Goal: Task Accomplishment & Management: Manage account settings

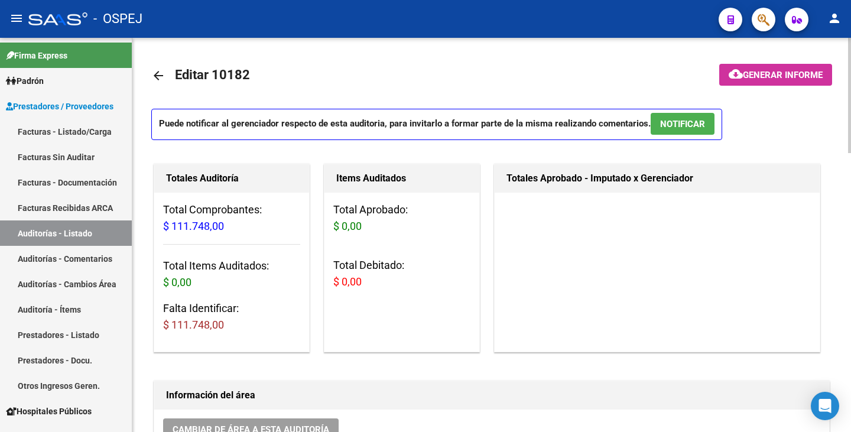
scroll to position [650, 0]
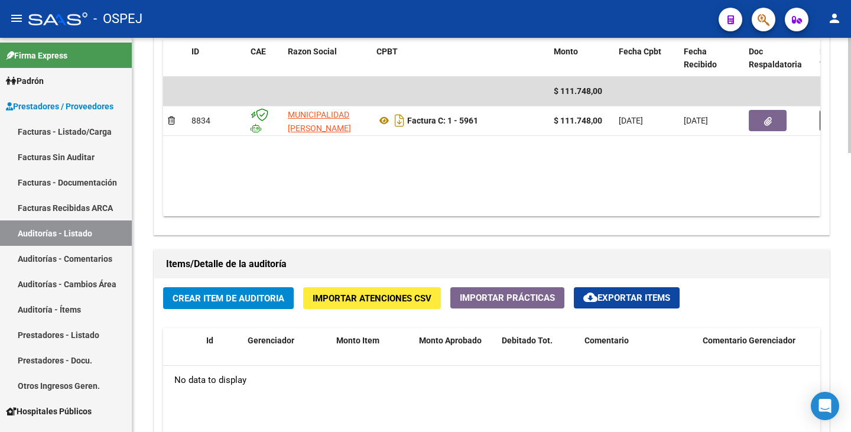
click at [567, 165] on datatable-body "$ 111.748,00 8834 MUNICIPALIDAD DE TOLEDO Factura C: 1 - 5961 $ 111.748,00 26/1…" at bounding box center [491, 146] width 657 height 139
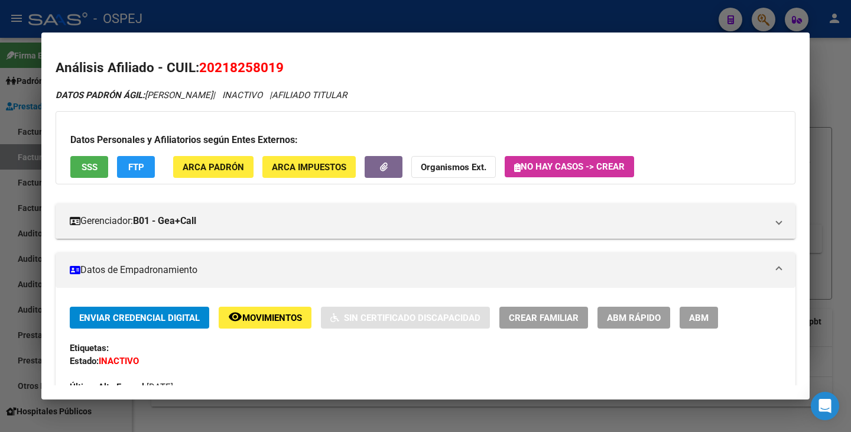
click at [435, 17] on div at bounding box center [425, 216] width 851 height 432
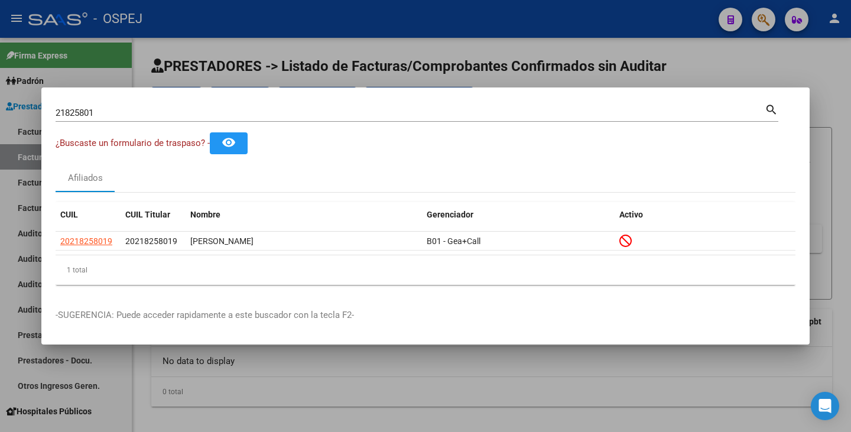
click at [435, 17] on div at bounding box center [425, 216] width 851 height 432
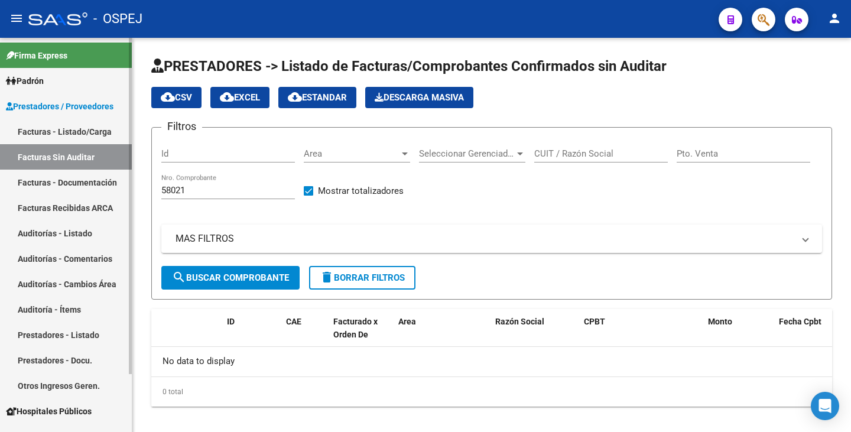
click at [66, 165] on link "Facturas Sin Auditar" at bounding box center [66, 156] width 132 height 25
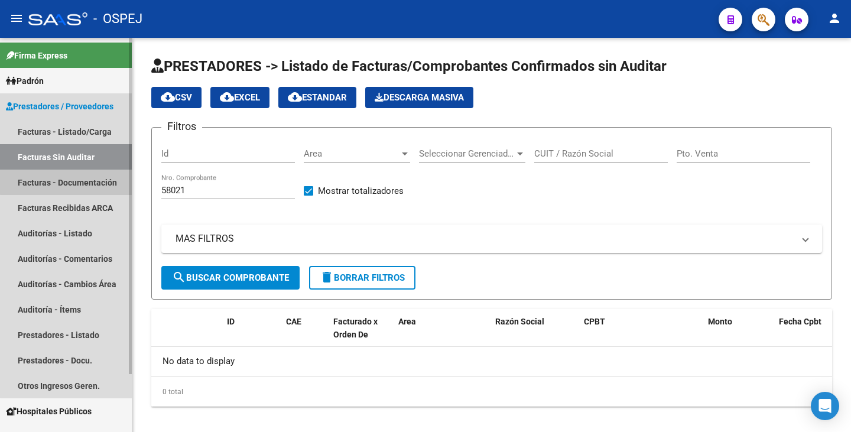
click at [79, 181] on link "Facturas - Documentación" at bounding box center [66, 182] width 132 height 25
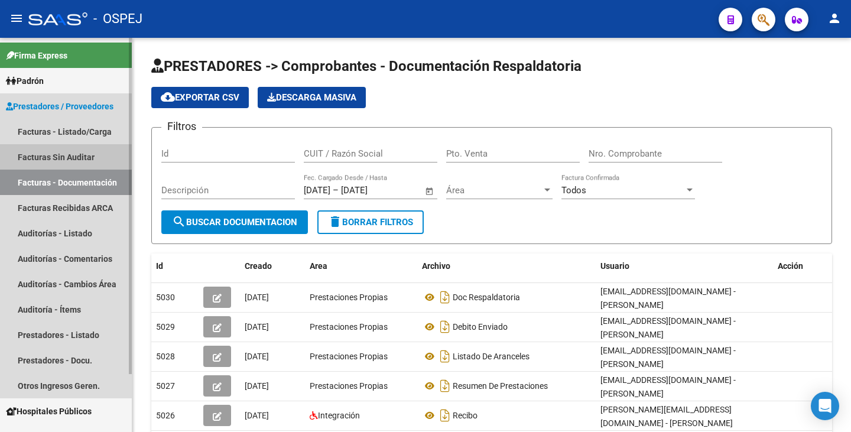
click at [82, 158] on link "Facturas Sin Auditar" at bounding box center [66, 156] width 132 height 25
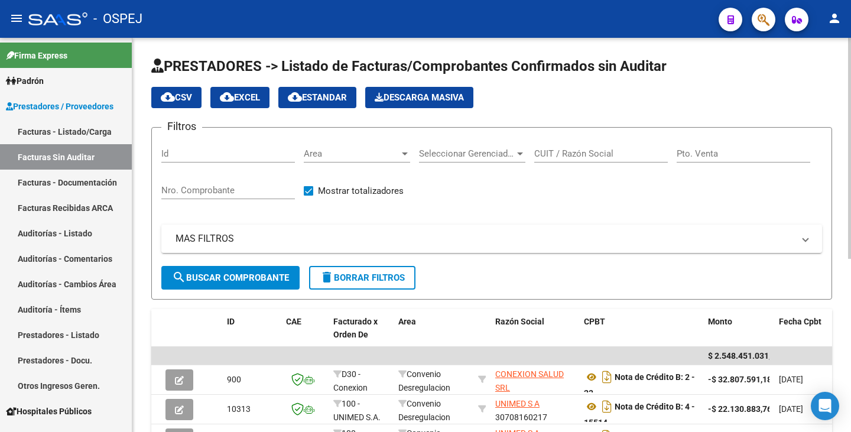
click at [369, 160] on div "Area Area" at bounding box center [357, 149] width 106 height 25
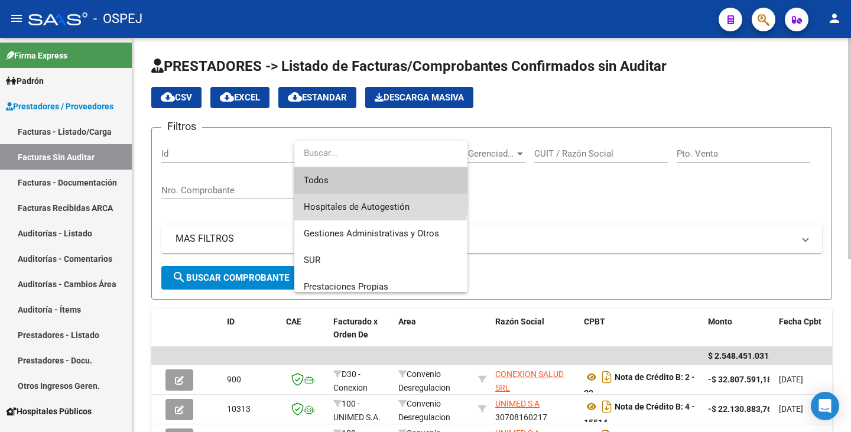
drag, startPoint x: 361, startPoint y: 199, endPoint x: 339, endPoint y: 216, distance: 27.9
click at [360, 199] on span "Hospitales de Autogestión" at bounding box center [381, 207] width 154 height 27
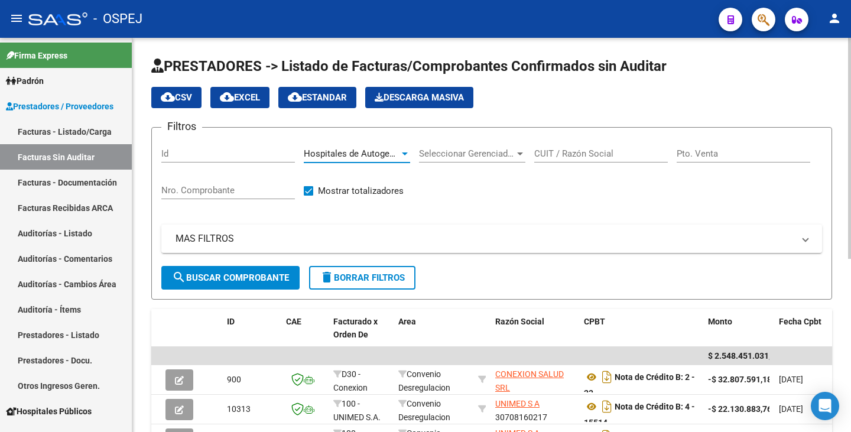
click at [248, 281] on span "search Buscar Comprobante" at bounding box center [230, 277] width 117 height 11
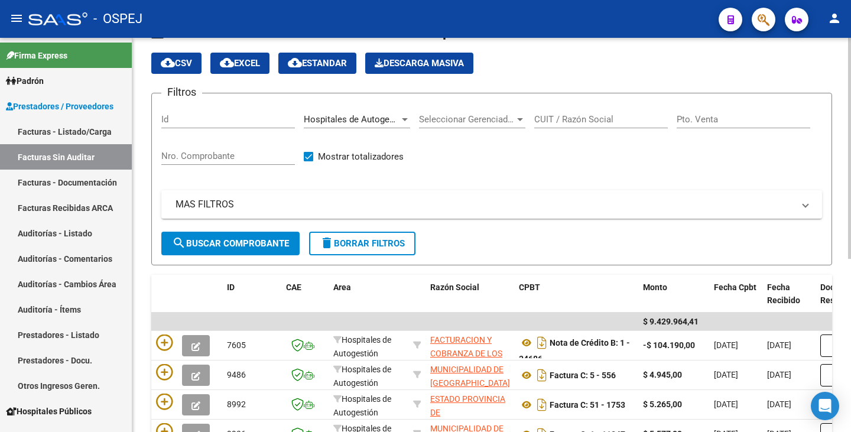
scroll to position [14, 0]
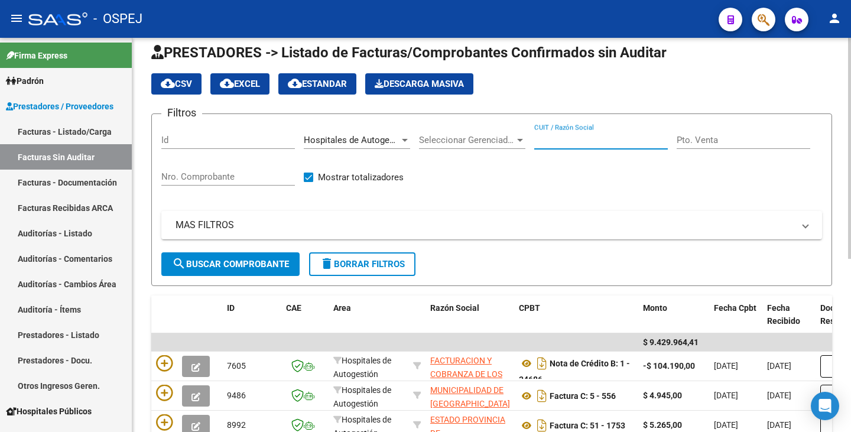
click at [585, 138] on input "CUIT / Razón Social" at bounding box center [601, 140] width 134 height 11
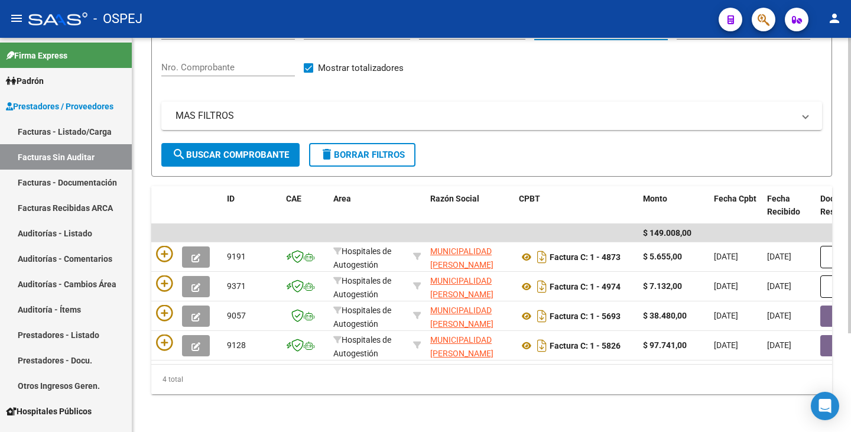
scroll to position [132, 0]
type input "toledo"
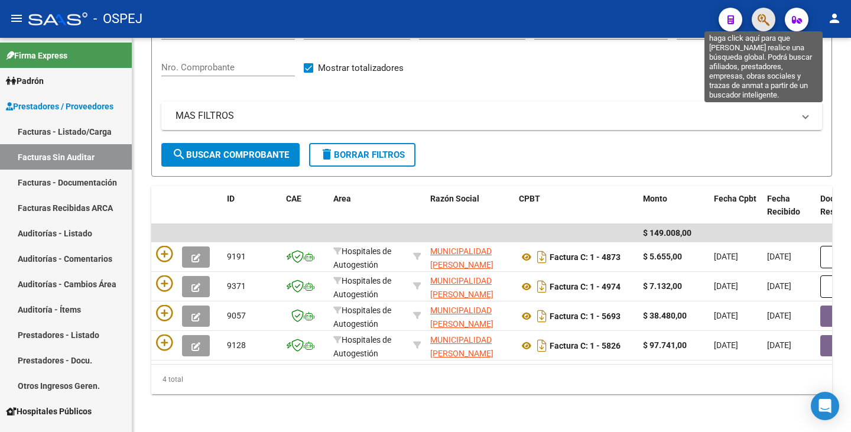
click at [767, 22] on icon "button" at bounding box center [763, 20] width 12 height 14
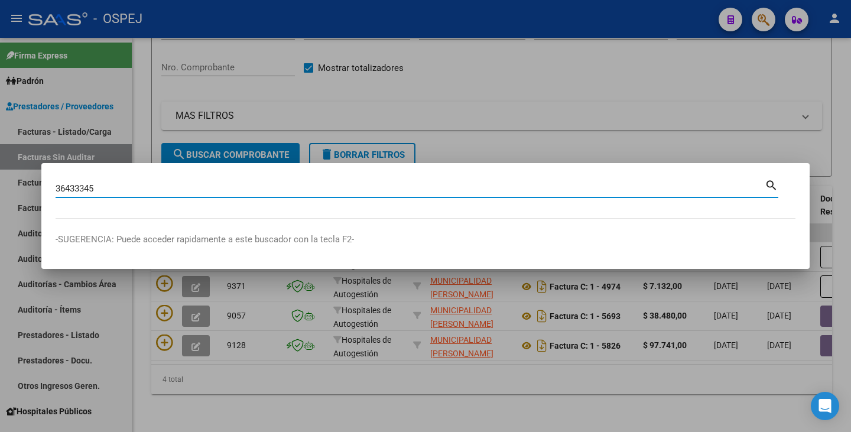
type input "36433345"
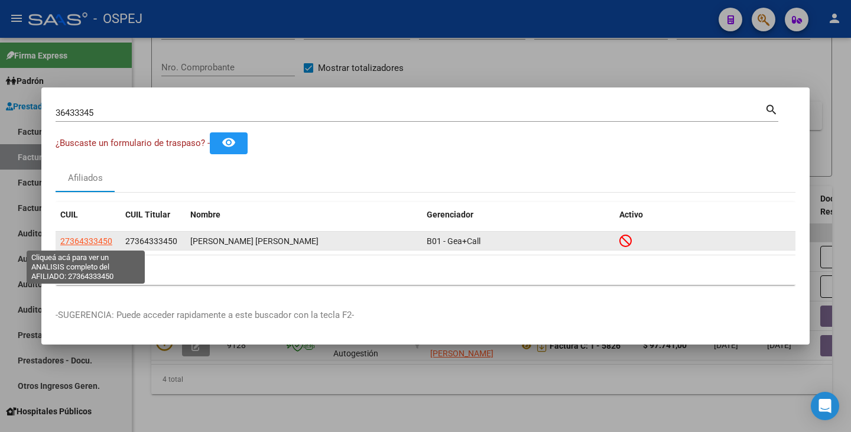
click at [95, 238] on span "27364333450" at bounding box center [86, 240] width 52 height 9
type textarea "27364333450"
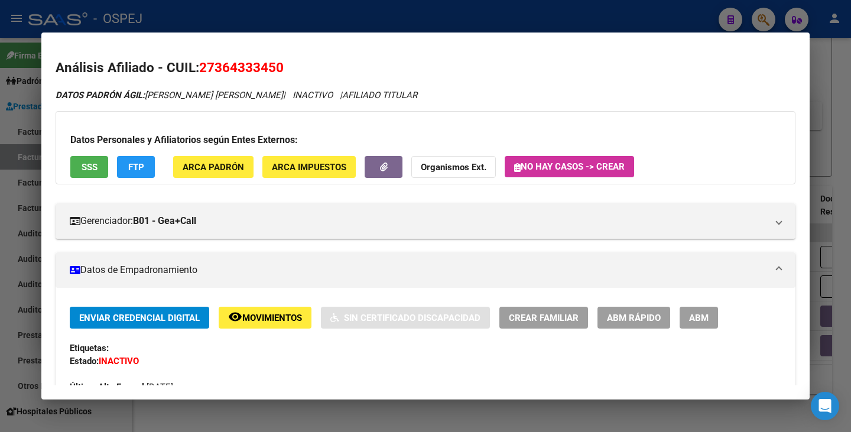
drag, startPoint x: 203, startPoint y: 67, endPoint x: 285, endPoint y: 63, distance: 82.3
click at [285, 63] on h2 "Análisis Afiliado - CUIL: 27364333450" at bounding box center [426, 68] width 740 height 20
copy span "27364333450"
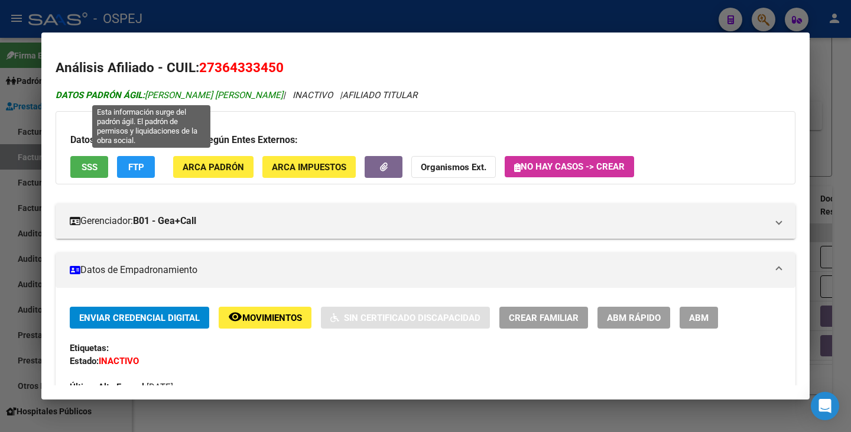
drag, startPoint x: 149, startPoint y: 90, endPoint x: 243, endPoint y: 90, distance: 94.5
click at [243, 90] on span "DATOS PADRÓN ÁGIL: MUÑOZ ELIANA SAMIRA" at bounding box center [169, 95] width 227 height 11
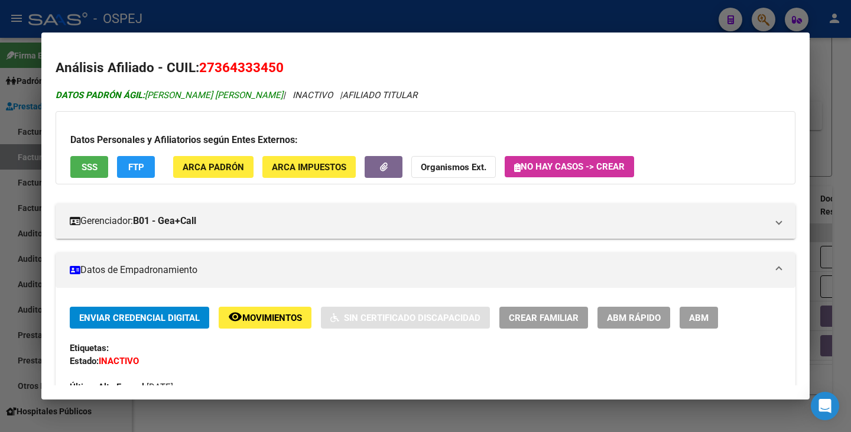
copy span "MUÑOZ ELIANA SAMIRA"
click at [19, 202] on div at bounding box center [425, 216] width 851 height 432
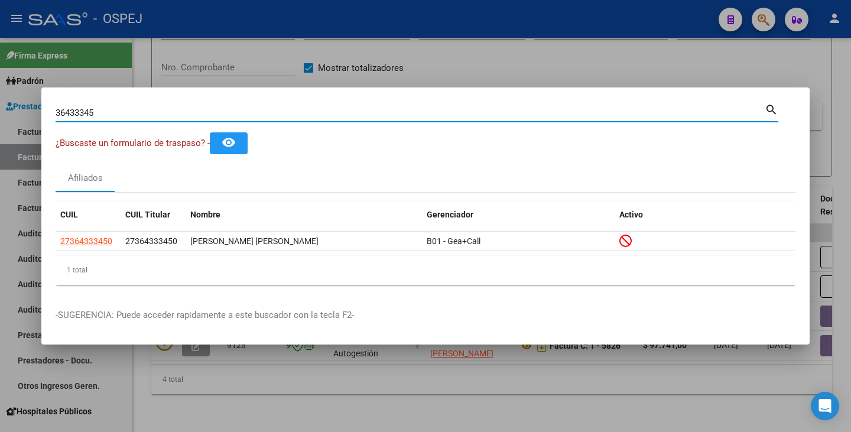
drag, startPoint x: 97, startPoint y: 116, endPoint x: 0, endPoint y: 109, distance: 97.7
click at [0, 109] on div "36433345 Buscar (apellido, dni, cuil, nro traspaso, cuit, obra social) search ¿…" at bounding box center [425, 216] width 851 height 432
paste input "16502294"
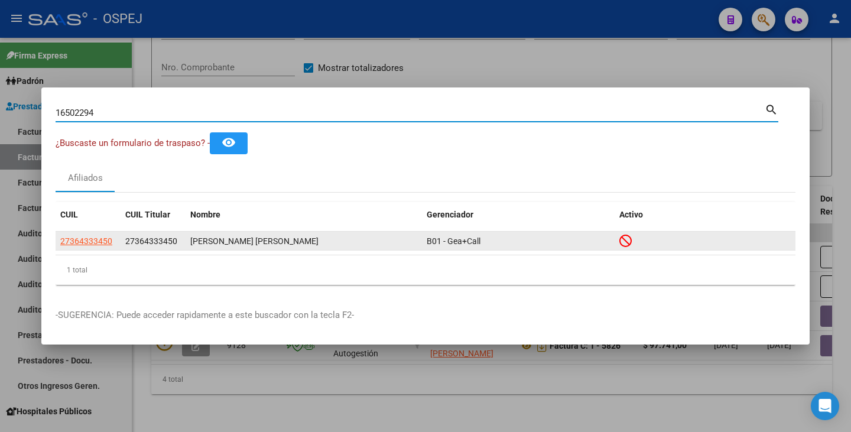
type input "16502294"
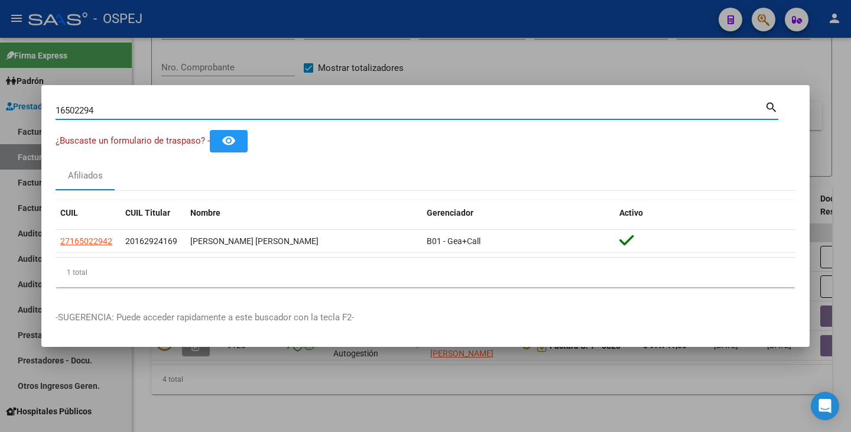
click at [143, 111] on input "16502294" at bounding box center [410, 110] width 709 height 11
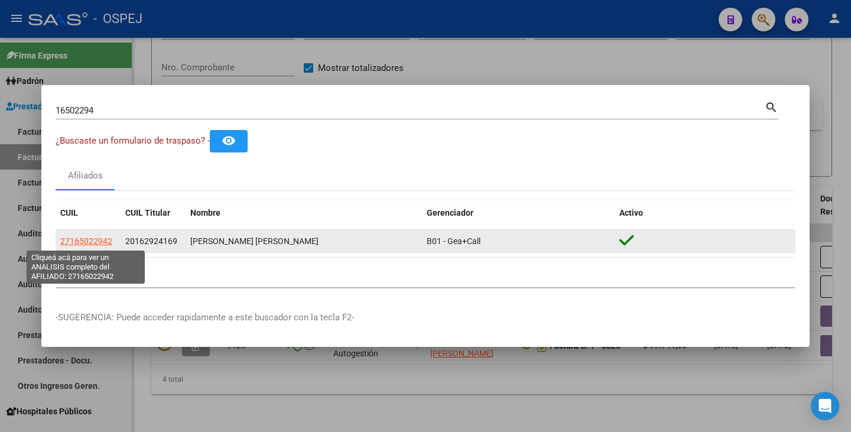
click at [78, 239] on span "27165022942" at bounding box center [86, 240] width 52 height 9
type textarea "27165022942"
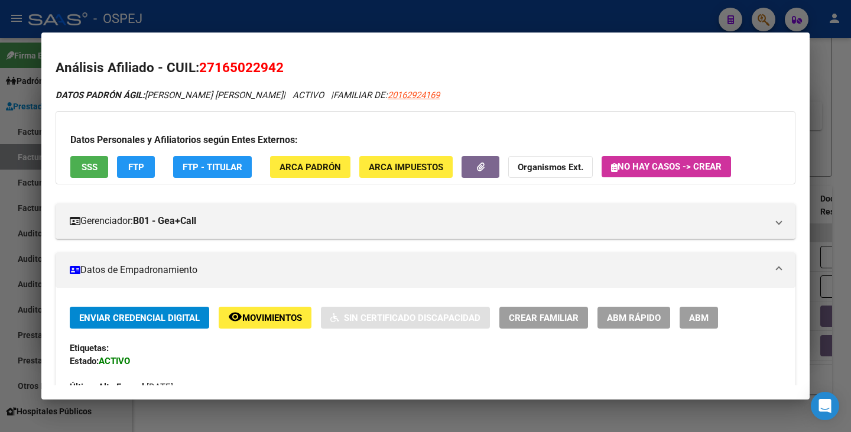
drag, startPoint x: 201, startPoint y: 67, endPoint x: 290, endPoint y: 53, distance: 90.3
click at [292, 52] on mat-dialog-content "Análisis Afiliado - CUIL: 27165022942 DATOS PADRÓN ÁGIL: ORDOÑEZ GRACIELA DEL V…" at bounding box center [425, 216] width 768 height 339
copy span "27165022942"
drag, startPoint x: 149, startPoint y: 93, endPoint x: 276, endPoint y: 100, distance: 126.6
click at [276, 100] on div "DATOS PADRÓN ÁGIL: ORDOÑEZ GRACIELA DEL VALLE | ACTIVO | FAMILIAR DE: 201629241…" at bounding box center [426, 96] width 740 height 14
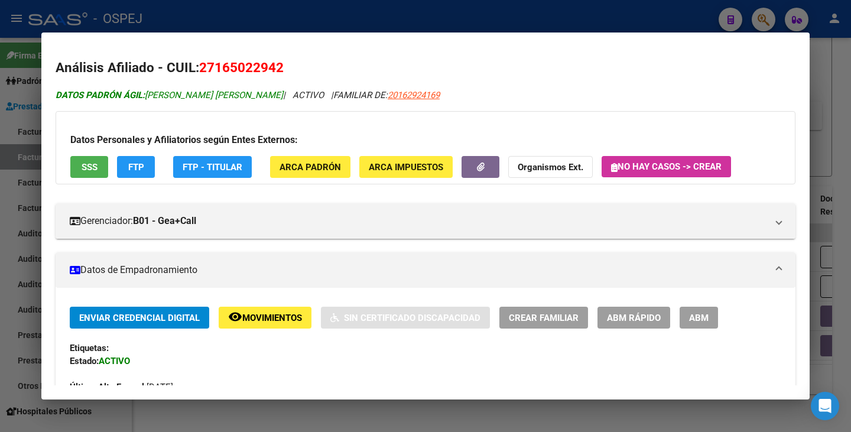
copy span "ORDOÑEZ GRACIELA DEL VALLE"
click at [11, 188] on div at bounding box center [425, 216] width 851 height 432
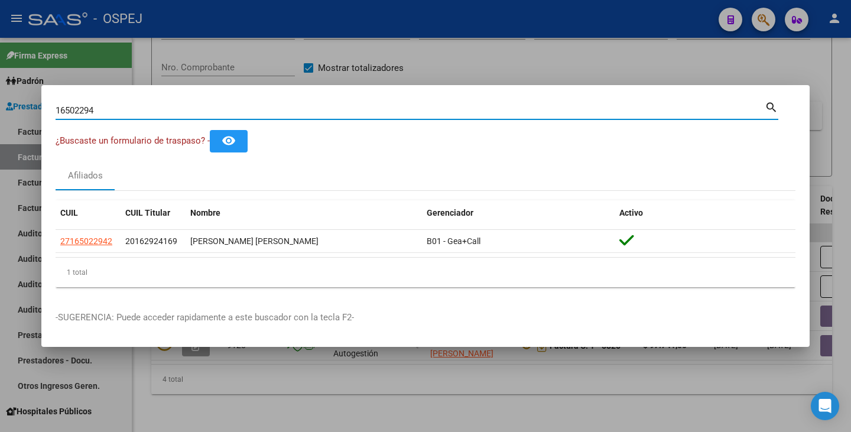
drag, startPoint x: 115, startPoint y: 112, endPoint x: 0, endPoint y: 95, distance: 116.4
click at [0, 95] on div "16502294 Buscar (apellido, dni, cuil, nro traspaso, cuit, obra social) search ¿…" at bounding box center [425, 216] width 851 height 432
paste input "27920644"
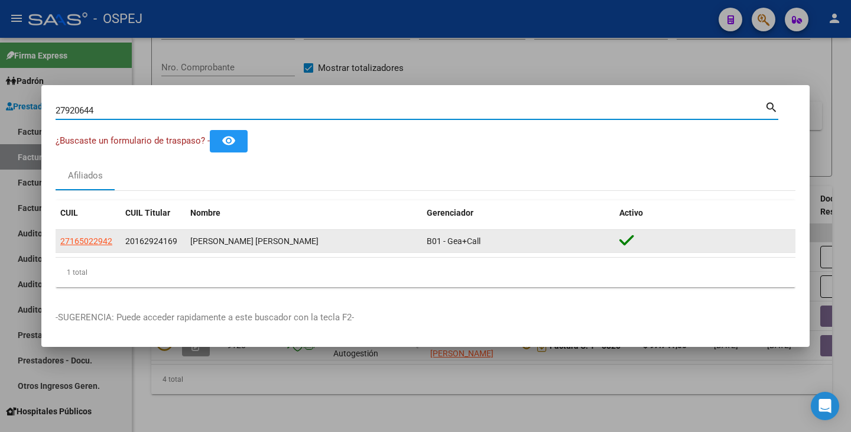
type input "27920644"
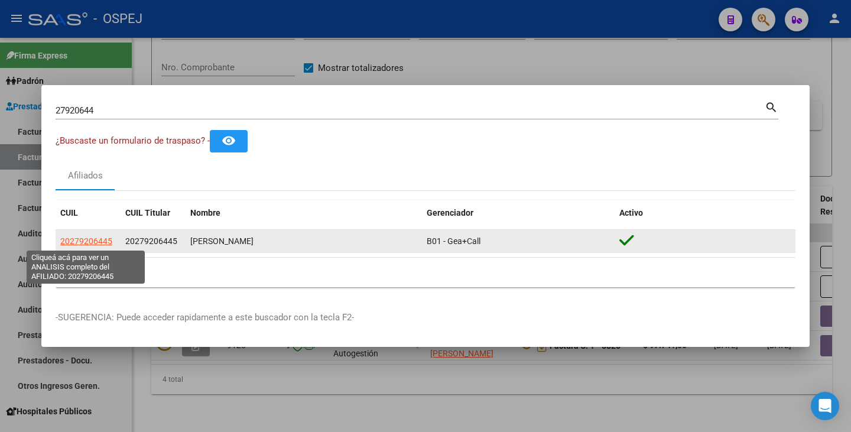
click at [91, 240] on span "20279206445" at bounding box center [86, 240] width 52 height 9
type textarea "20279206445"
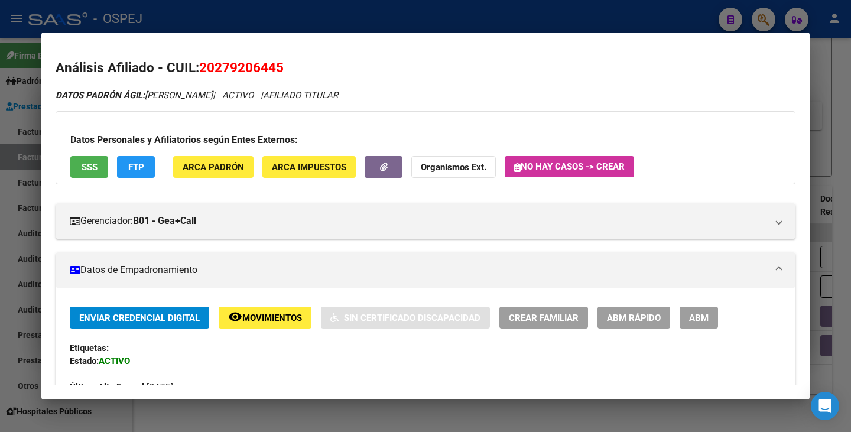
drag, startPoint x: 202, startPoint y: 67, endPoint x: 282, endPoint y: 61, distance: 80.0
click at [282, 61] on span "20279206445" at bounding box center [241, 67] width 84 height 15
copy span "20279206445"
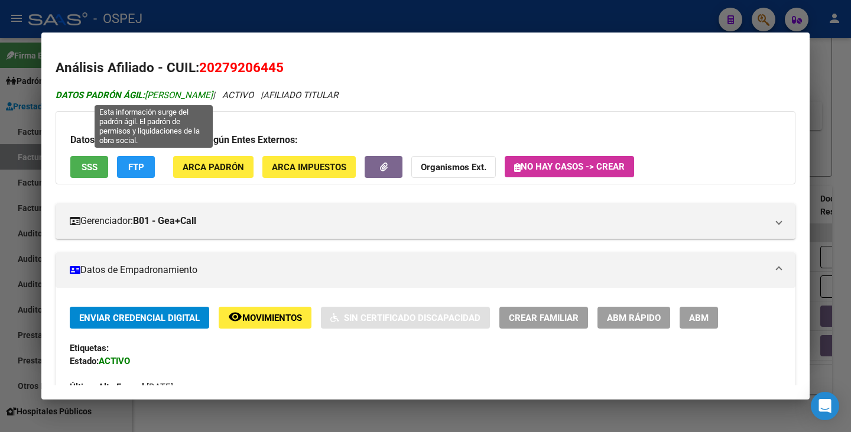
drag, startPoint x: 146, startPoint y: 96, endPoint x: 249, endPoint y: 89, distance: 103.0
click at [213, 90] on span "DATOS PADRÓN ÁGIL: IBAÑEZ RAFAEL RICARDO" at bounding box center [134, 95] width 157 height 11
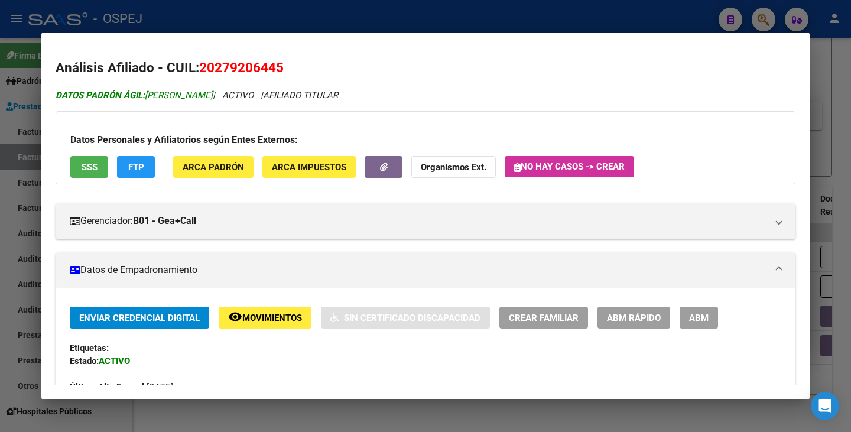
copy span "IBAÑEZ RAFAEL RICARDO"
click at [0, 197] on div at bounding box center [425, 216] width 851 height 432
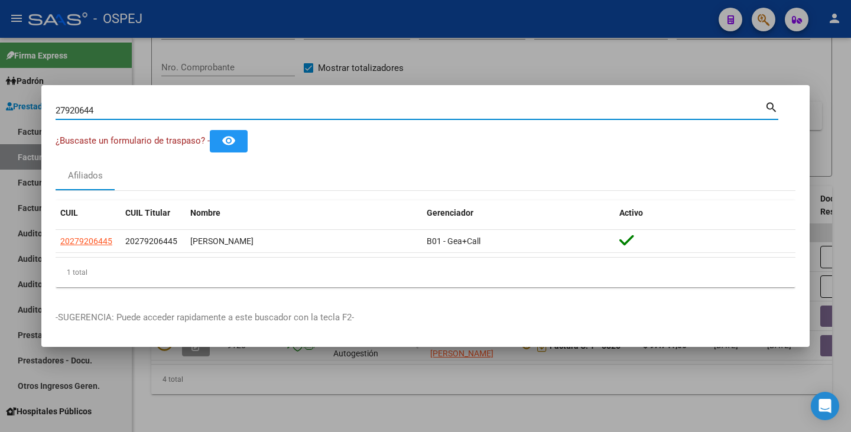
drag, startPoint x: 96, startPoint y: 112, endPoint x: 0, endPoint y: 93, distance: 97.6
click at [0, 93] on div "27920644 Buscar (apellido, dni, cuil, nro traspaso, cuit, obra social) search ¿…" at bounding box center [425, 216] width 851 height 432
paste input "32203629"
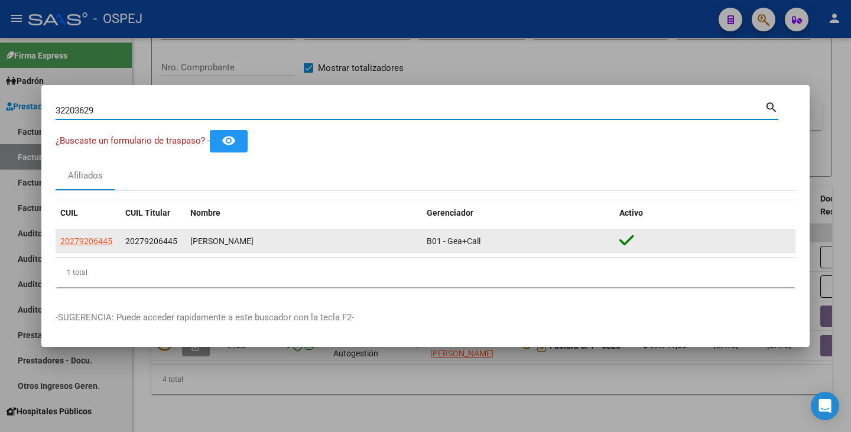
type input "32203629"
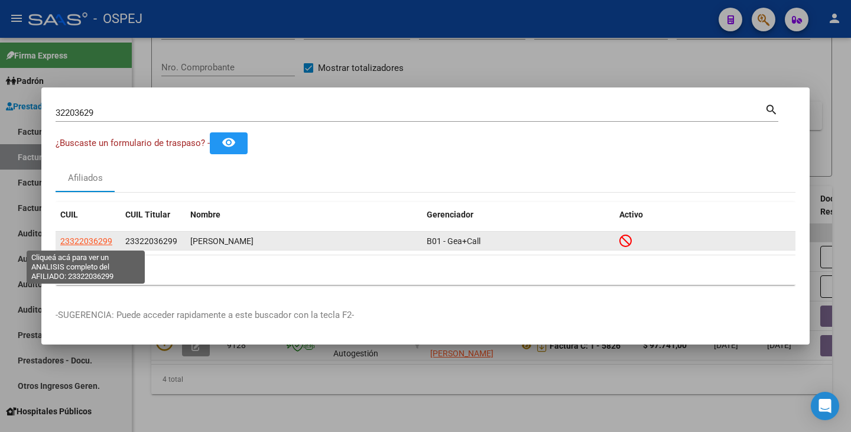
click at [86, 240] on span "23322036299" at bounding box center [86, 240] width 52 height 9
type textarea "23322036299"
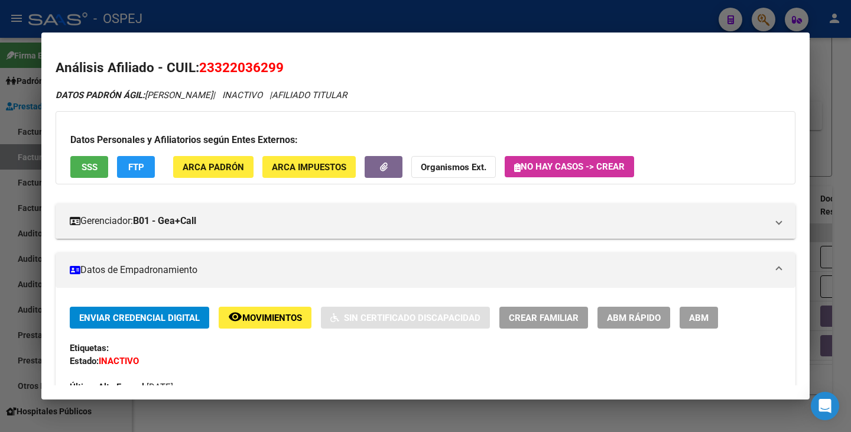
drag, startPoint x: 202, startPoint y: 67, endPoint x: 290, endPoint y: 50, distance: 89.7
click at [294, 50] on mat-dialog-content "Análisis Afiliado - CUIL: 23322036299 DATOS PADRÓN ÁGIL: PETIT LUCAS MANUEL | I…" at bounding box center [425, 216] width 768 height 339
copy span "23322036299"
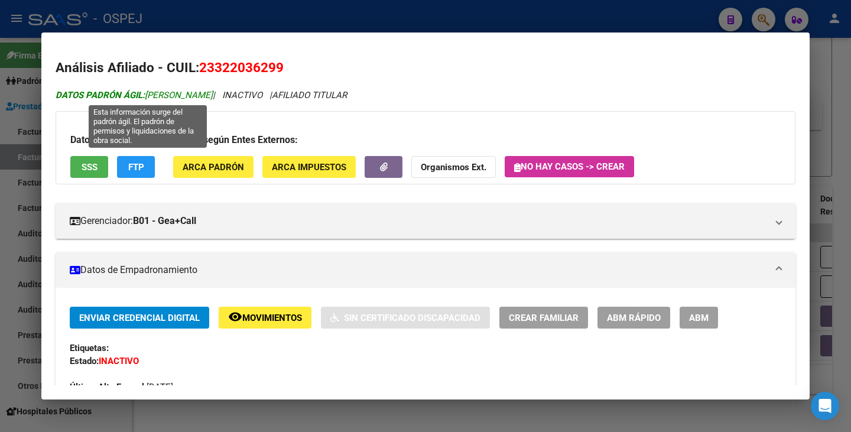
drag, startPoint x: 146, startPoint y: 92, endPoint x: 236, endPoint y: 96, distance: 89.9
click at [213, 96] on span "DATOS PADRÓN ÁGIL: PETIT LUCAS MANUEL" at bounding box center [134, 95] width 157 height 11
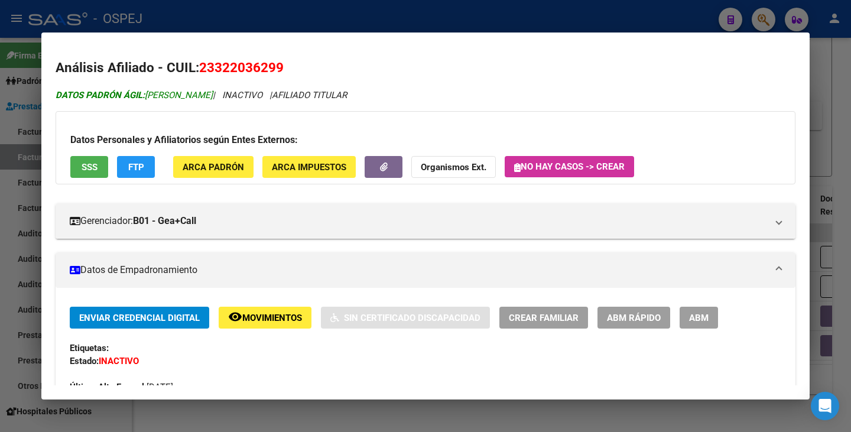
copy span "PETIT LUCAS MANUEL"
click at [2, 178] on div at bounding box center [425, 216] width 851 height 432
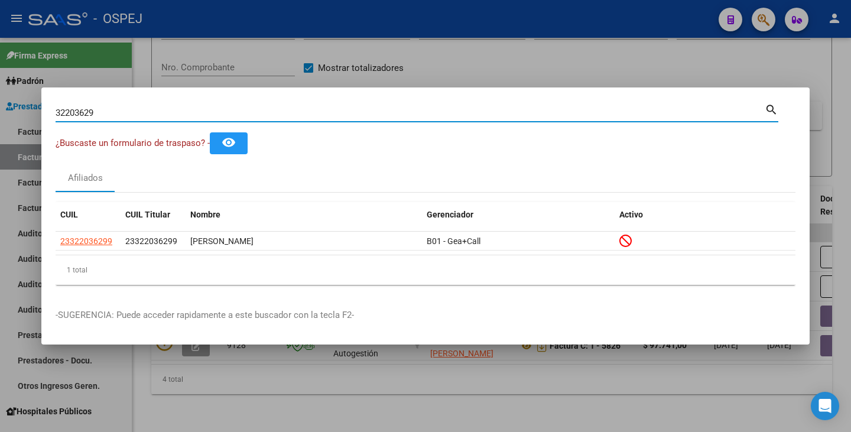
drag, startPoint x: 96, startPoint y: 115, endPoint x: 0, endPoint y: 112, distance: 96.3
click at [0, 112] on div "32203629 Buscar (apellido, dni, cuil, nro traspaso, cuit, obra social) search ¿…" at bounding box center [425, 216] width 851 height 432
paste input "18898396"
type input "18898396"
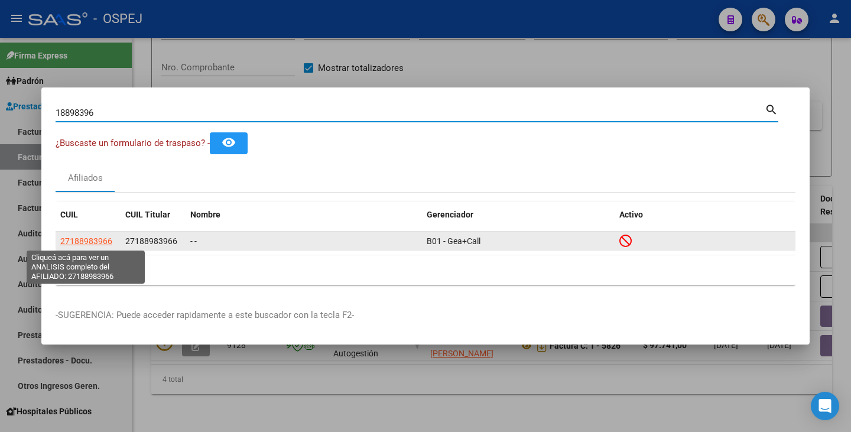
click at [100, 245] on span "27188983966" at bounding box center [86, 240] width 52 height 9
type textarea "27188983966"
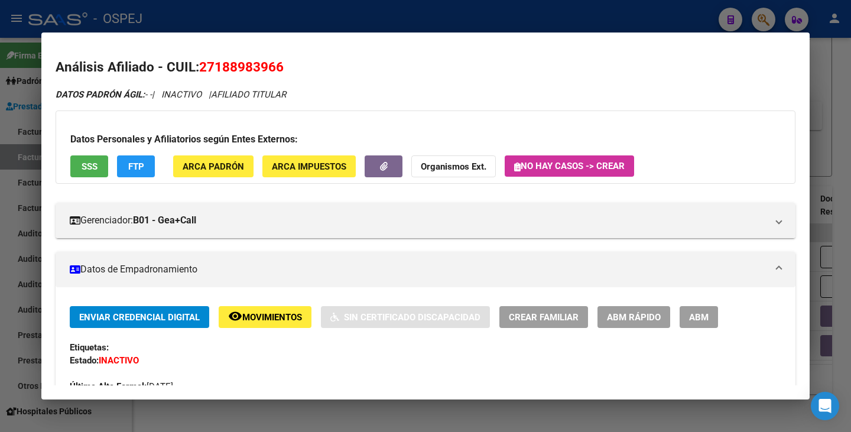
scroll to position [0, 0]
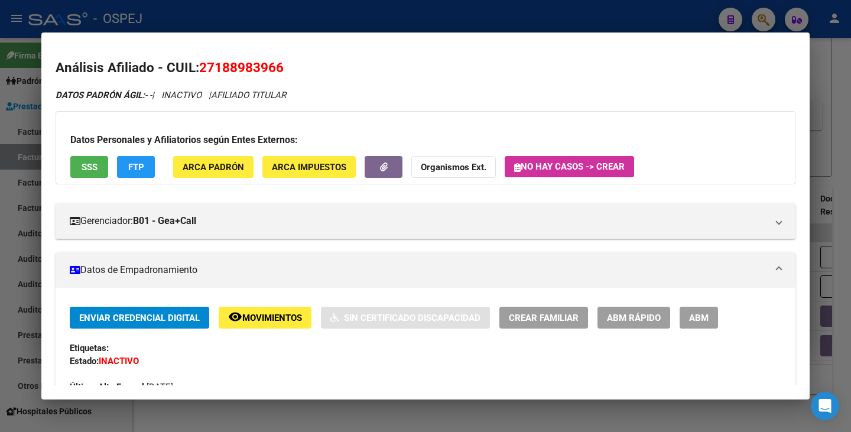
click at [638, 317] on span "ABM Rápido" at bounding box center [634, 318] width 54 height 11
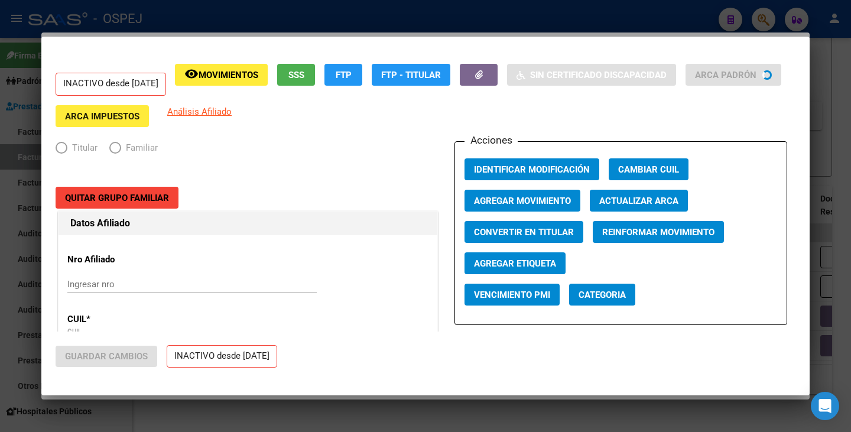
radio input "true"
type input "30-61978063-5"
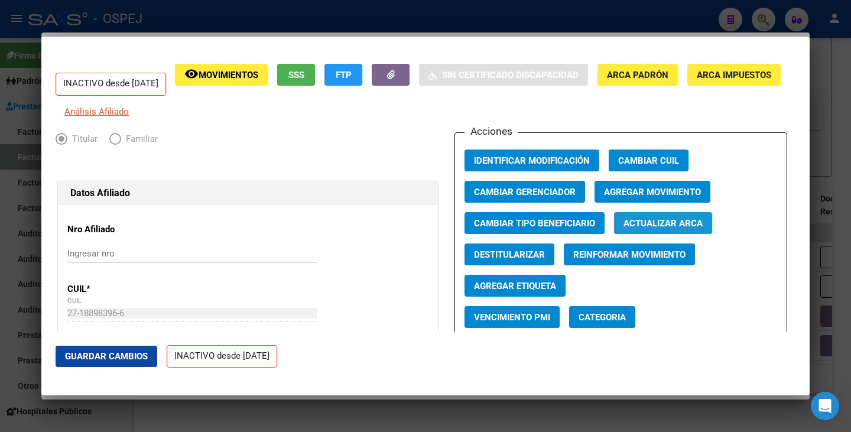
click at [654, 229] on span "Actualizar ARCA" at bounding box center [662, 223] width 79 height 11
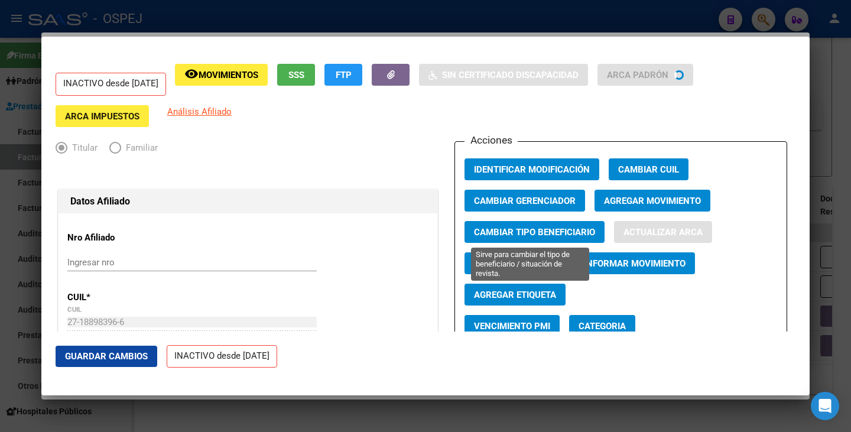
type input "PINTO TOBARES"
type input "ANA MARIA"
type input "BARRIO LOS EUCALIPTUS"
type input "FARADAY"
type input "5609"
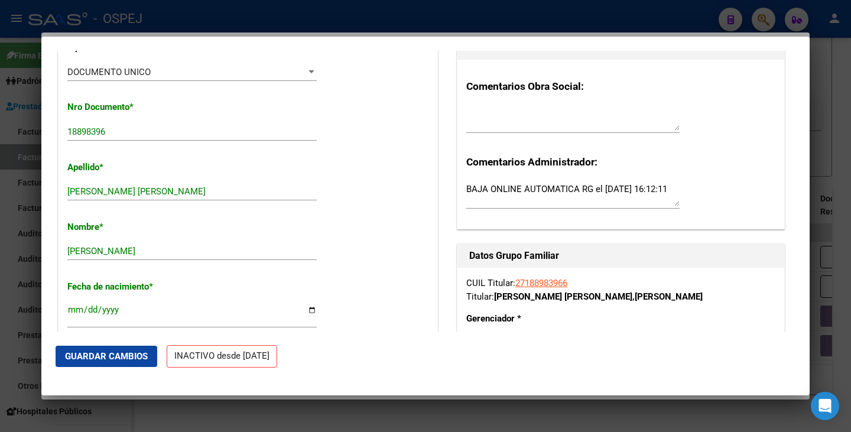
scroll to position [414, 0]
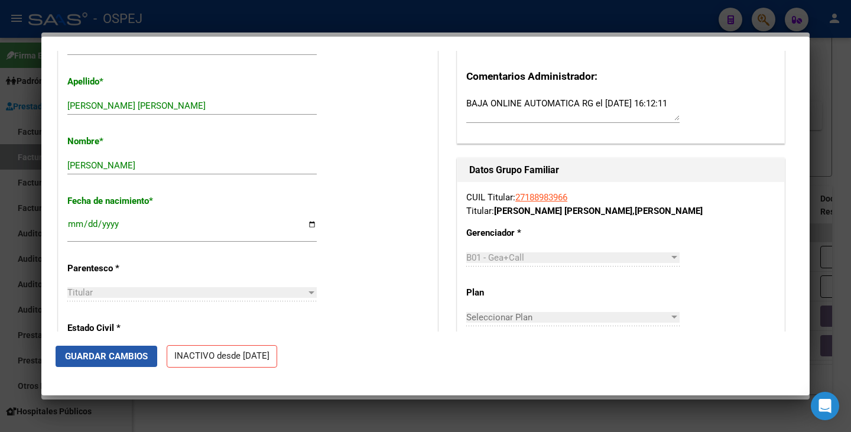
click at [121, 357] on span "Guardar Cambios" at bounding box center [106, 356] width 83 height 11
click at [313, 415] on div at bounding box center [425, 216] width 851 height 432
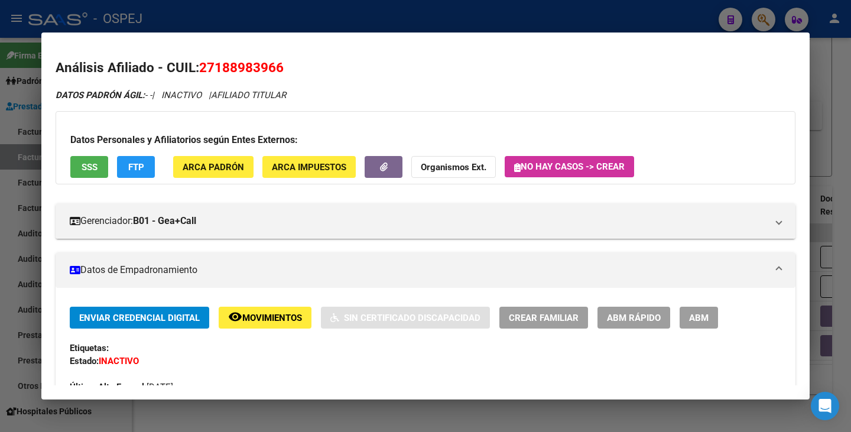
click at [313, 415] on div at bounding box center [425, 216] width 851 height 432
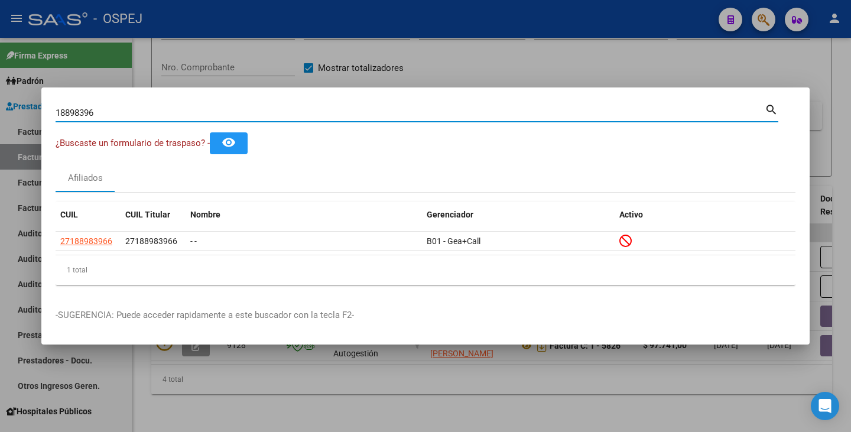
click at [99, 111] on input "18898396" at bounding box center [410, 113] width 709 height 11
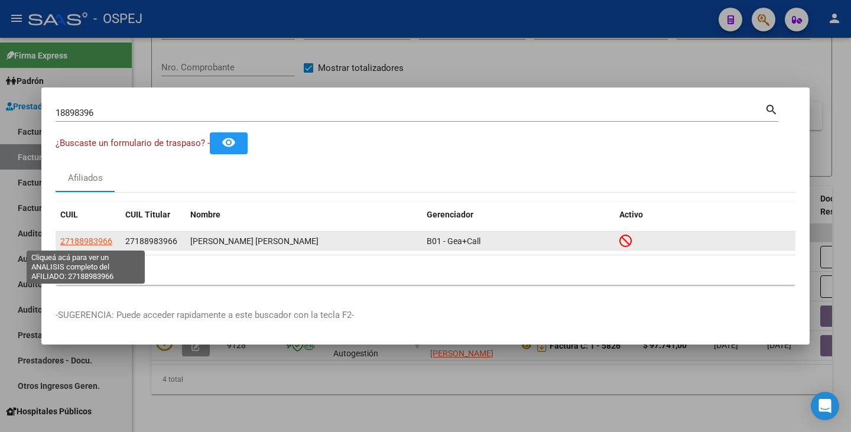
click at [93, 240] on span "27188983966" at bounding box center [86, 240] width 52 height 9
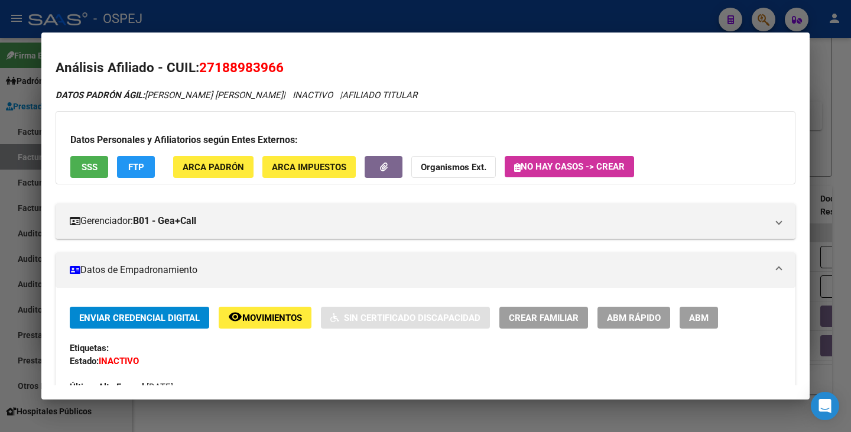
drag, startPoint x: 203, startPoint y: 69, endPoint x: 282, endPoint y: 64, distance: 79.9
click at [282, 64] on span "27188983966" at bounding box center [241, 67] width 84 height 15
copy span "27188983966"
drag, startPoint x: 148, startPoint y: 94, endPoint x: 263, endPoint y: 100, distance: 115.4
click at [263, 100] on div "DATOS PADRÓN ÁGIL: PINTO TOBARES ANA MARIA | INACTIVO | AFILIADO TITULAR" at bounding box center [426, 96] width 740 height 14
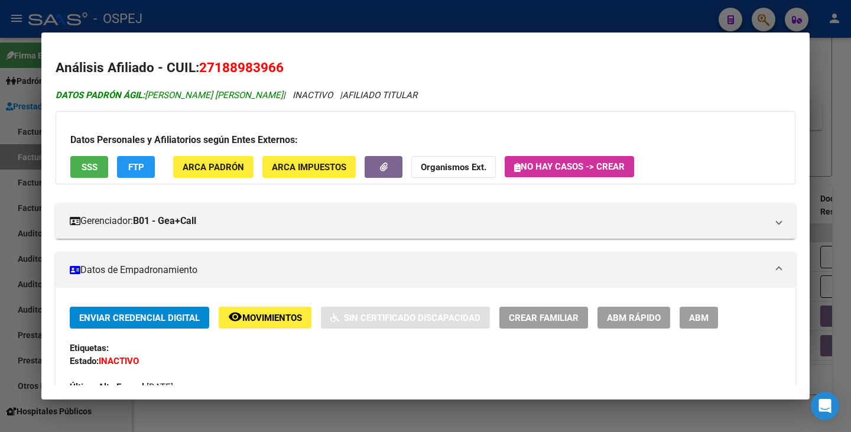
copy span "PINTO TOBARES ANA MARIA"
click at [0, 162] on div at bounding box center [425, 216] width 851 height 432
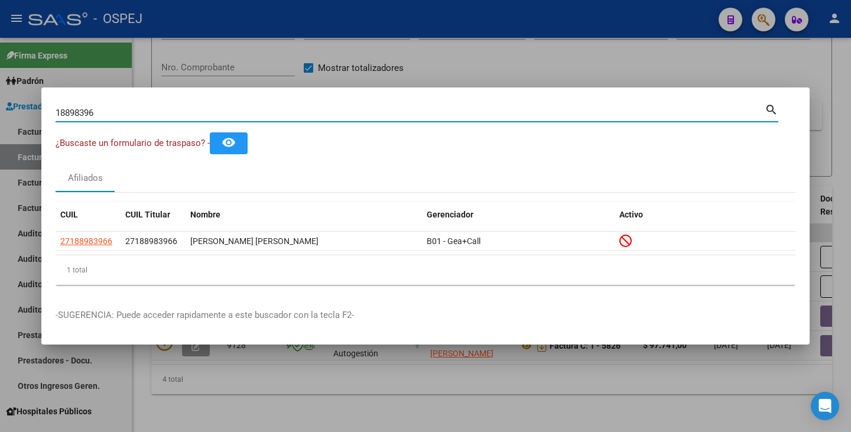
drag, startPoint x: 113, startPoint y: 113, endPoint x: 30, endPoint y: 98, distance: 84.6
click at [30, 98] on div "18898396 Buscar (apellido, dni, cuil, nro traspaso, cuit, obra social) search ¿…" at bounding box center [425, 216] width 851 height 432
paste input "37133787"
type input "37133787"
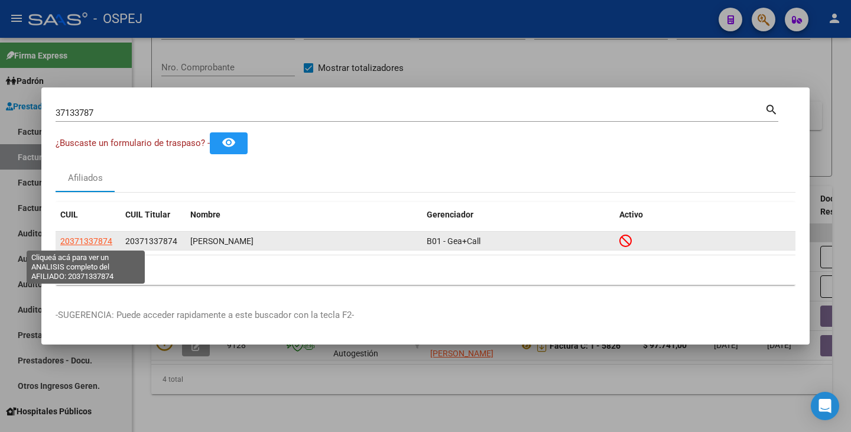
click at [85, 239] on span "20371337874" at bounding box center [86, 240] width 52 height 9
type textarea "20371337874"
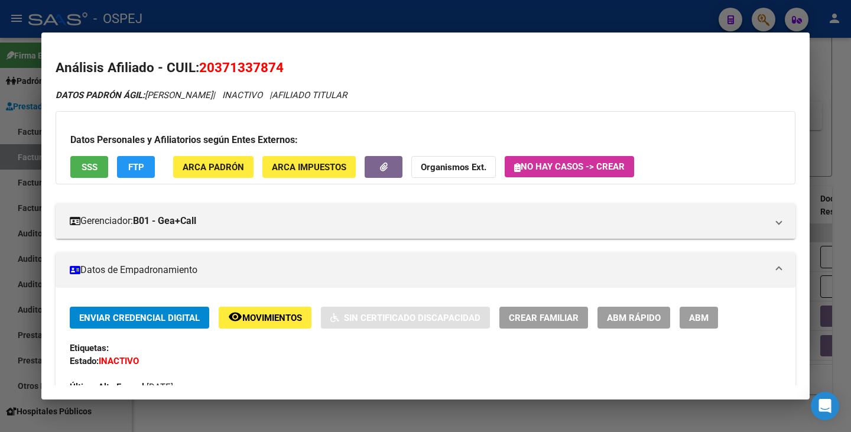
drag, startPoint x: 203, startPoint y: 66, endPoint x: 298, endPoint y: 66, distance: 95.1
click at [298, 66] on h2 "Análisis Afiliado - CUIL: 20371337874" at bounding box center [426, 68] width 740 height 20
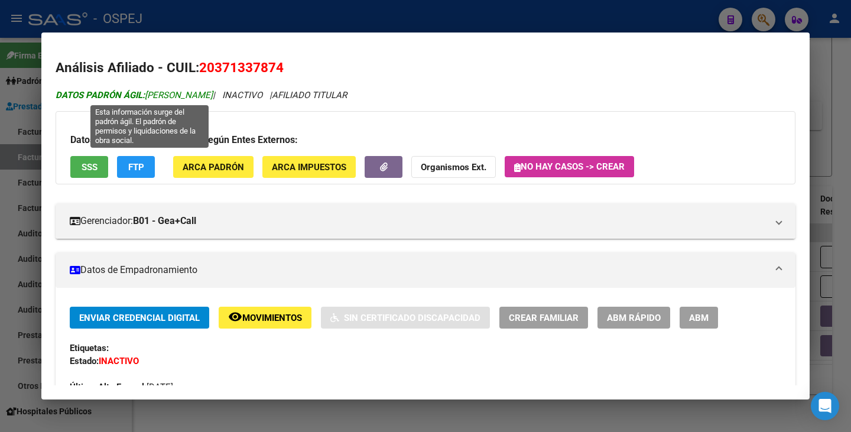
drag, startPoint x: 148, startPoint y: 97, endPoint x: 240, endPoint y: 92, distance: 91.7
click at [213, 92] on span "DATOS PADRÓN ÁGIL: NIEVAS HUGO HERNAN" at bounding box center [134, 95] width 157 height 11
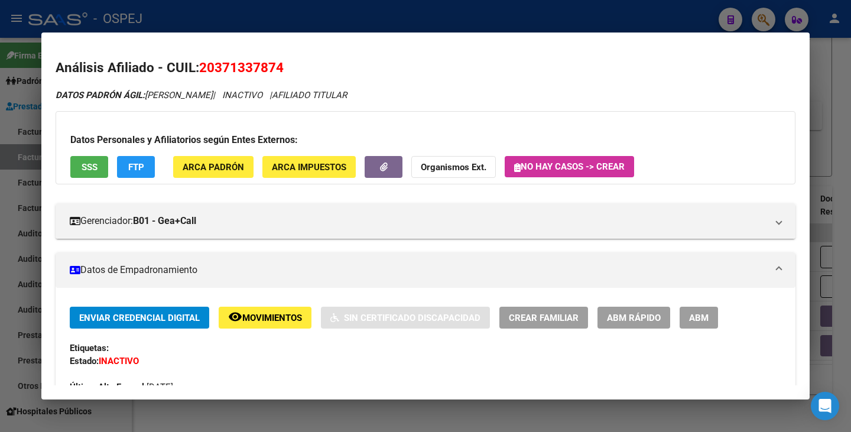
drag, startPoint x: 50, startPoint y: 294, endPoint x: 43, endPoint y: 290, distance: 8.0
click at [49, 293] on mat-dialog-content "Análisis Afiliado - CUIL: 20371337874 DATOS PADRÓN ÁGIL: NIEVAS HUGO HERNAN | I…" at bounding box center [425, 216] width 768 height 339
click at [29, 290] on div at bounding box center [425, 216] width 851 height 432
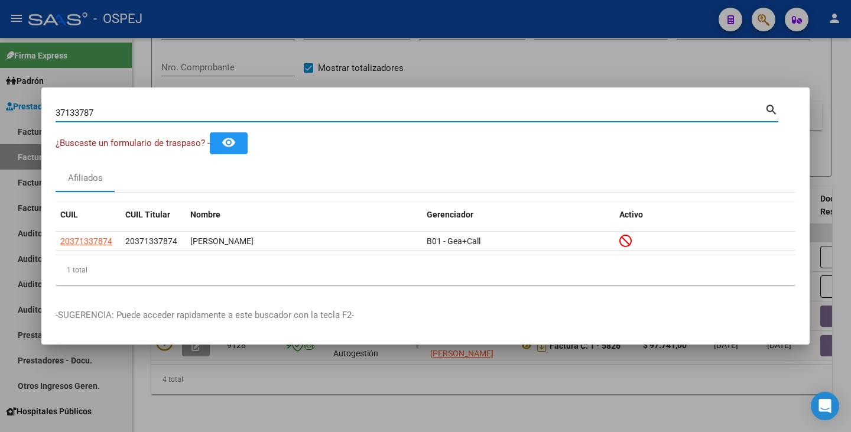
drag, startPoint x: 117, startPoint y: 108, endPoint x: 0, endPoint y: 103, distance: 117.1
click at [0, 103] on div "37133787 Buscar (apellido, dni, cuil, nro traspaso, cuit, obra social) search ¿…" at bounding box center [425, 216] width 851 height 432
paste input "94355451"
type input "94355451"
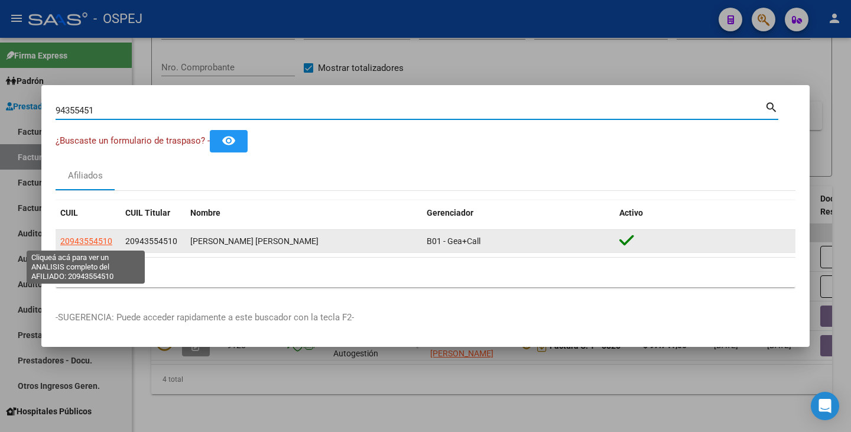
click at [78, 236] on span "20943554510" at bounding box center [86, 240] width 52 height 9
type textarea "20943554510"
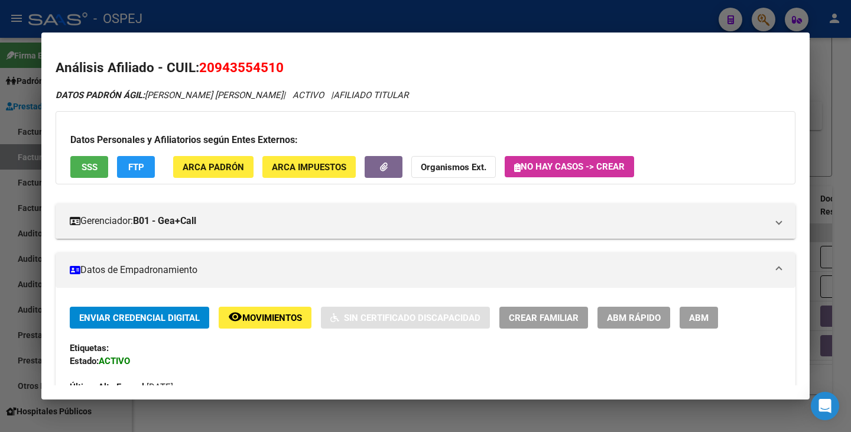
drag, startPoint x: 202, startPoint y: 70, endPoint x: 285, endPoint y: 66, distance: 83.4
click at [285, 66] on h2 "Análisis Afiliado - CUIL: 20943554510" at bounding box center [426, 68] width 740 height 20
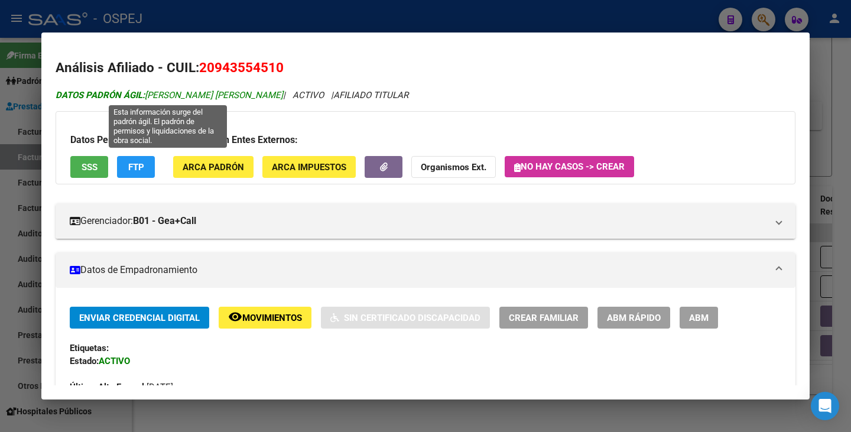
click at [149, 94] on span "DATOS PADRÓN ÁGIL: ROMERO AVILES LUIS EDMUNDO" at bounding box center [169, 95] width 227 height 11
drag, startPoint x: 148, startPoint y: 94, endPoint x: 279, endPoint y: 98, distance: 131.2
click at [279, 98] on span "DATOS PADRÓN ÁGIL: ROMERO AVILES LUIS EDMUNDO" at bounding box center [169, 95] width 227 height 11
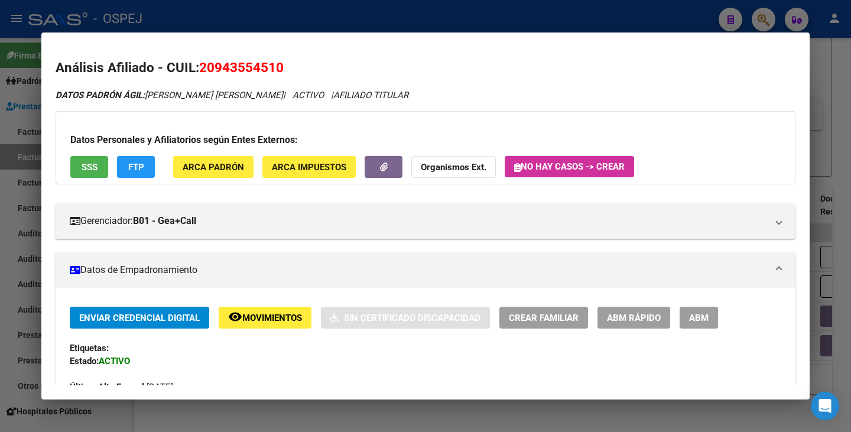
click at [0, 186] on div at bounding box center [425, 216] width 851 height 432
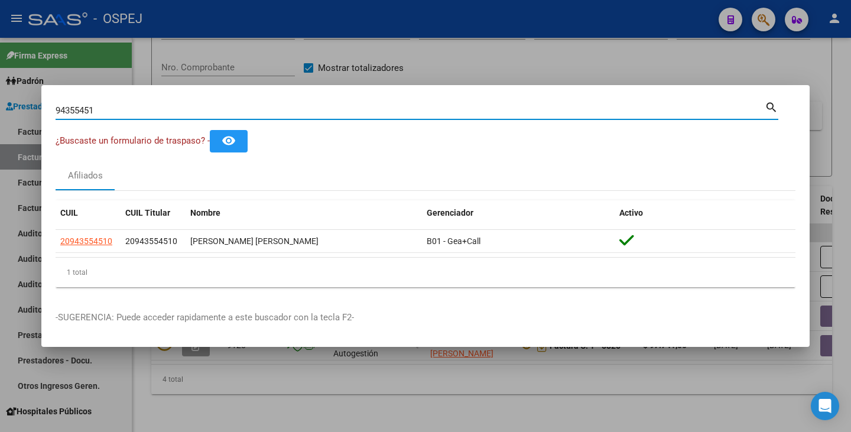
drag, startPoint x: 96, startPoint y: 110, endPoint x: 0, endPoint y: 92, distance: 98.0
click at [0, 92] on div "94355451 Buscar (apellido, dni, cuil, nro traspaso, cuit, obra social) search ¿…" at bounding box center [425, 216] width 851 height 432
paste input "38181572"
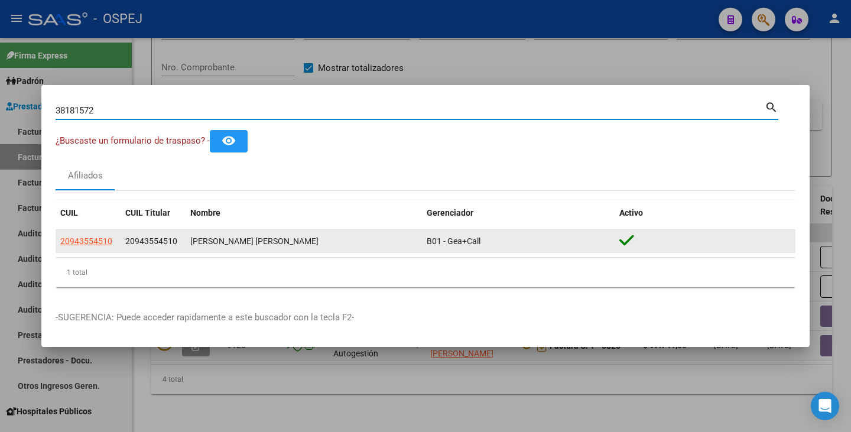
type input "38181572"
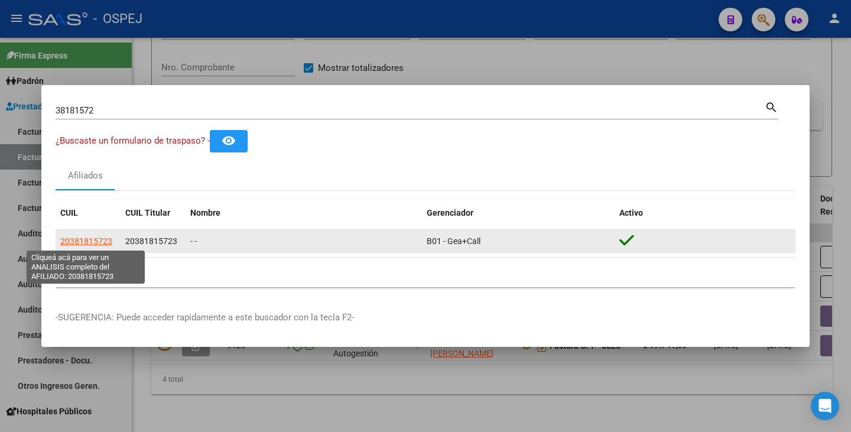
click at [74, 238] on span "20381815723" at bounding box center [86, 240] width 52 height 9
type textarea "20381815723"
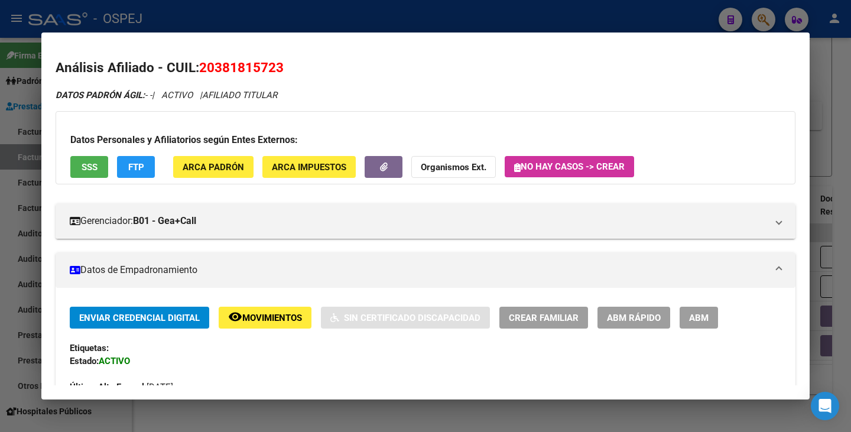
click at [619, 328] on div "Enviar Credencial Digital remove_red_eye Movimientos Sin Certificado Discapacid…" at bounding box center [425, 357] width 711 height 100
click at [613, 317] on span "ABM Rápido" at bounding box center [634, 318] width 54 height 11
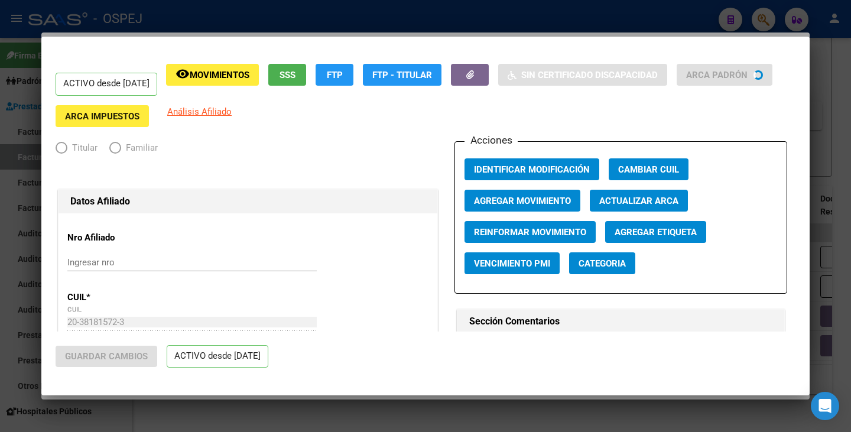
radio input "true"
type input "30-54696987-4"
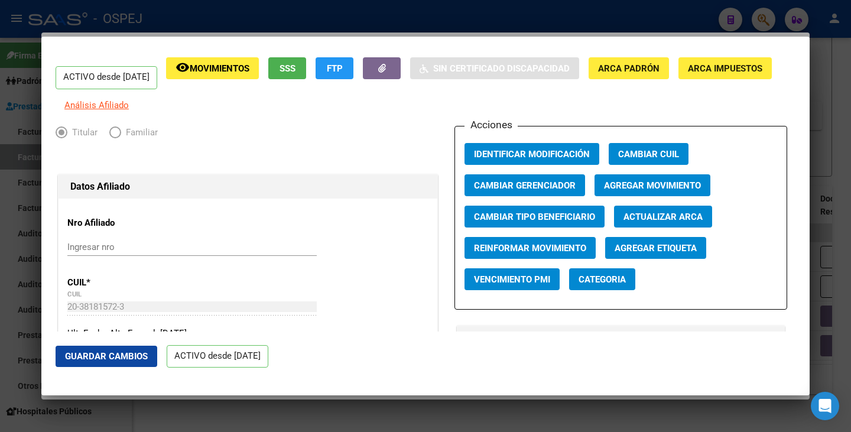
scroll to position [0, 0]
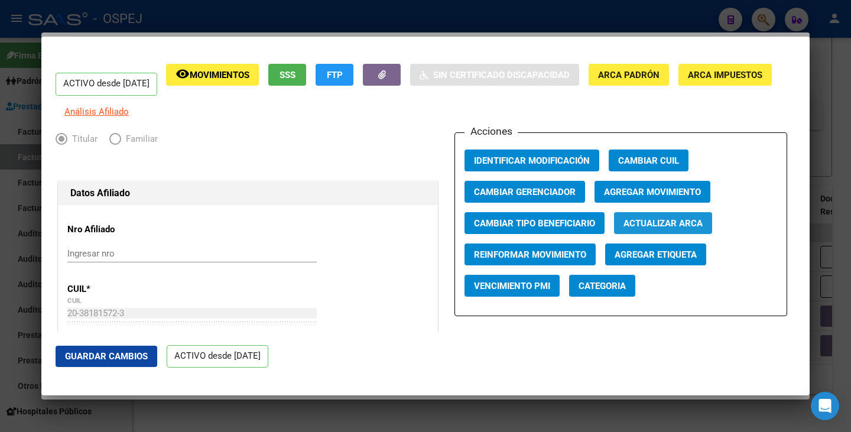
click at [639, 234] on button "Actualizar ARCA" at bounding box center [663, 223] width 98 height 22
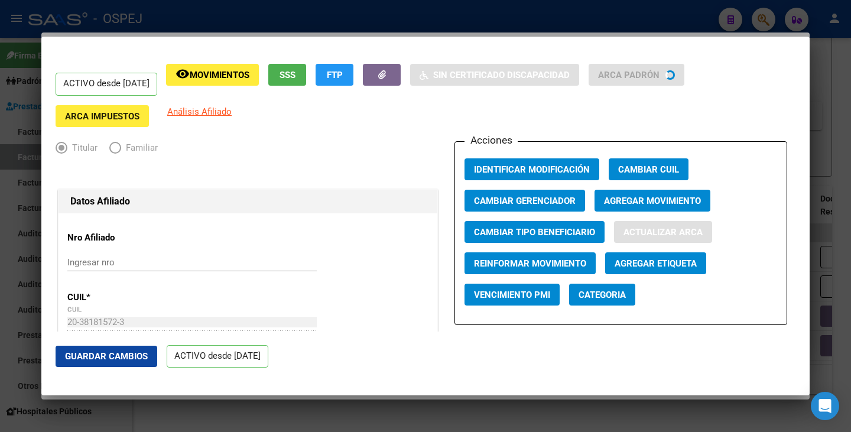
type input "FALFAN"
type input "KEVIN RODRIGO"
type input "BARRIO SAN RAFAEL"
type input "5010"
type input "GILARDO GILARDI"
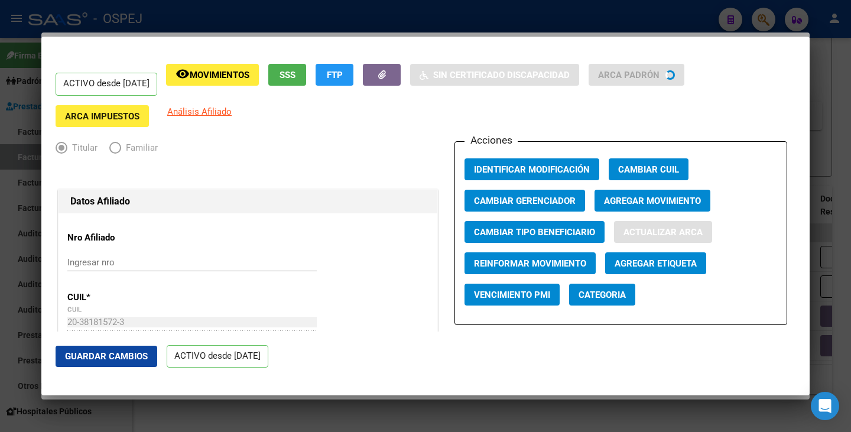
type input "1260"
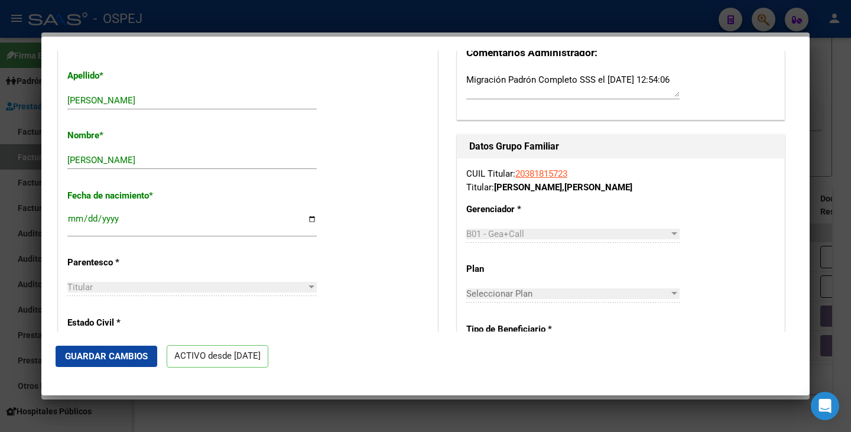
scroll to position [414, 0]
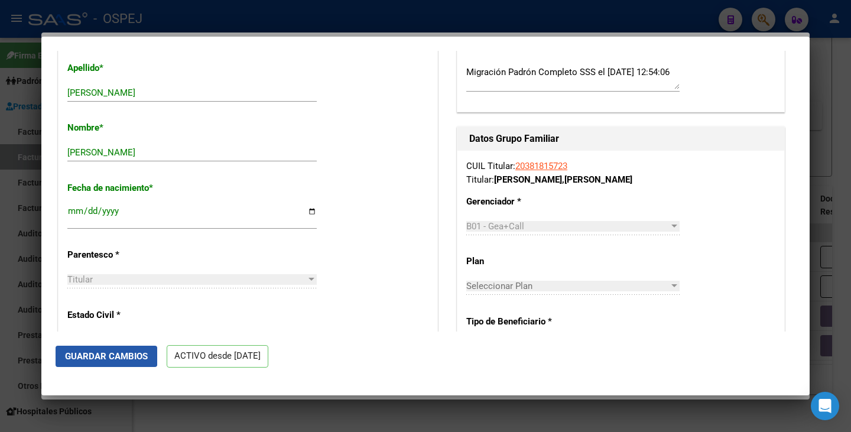
click at [106, 357] on span "Guardar Cambios" at bounding box center [106, 356] width 83 height 11
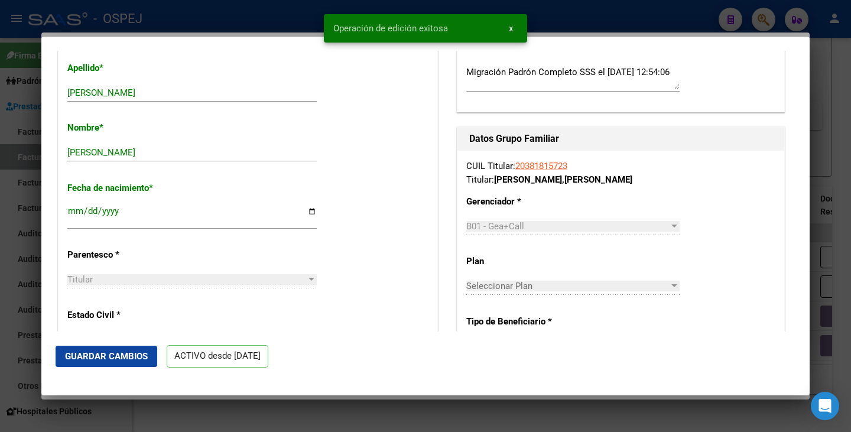
click at [19, 266] on div at bounding box center [425, 216] width 851 height 432
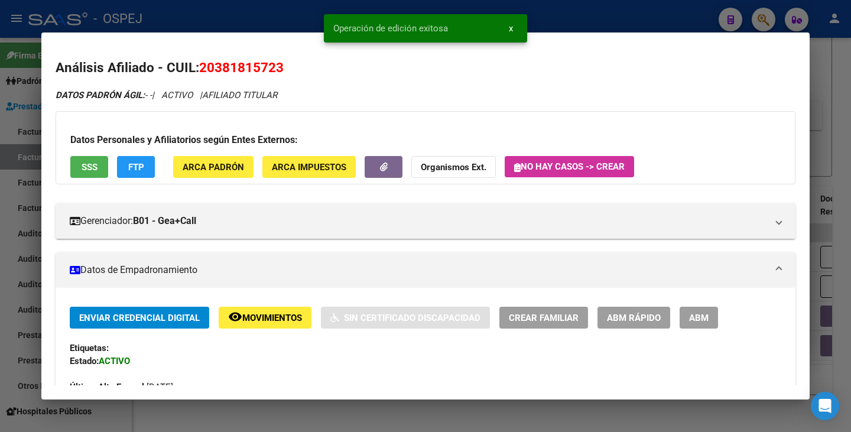
click at [0, 258] on div at bounding box center [425, 216] width 851 height 432
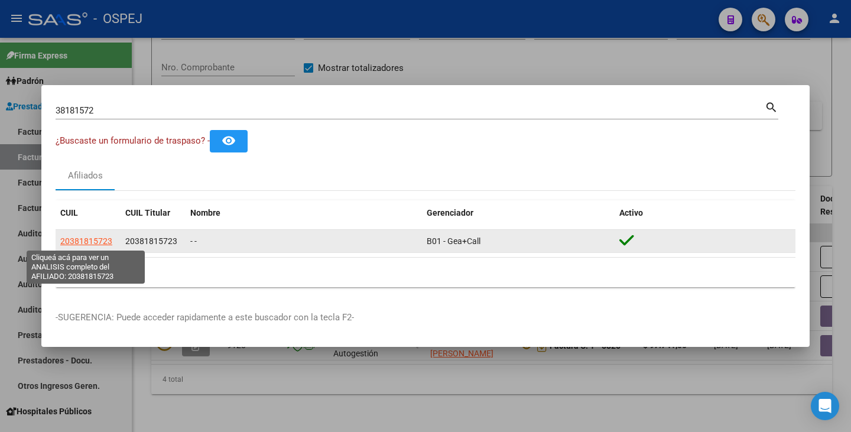
click at [95, 239] on span "20381815723" at bounding box center [86, 240] width 52 height 9
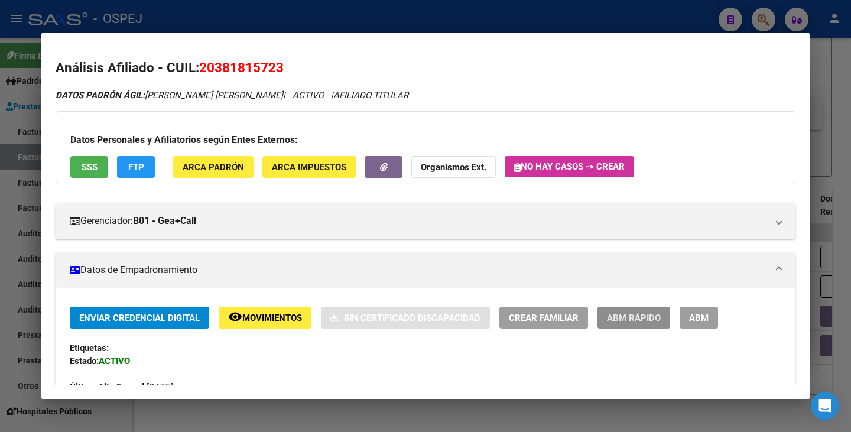
click at [611, 319] on span "ABM Rápido" at bounding box center [634, 318] width 54 height 11
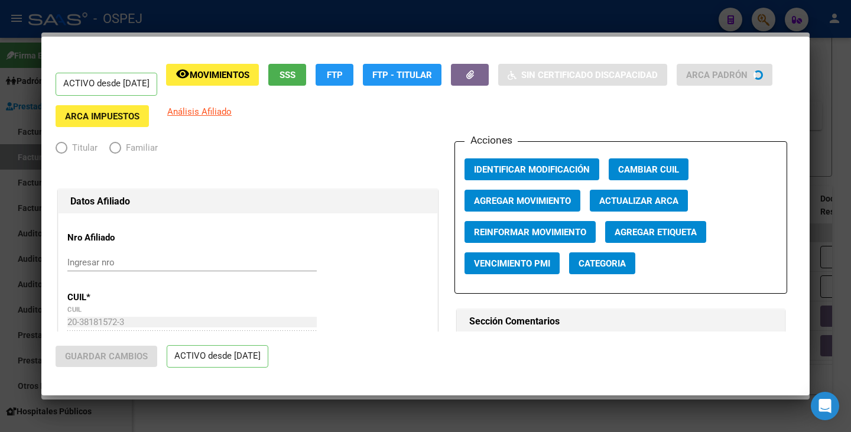
radio input "true"
type input "30-54696987-4"
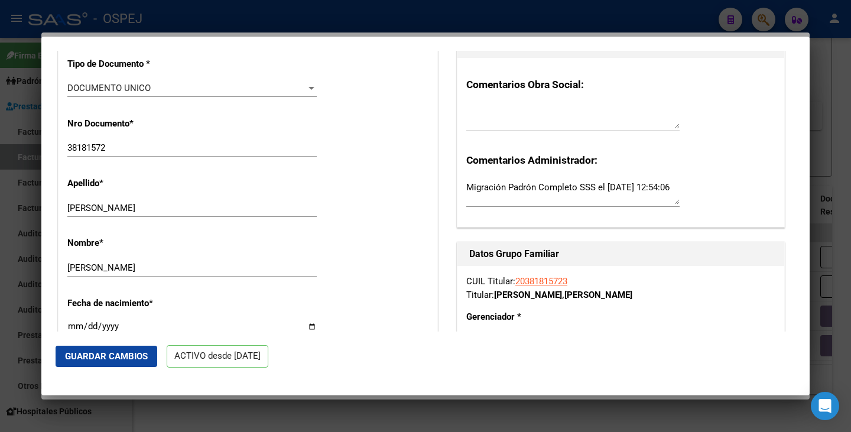
scroll to position [295, 0]
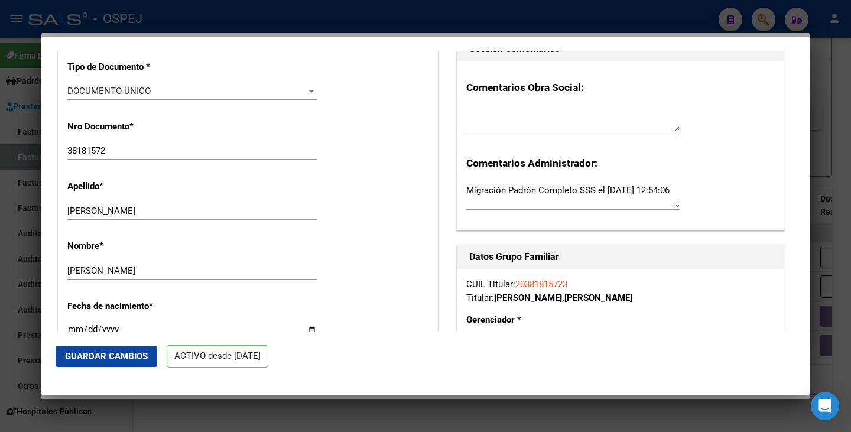
click at [135, 355] on span "Guardar Cambios" at bounding box center [106, 356] width 83 height 11
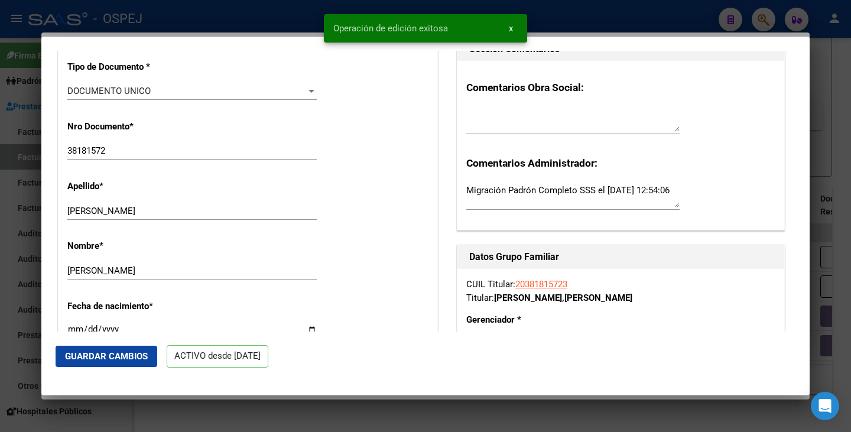
click at [0, 250] on div at bounding box center [425, 216] width 851 height 432
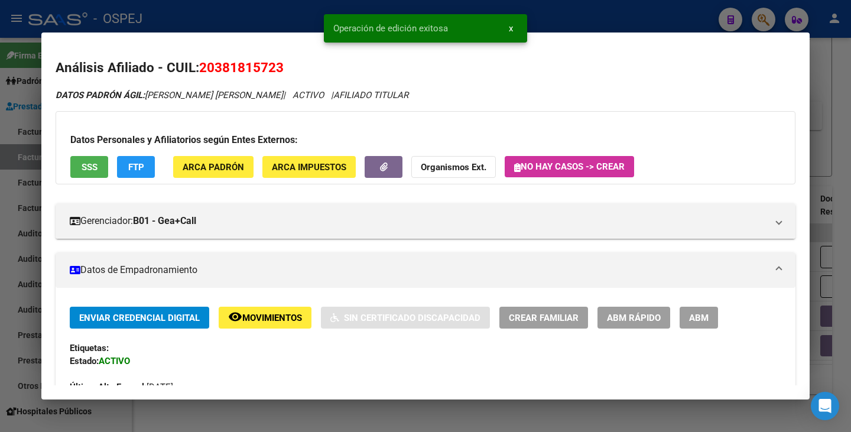
click at [0, 250] on div at bounding box center [425, 216] width 851 height 432
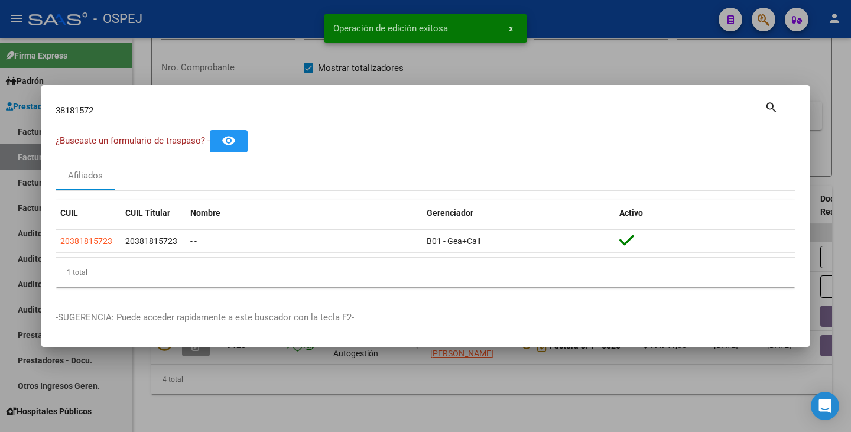
click at [102, 106] on input "38181572" at bounding box center [410, 110] width 709 height 11
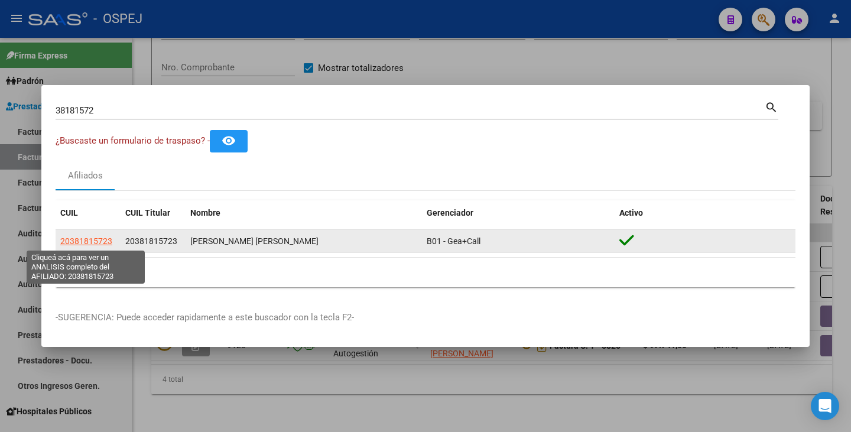
click at [82, 236] on span "20381815723" at bounding box center [86, 240] width 52 height 9
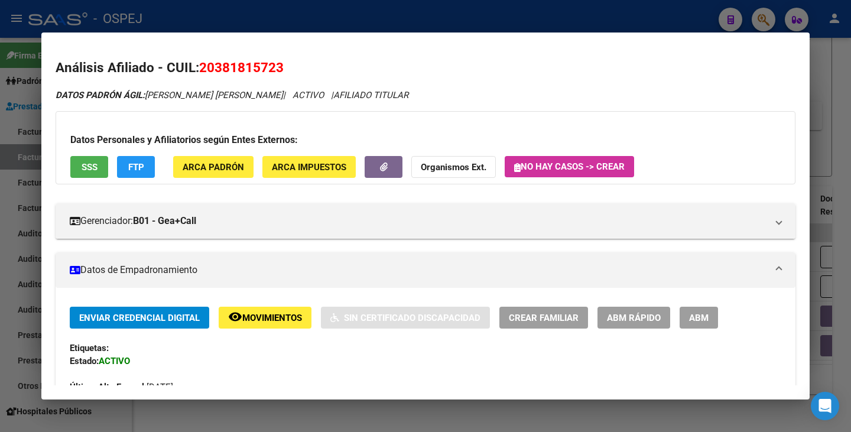
drag, startPoint x: 201, startPoint y: 67, endPoint x: 287, endPoint y: 57, distance: 86.2
click at [287, 58] on h2 "Análisis Afiliado - CUIL: 20381815723" at bounding box center [426, 68] width 740 height 20
click at [169, 73] on h2 "Análisis Afiliado - CUIL: 20381815723" at bounding box center [426, 68] width 740 height 20
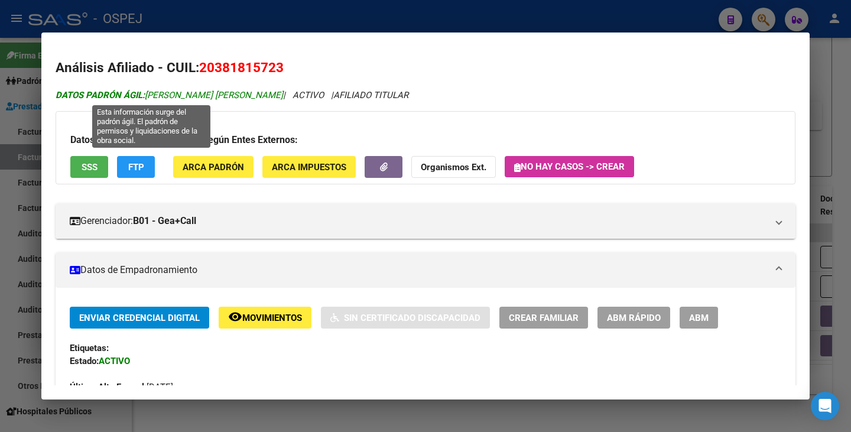
drag, startPoint x: 148, startPoint y: 93, endPoint x: 245, endPoint y: 98, distance: 97.0
click at [245, 98] on span "DATOS PADRÓN ÁGIL: FALFAN KEVIN RODRIGO" at bounding box center [169, 95] width 227 height 11
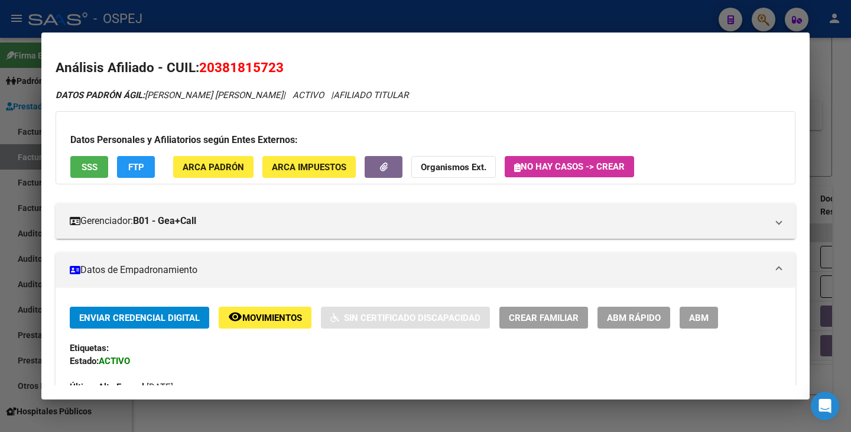
click at [1, 226] on div at bounding box center [425, 216] width 851 height 432
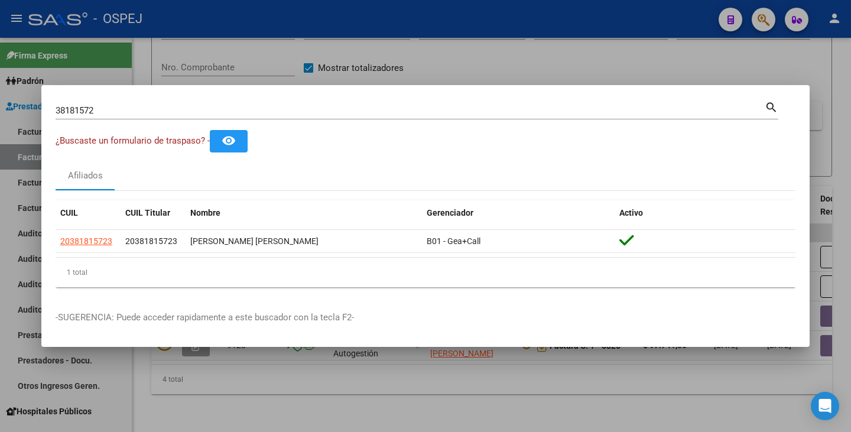
click at [99, 116] on div "38181572 Buscar (apellido, dni, cuil, nro traspaso, cuit, obra social)" at bounding box center [410, 111] width 709 height 18
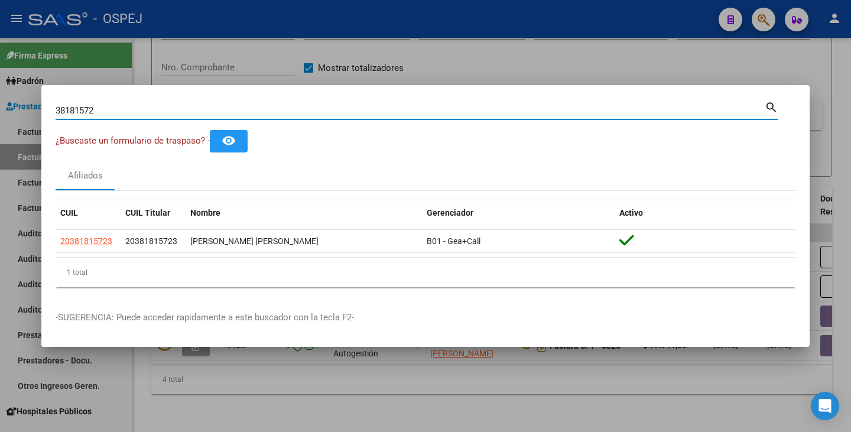
drag, startPoint x: 103, startPoint y: 108, endPoint x: 2, endPoint y: 94, distance: 102.5
click at [2, 94] on div "38181572 Buscar (apellido, dni, cuil, nro traspaso, cuit, obra social) search ¿…" at bounding box center [425, 216] width 851 height 432
paste input "33957765"
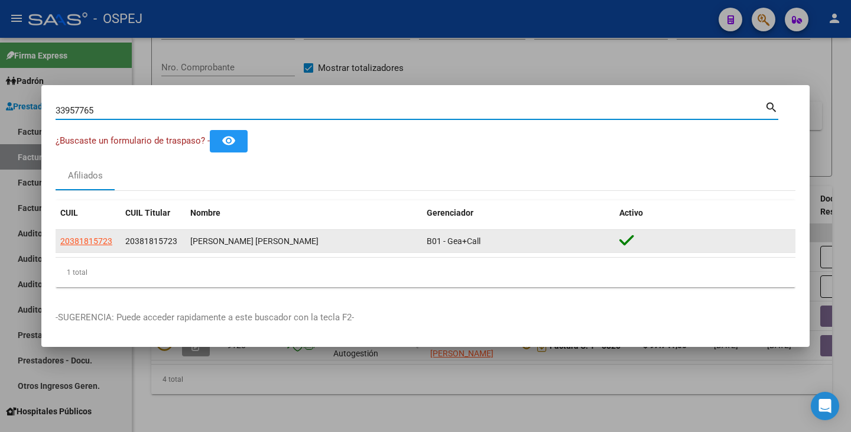
type input "33957765"
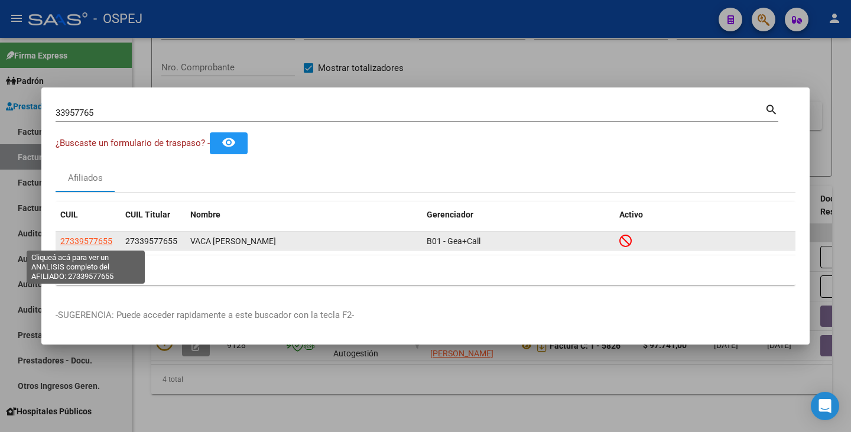
click at [94, 245] on span "27339577655" at bounding box center [86, 240] width 52 height 9
type textarea "27339577655"
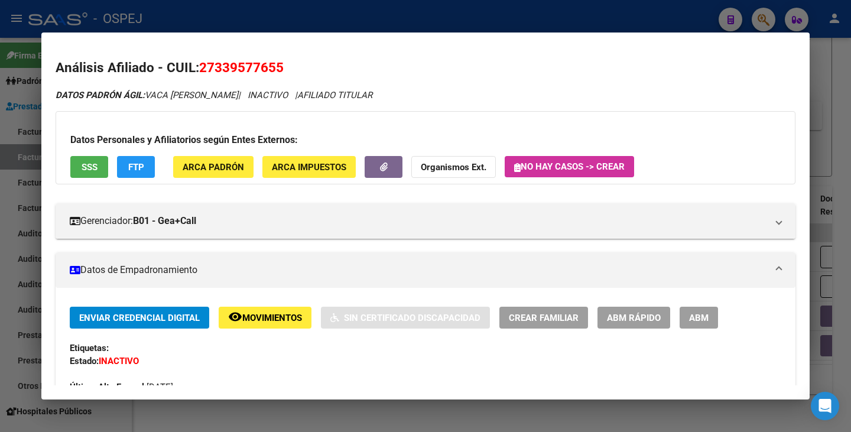
drag, startPoint x: 201, startPoint y: 73, endPoint x: 283, endPoint y: 76, distance: 81.6
click at [283, 76] on h2 "Análisis Afiliado - CUIL: 27339577655" at bounding box center [426, 68] width 740 height 20
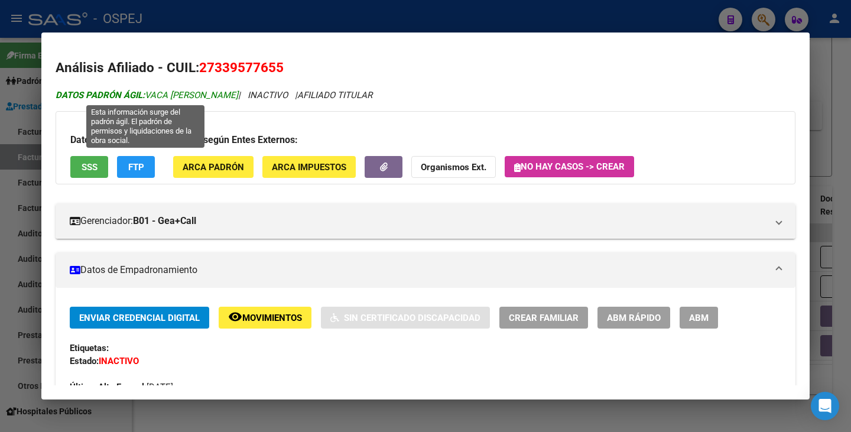
drag, startPoint x: 148, startPoint y: 94, endPoint x: 232, endPoint y: 90, distance: 84.6
click at [232, 90] on span "DATOS PADRÓN ÁGIL: VACA NADIA REBECA" at bounding box center [147, 95] width 183 height 11
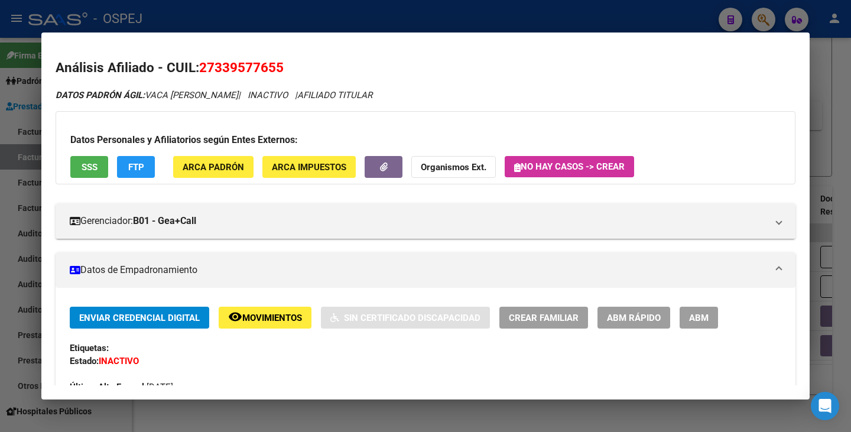
click at [2, 173] on div at bounding box center [425, 216] width 851 height 432
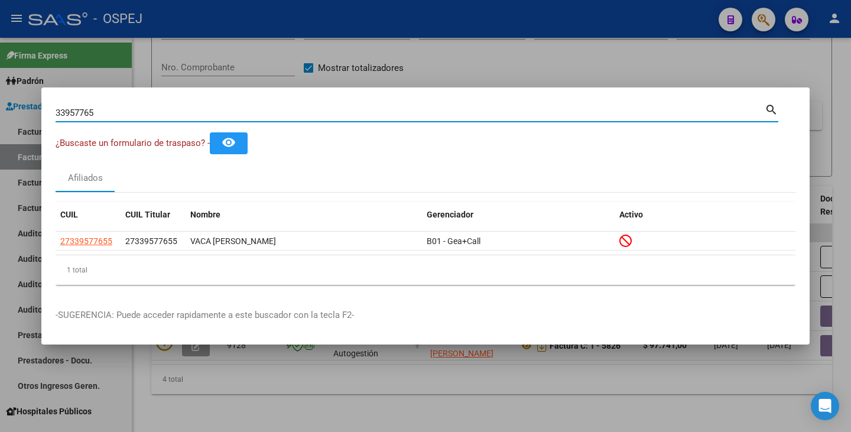
drag, startPoint x: 100, startPoint y: 114, endPoint x: 24, endPoint y: 109, distance: 77.0
click at [24, 109] on div "33957765 Buscar (apellido, dni, cuil, nro traspaso, cuit, obra social) search ¿…" at bounding box center [425, 216] width 851 height 432
type input "56673095"
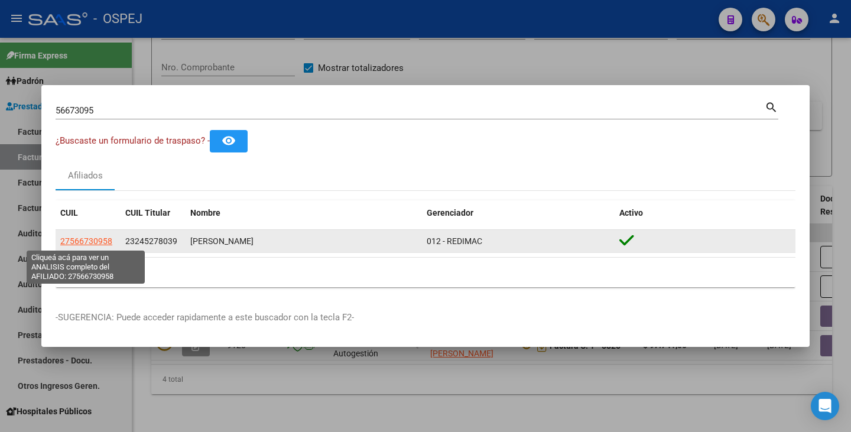
click at [84, 242] on span "27566730958" at bounding box center [86, 240] width 52 height 9
type textarea "27566730958"
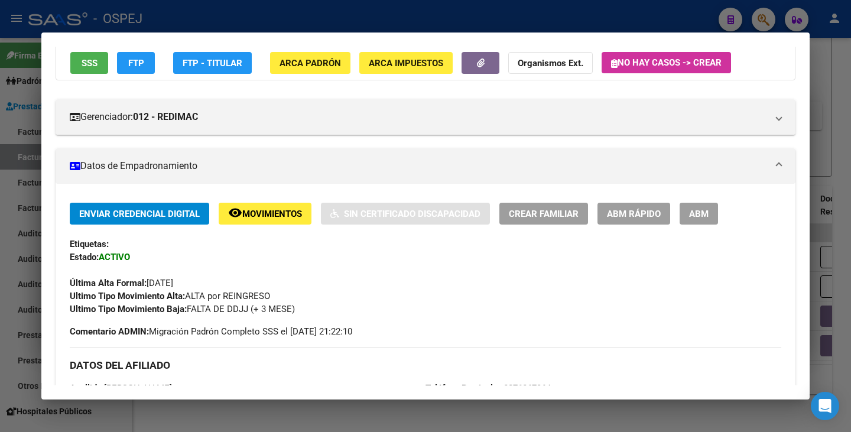
scroll to position [177, 0]
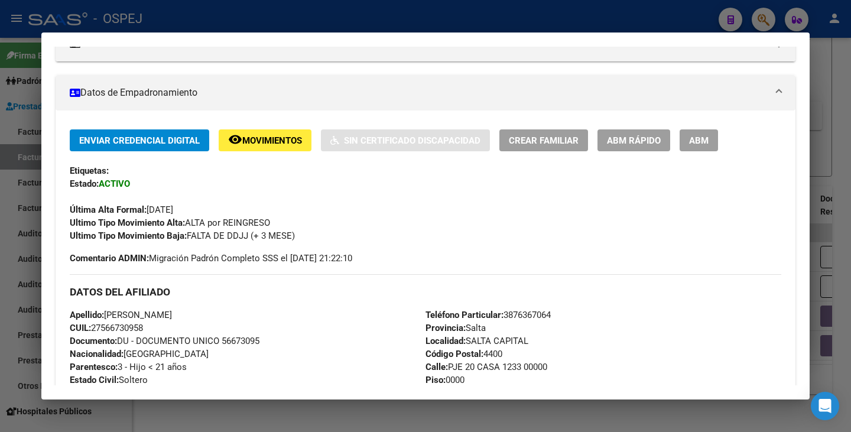
click at [173, 420] on div at bounding box center [425, 216] width 851 height 432
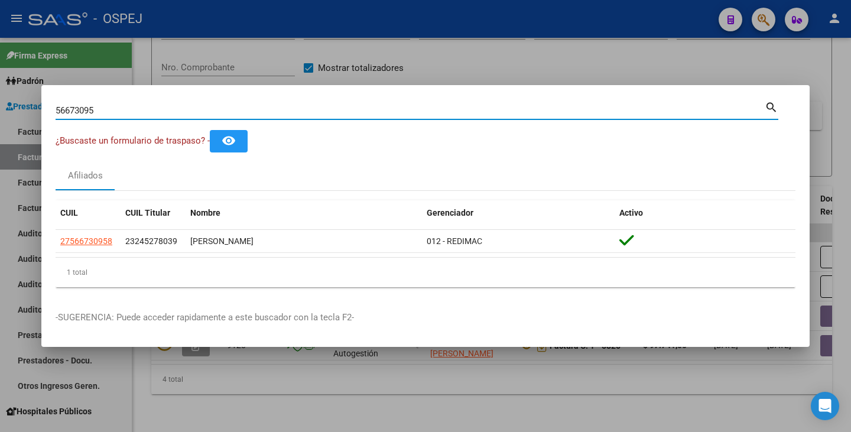
drag, startPoint x: 106, startPoint y: 109, endPoint x: 0, endPoint y: 103, distance: 106.5
click at [0, 103] on div "56673095 Buscar (apellido, dni, cuil, nro traspaso, cuit, obra social) search ¿…" at bounding box center [425, 216] width 851 height 432
type input "58780522"
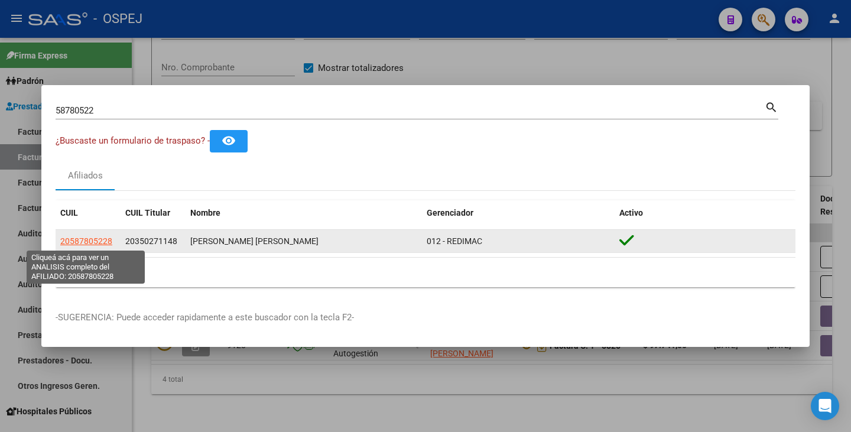
click at [79, 242] on span "20587805228" at bounding box center [86, 240] width 52 height 9
type textarea "20587805228"
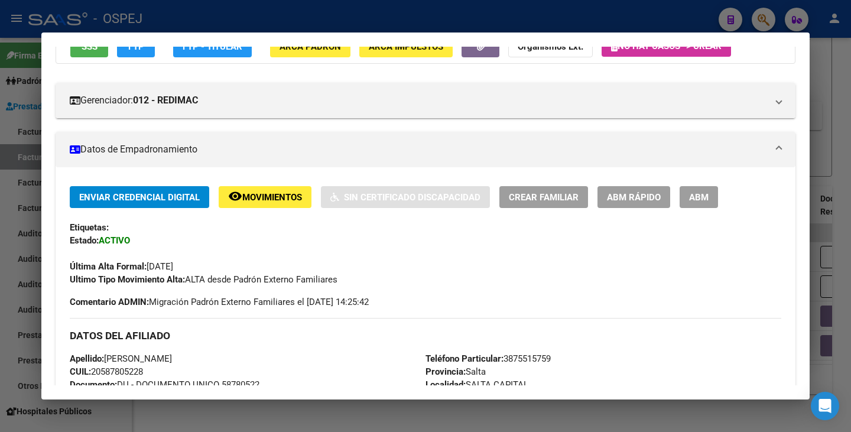
scroll to position [118, 0]
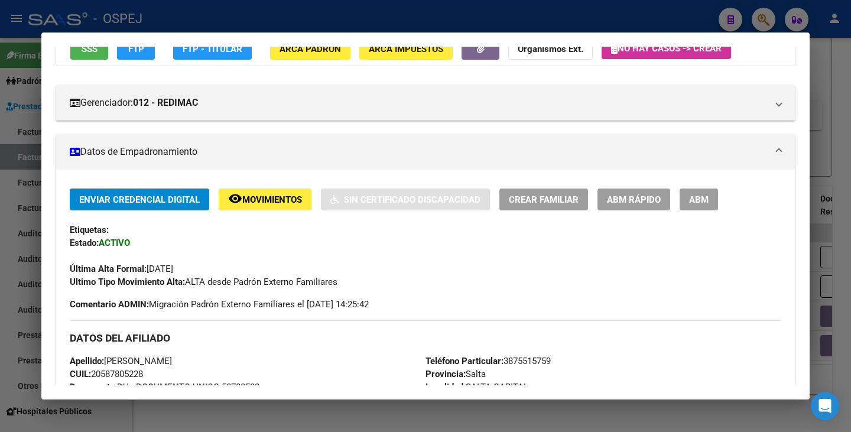
click at [642, 203] on span "ABM Rápido" at bounding box center [634, 199] width 54 height 11
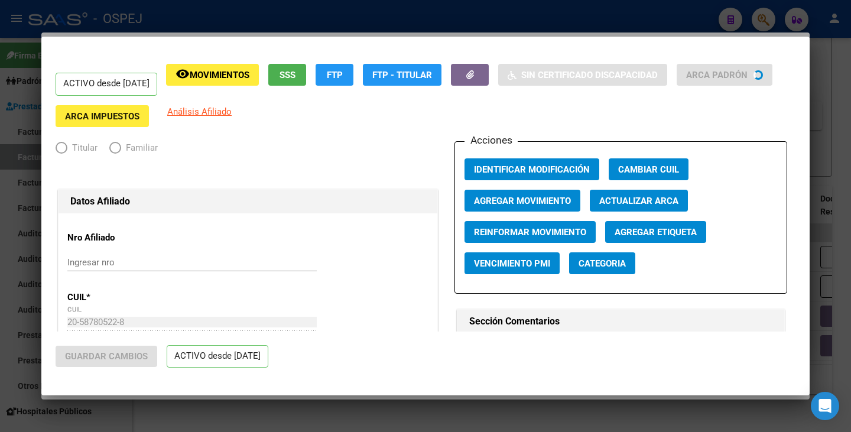
radio input "true"
type input "30-69068641-0"
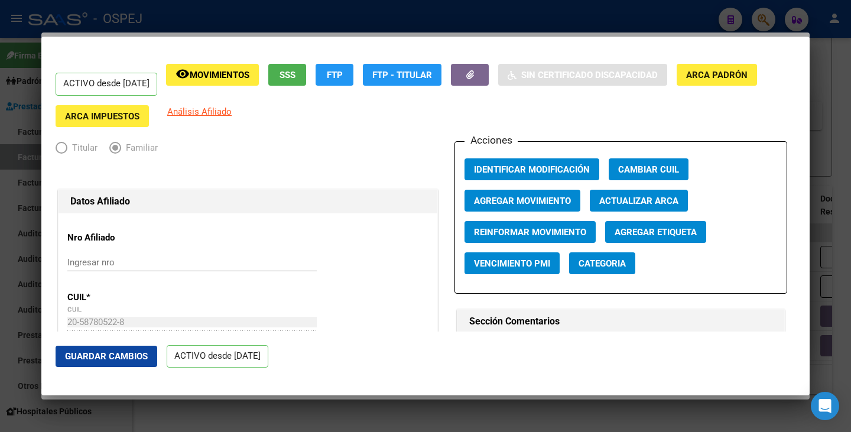
click at [633, 202] on span "Actualizar ARCA" at bounding box center [638, 201] width 79 height 11
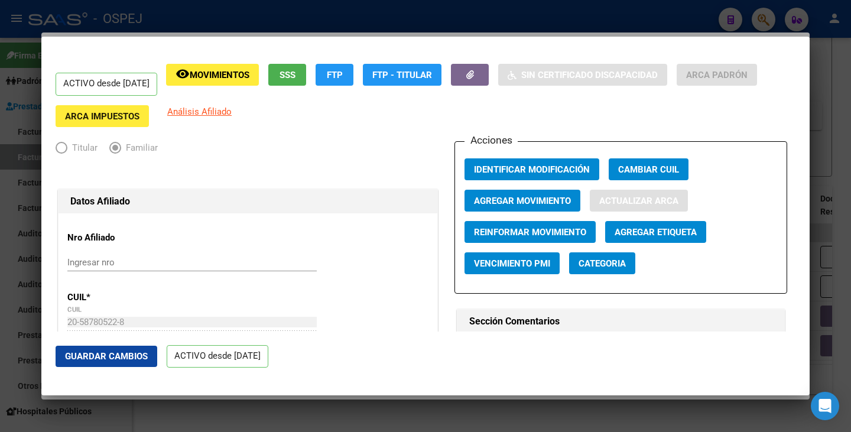
type input "RODRIGUEZ CORNEJO"
type input "AUGUSTO FRANCO"
type input "SALTA"
type input "MZA 19 CASA"
type input "11"
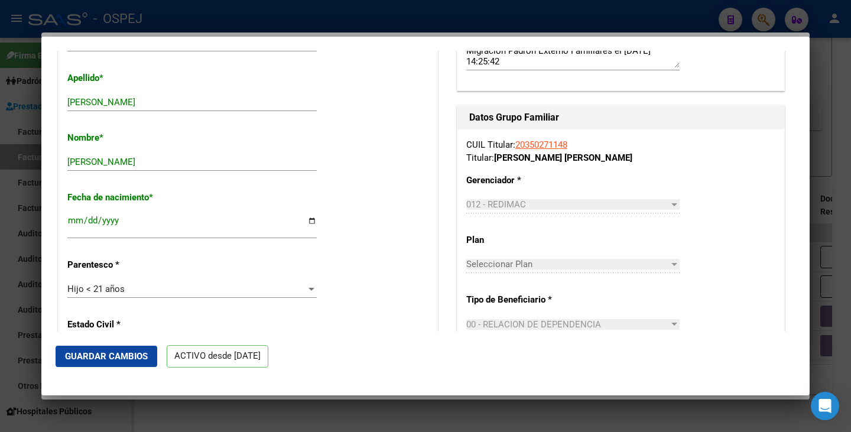
scroll to position [414, 0]
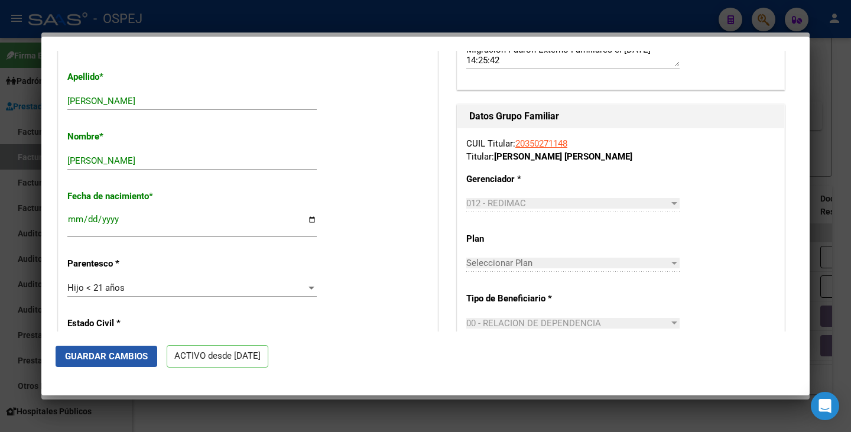
click at [111, 359] on span "Guardar Cambios" at bounding box center [106, 356] width 83 height 11
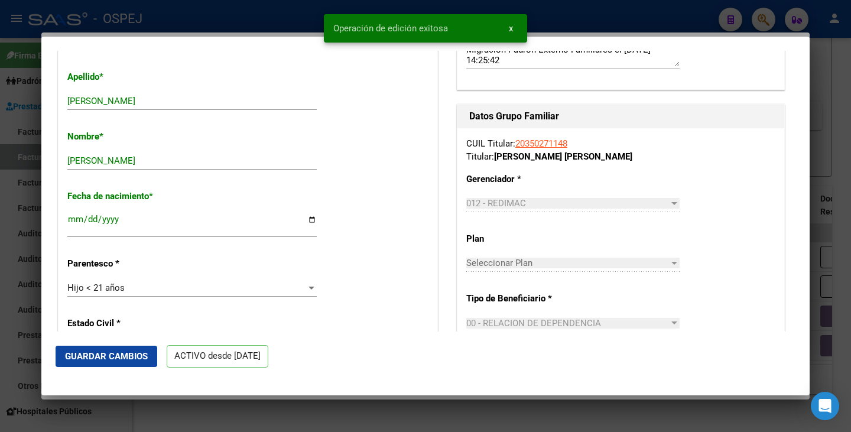
click at [11, 352] on div at bounding box center [425, 216] width 851 height 432
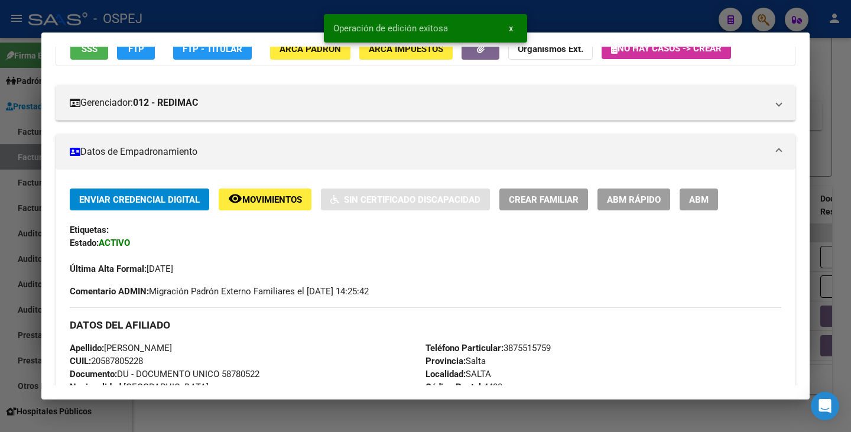
click at [11, 350] on div at bounding box center [425, 216] width 851 height 432
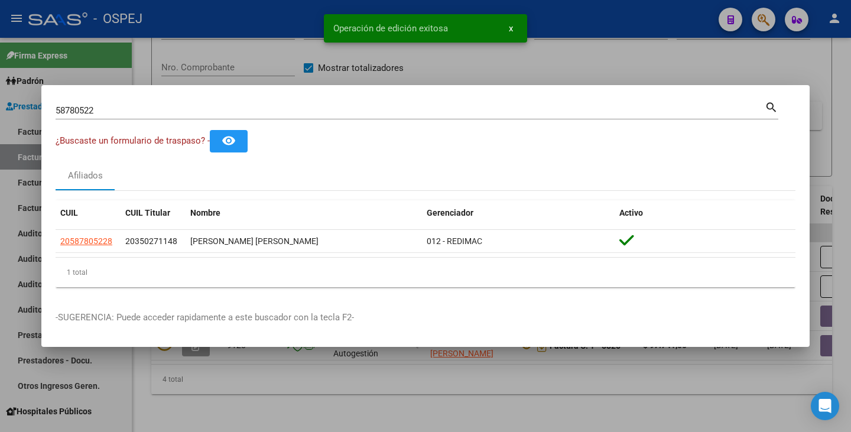
click at [9, 352] on div at bounding box center [425, 216] width 851 height 432
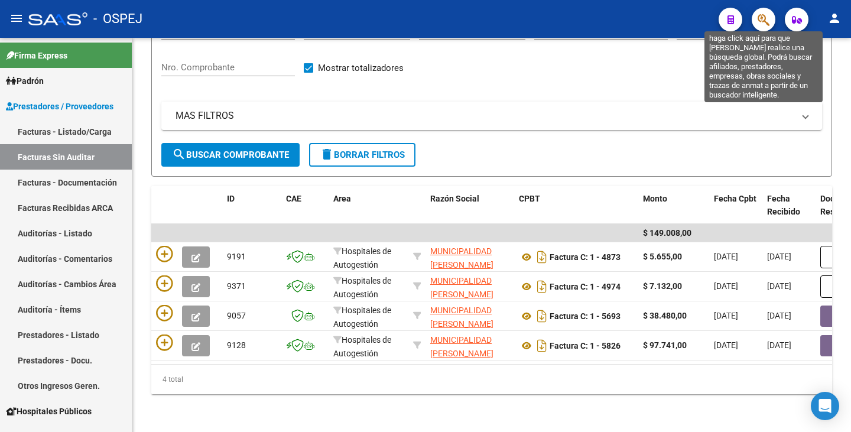
click at [763, 20] on icon "button" at bounding box center [763, 20] width 12 height 14
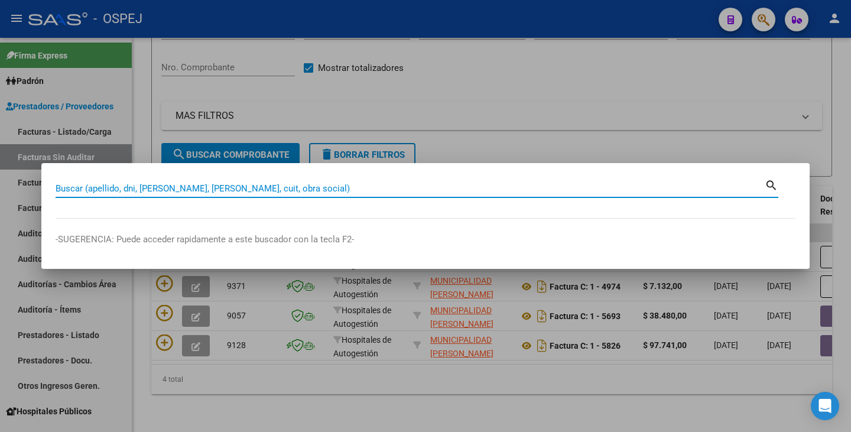
paste input "20587805228"
type input "20587805228"
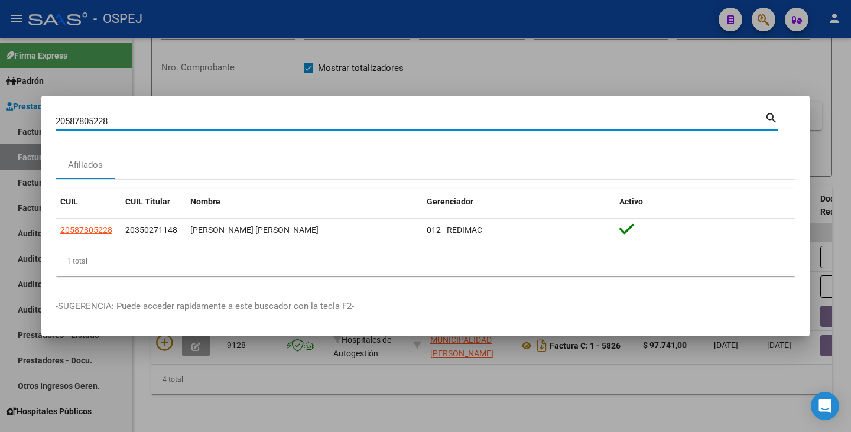
drag, startPoint x: 141, startPoint y: 122, endPoint x: 0, endPoint y: 112, distance: 141.0
click at [0, 112] on div "20587805228 Buscar (apellido, dni, cuil, nro traspaso, cuit, obra social) searc…" at bounding box center [425, 216] width 851 height 432
paste input "52688554"
type input "52688554"
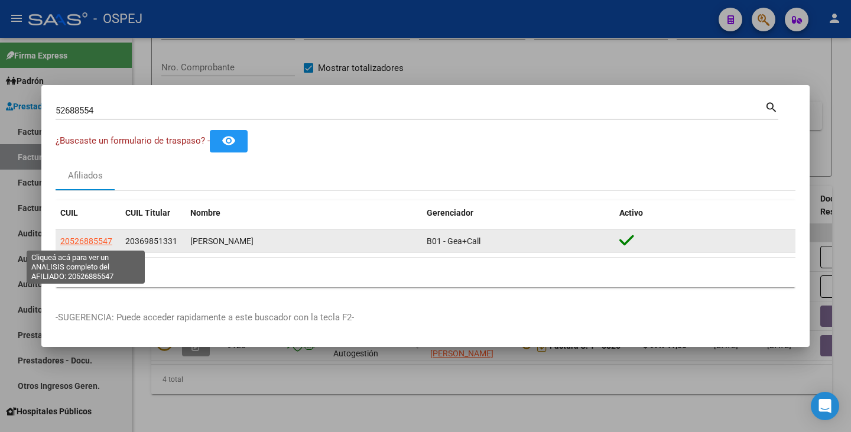
click at [71, 239] on span "20526885547" at bounding box center [86, 240] width 52 height 9
type textarea "20526885547"
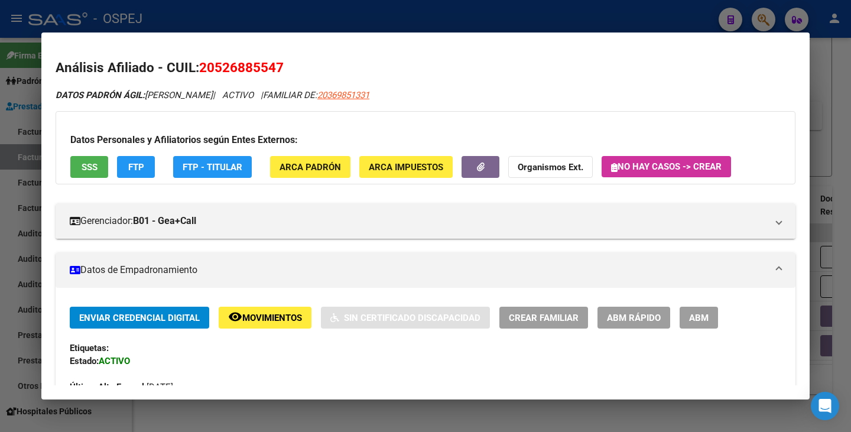
drag, startPoint x: 201, startPoint y: 66, endPoint x: 278, endPoint y: 64, distance: 76.8
click at [282, 64] on span "20526885547" at bounding box center [241, 67] width 84 height 15
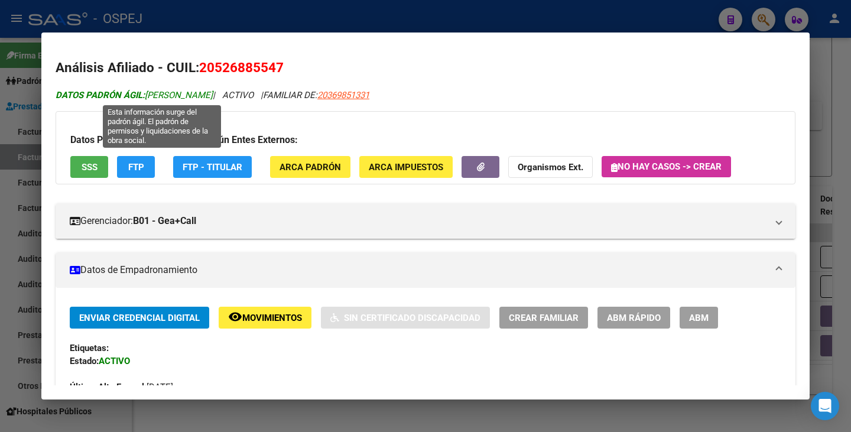
drag, startPoint x: 148, startPoint y: 93, endPoint x: 267, endPoint y: 92, distance: 118.8
click at [213, 92] on span "DATOS PADRÓN ÁGIL: TEJEDA BENJAMIN EZEQUIEL" at bounding box center [134, 95] width 157 height 11
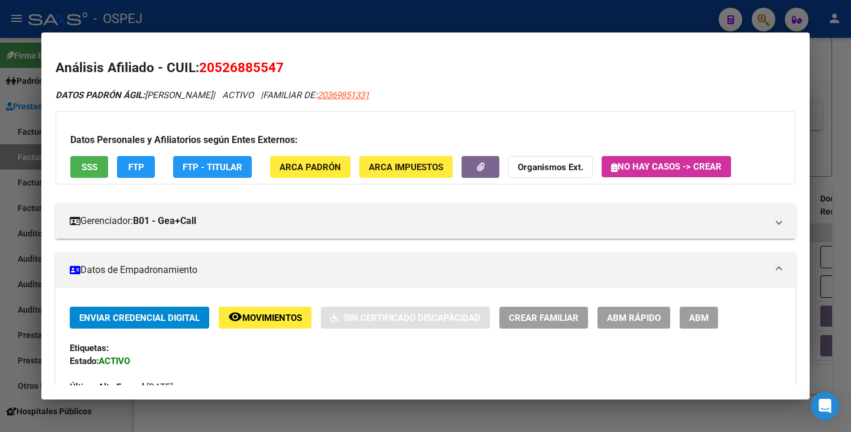
click at [0, 240] on div at bounding box center [425, 216] width 851 height 432
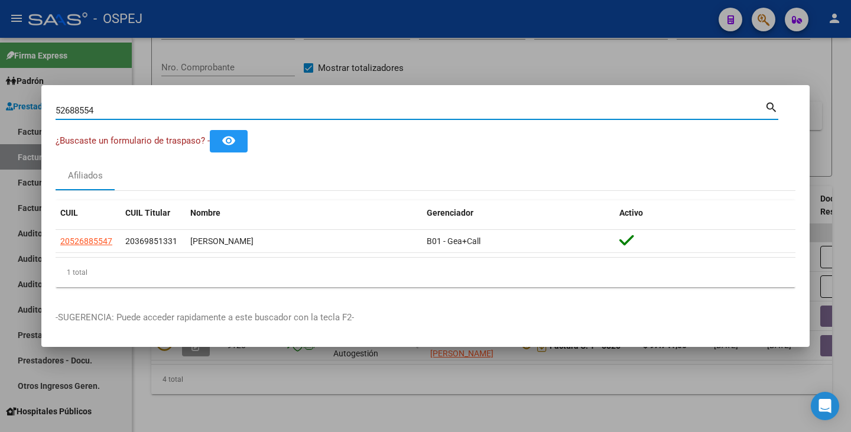
drag, startPoint x: 109, startPoint y: 109, endPoint x: 0, endPoint y: 103, distance: 108.9
click at [0, 103] on div "52688554 Buscar (apellido, dni, cuil, nro traspaso, cuit, obra social) search ¿…" at bounding box center [425, 216] width 851 height 432
paste input "36234152"
type input "36234152"
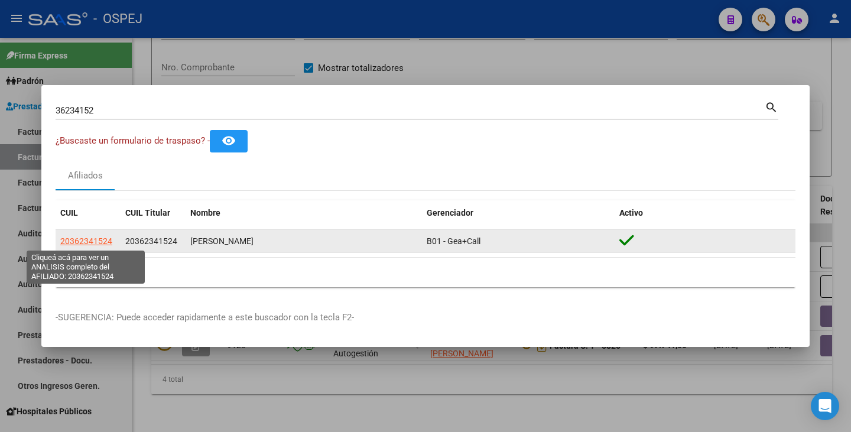
click at [83, 238] on span "20362341524" at bounding box center [86, 240] width 52 height 9
type textarea "20362341524"
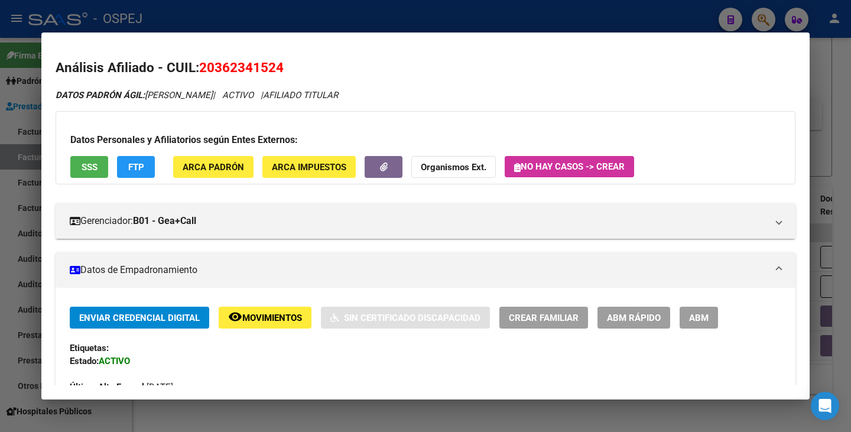
drag, startPoint x: 203, startPoint y: 66, endPoint x: 283, endPoint y: 60, distance: 80.6
click at [283, 60] on span "20362341524" at bounding box center [241, 67] width 84 height 15
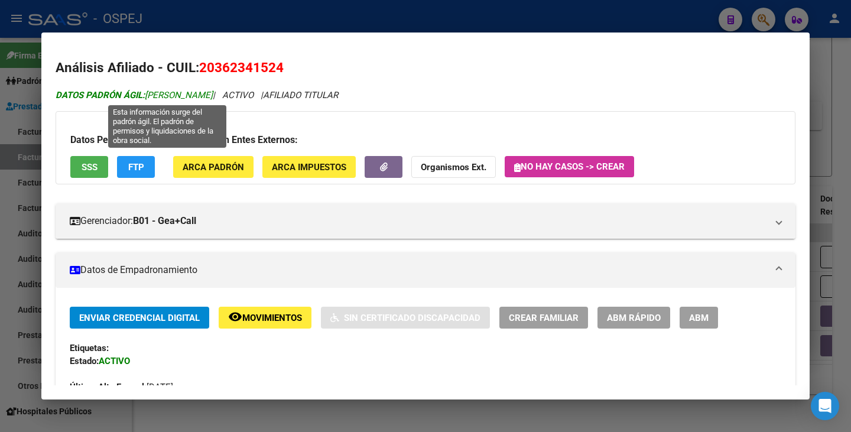
drag, startPoint x: 148, startPoint y: 93, endPoint x: 278, endPoint y: 98, distance: 129.5
click at [213, 98] on span "DATOS PADRÓN ÁGIL: KOHMANN LEONARDO GERMAN" at bounding box center [134, 95] width 157 height 11
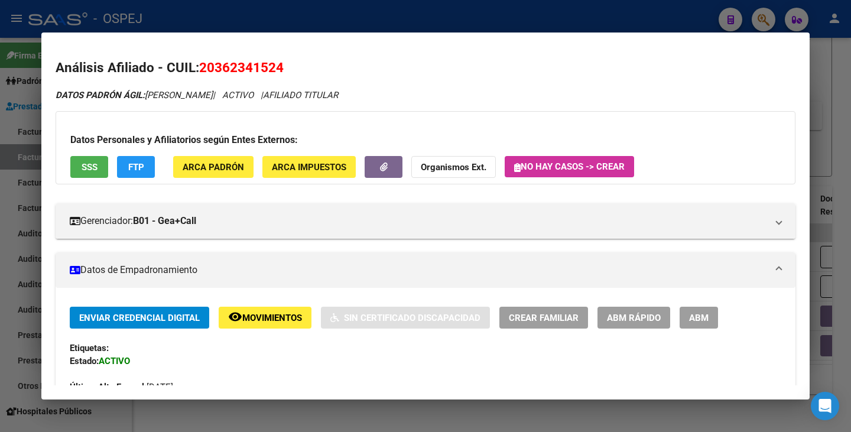
click at [0, 229] on div at bounding box center [425, 216] width 851 height 432
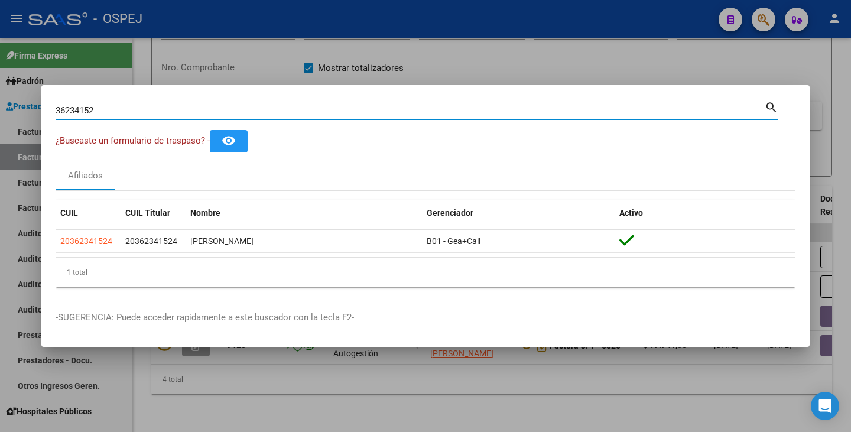
drag, startPoint x: 118, startPoint y: 112, endPoint x: 18, endPoint y: 97, distance: 101.0
click at [18, 97] on div "36234152 Buscar (apellido, dni, cuil, nro traspaso, cuit, obra social) search ¿…" at bounding box center [425, 216] width 851 height 432
paste input "29211242"
type input "29211242"
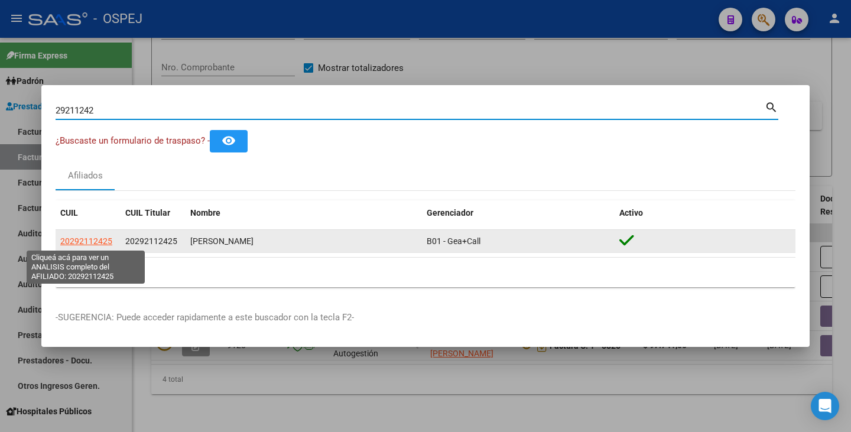
click at [99, 243] on span "20292112425" at bounding box center [86, 240] width 52 height 9
type textarea "20292112425"
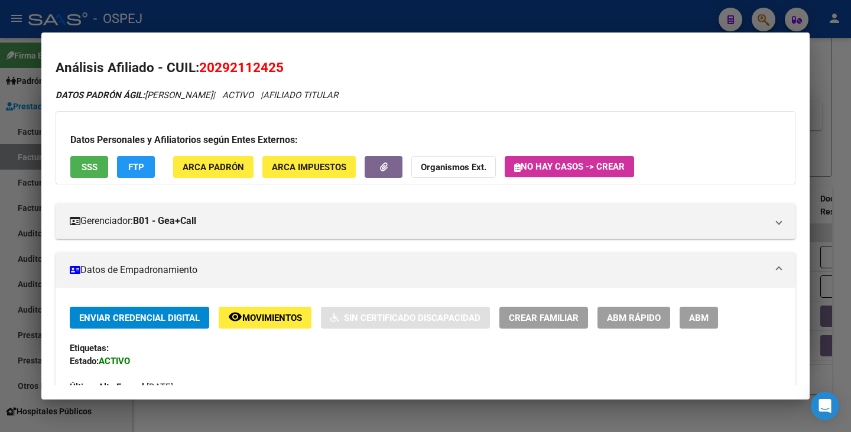
drag, startPoint x: 199, startPoint y: 68, endPoint x: 300, endPoint y: 70, distance: 101.1
click at [300, 70] on h2 "Análisis Afiliado - CUIL: 20292112425" at bounding box center [426, 68] width 740 height 20
drag, startPoint x: 148, startPoint y: 95, endPoint x: 266, endPoint y: 90, distance: 118.2
click at [266, 90] on icon "DATOS PADRÓN ÁGIL: ERAZO SEBASTIAN ALFREDO | ACTIVO | AFILIADO TITULAR" at bounding box center [197, 95] width 282 height 11
click at [5, 301] on div at bounding box center [425, 216] width 851 height 432
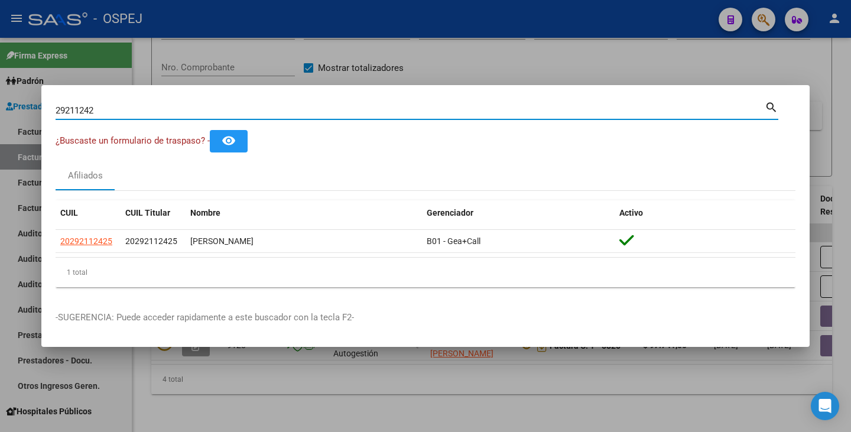
drag, startPoint x: 101, startPoint y: 112, endPoint x: 22, endPoint y: 106, distance: 78.8
click at [22, 106] on div "29211242 Buscar (apellido, dni, cuil, nro traspaso, cuit, obra social) search ¿…" at bounding box center [425, 216] width 851 height 432
paste input "36985170"
type input "36985170"
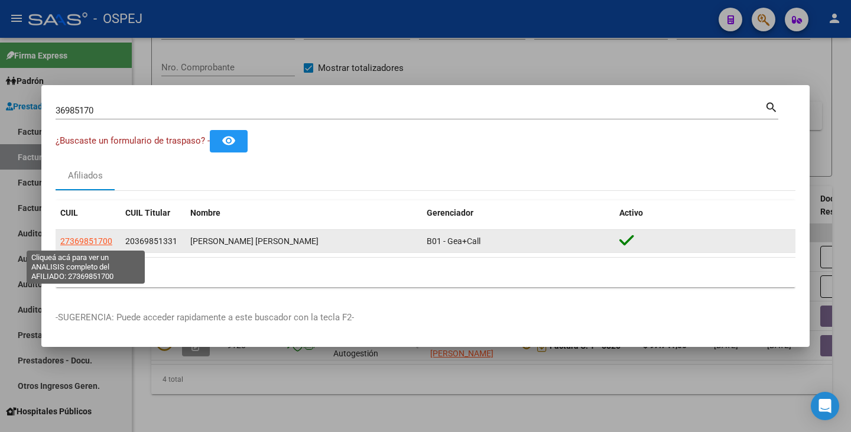
click at [74, 242] on span "27369851700" at bounding box center [86, 240] width 52 height 9
type textarea "27369851700"
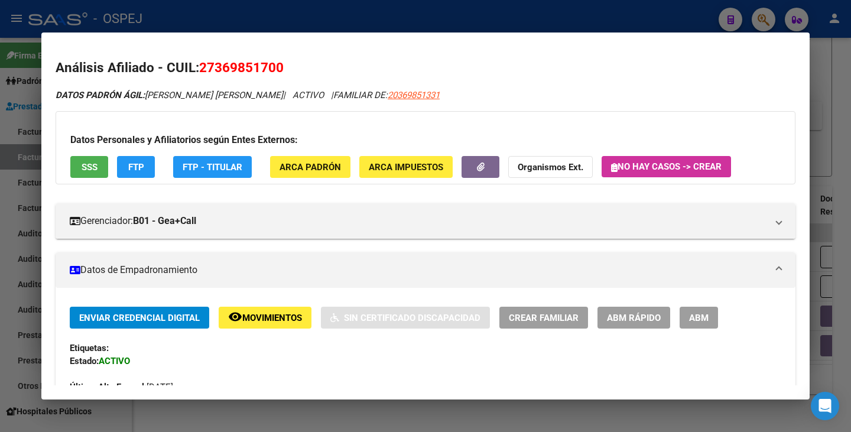
drag, startPoint x: 198, startPoint y: 65, endPoint x: 272, endPoint y: 74, distance: 74.5
click at [272, 74] on h2 "Análisis Afiliado - CUIL: 27369851700" at bounding box center [426, 68] width 740 height 20
click at [258, 69] on span "27369851700" at bounding box center [241, 67] width 84 height 15
drag, startPoint x: 201, startPoint y: 68, endPoint x: 284, endPoint y: 71, distance: 82.2
click at [284, 71] on span "27369851700" at bounding box center [241, 67] width 84 height 15
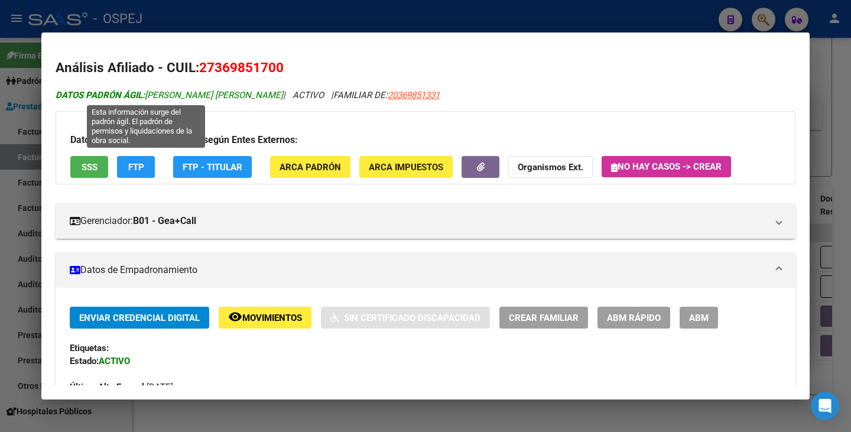
drag, startPoint x: 149, startPoint y: 93, endPoint x: 233, endPoint y: 97, distance: 84.6
click at [233, 97] on span "DATOS PADRÓN ÁGIL: DIAZ NERINA LILIANA" at bounding box center [169, 95] width 227 height 11
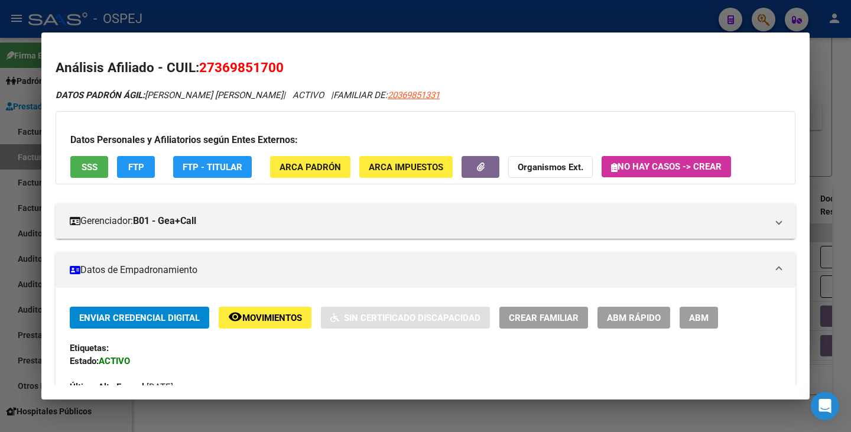
click at [1, 279] on div at bounding box center [425, 216] width 851 height 432
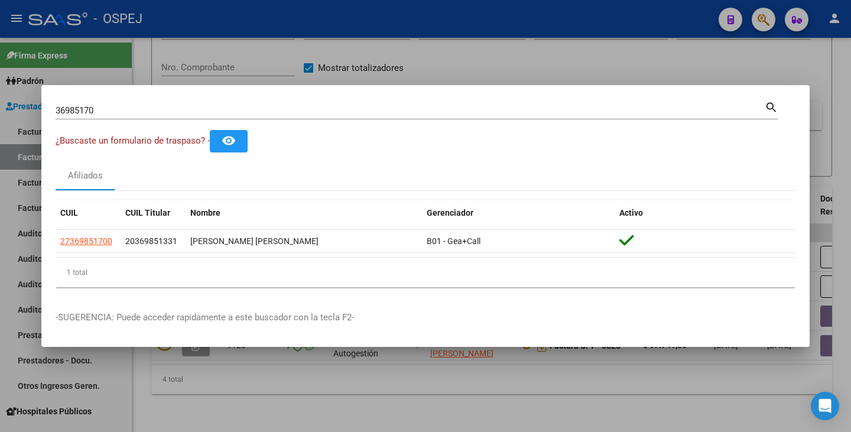
click at [440, 385] on div at bounding box center [425, 216] width 851 height 432
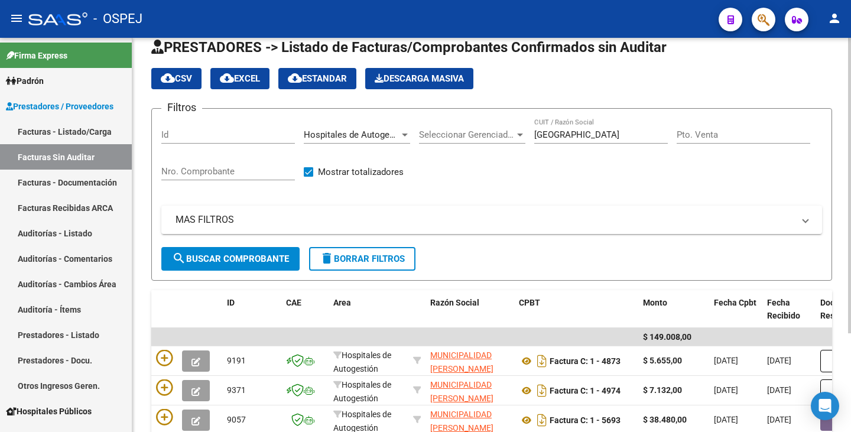
scroll to position [14, 0]
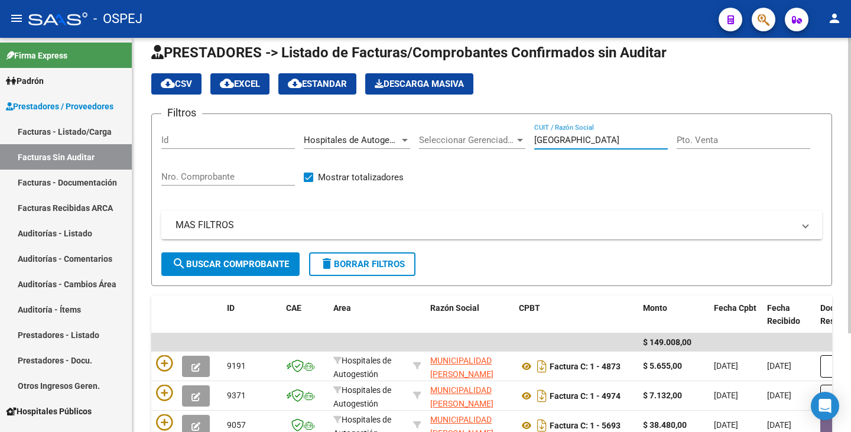
drag, startPoint x: 590, startPoint y: 141, endPoint x: 527, endPoint y: 144, distance: 62.7
click at [527, 144] on div "Filtros Id Hospitales de Autogestión Area Seleccionar Gerenciador Seleccionar G…" at bounding box center [491, 187] width 661 height 129
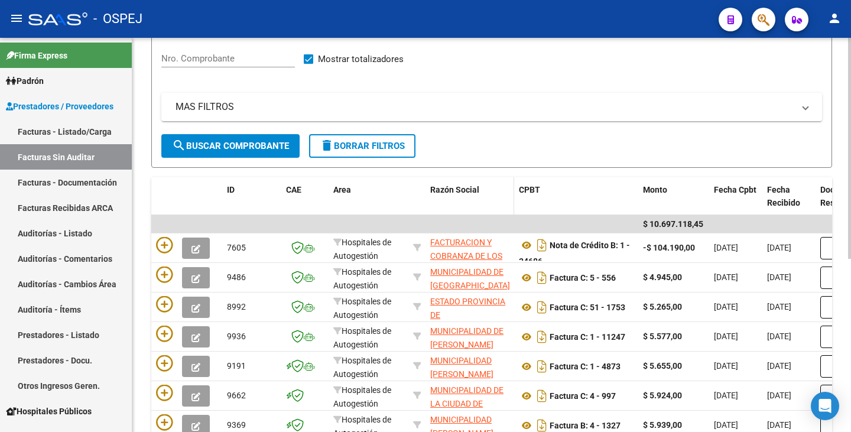
scroll to position [0, 0]
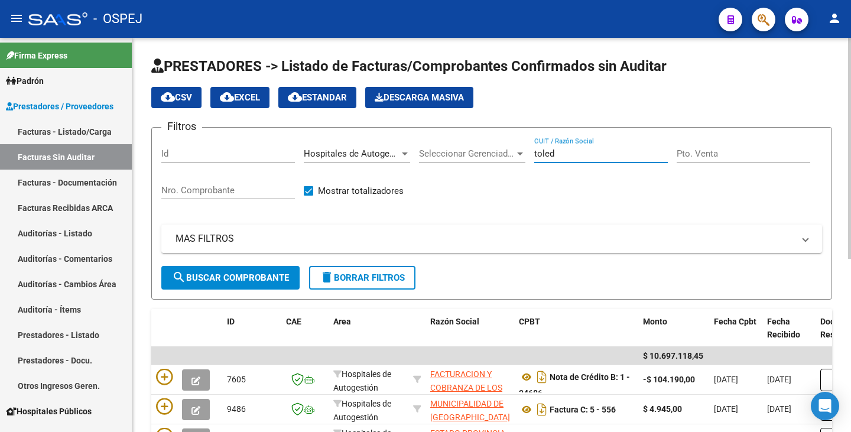
type input "toledo"
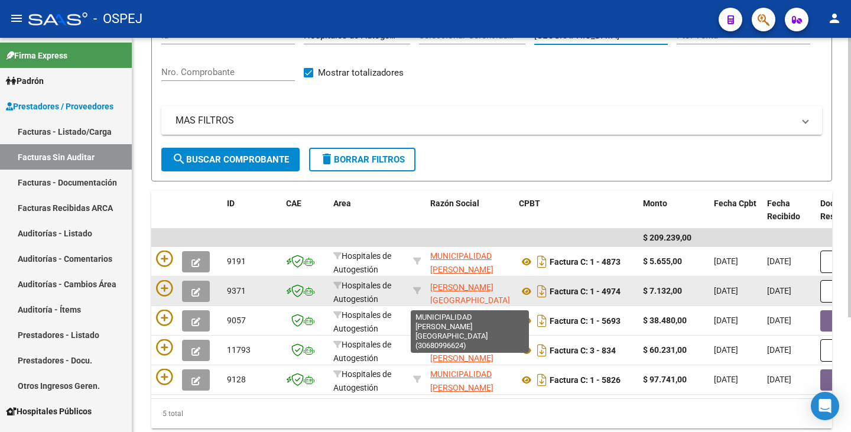
scroll to position [15, 0]
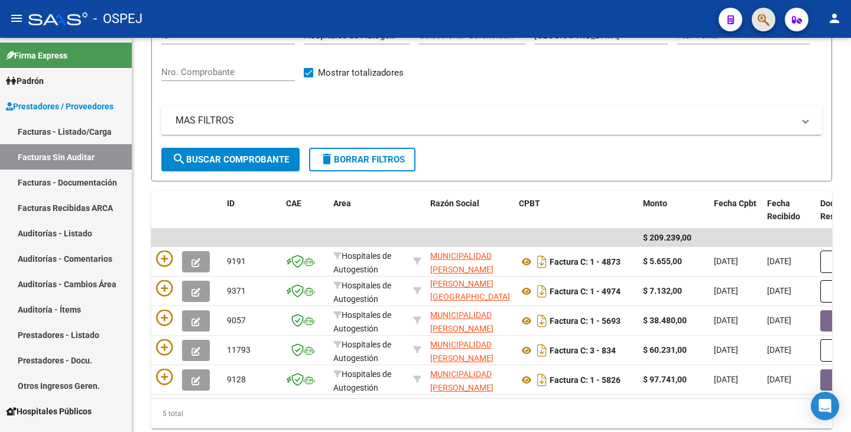
click at [757, 28] on span "button" at bounding box center [763, 20] width 12 height 24
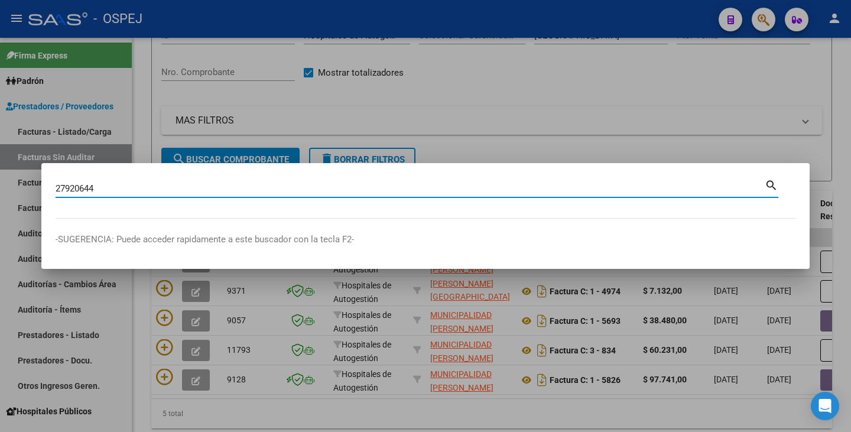
type input "27920644"
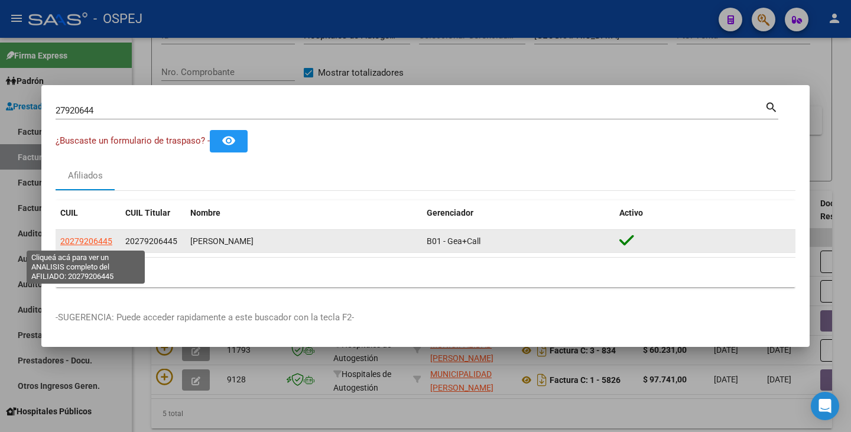
click at [87, 242] on span "20279206445" at bounding box center [86, 240] width 52 height 9
type textarea "20279206445"
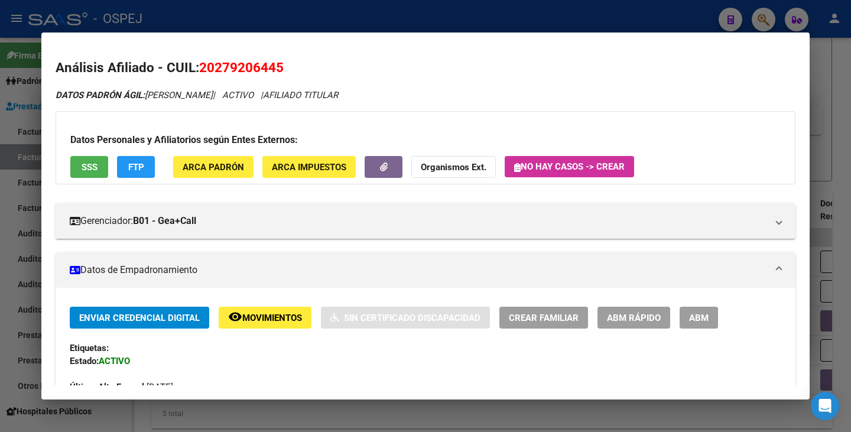
drag, startPoint x: 201, startPoint y: 67, endPoint x: 284, endPoint y: 61, distance: 83.0
click at [284, 61] on h2 "Análisis Afiliado - CUIL: 20279206445" at bounding box center [426, 68] width 740 height 20
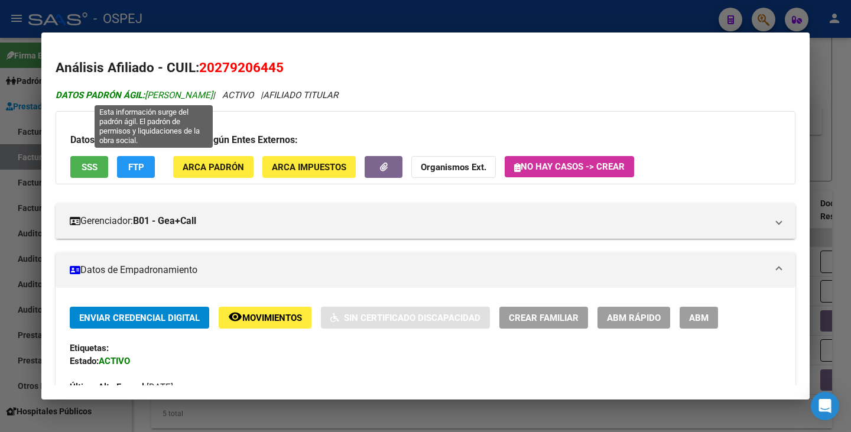
click at [149, 95] on span "DATOS PADRÓN ÁGIL: IBAÑEZ RAFAEL RICARDO" at bounding box center [134, 95] width 157 height 11
drag, startPoint x: 148, startPoint y: 93, endPoint x: 251, endPoint y: 92, distance: 102.8
click at [213, 92] on span "DATOS PADRÓN ÁGIL: IBAÑEZ RAFAEL RICARDO" at bounding box center [134, 95] width 157 height 11
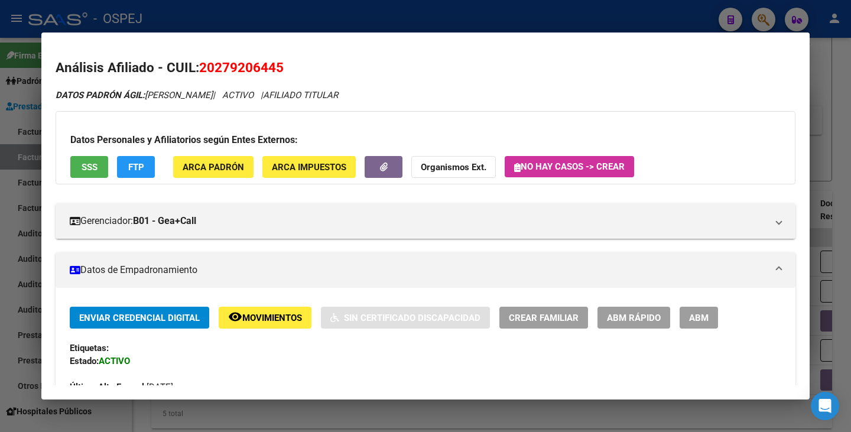
click at [282, 19] on div at bounding box center [425, 216] width 851 height 432
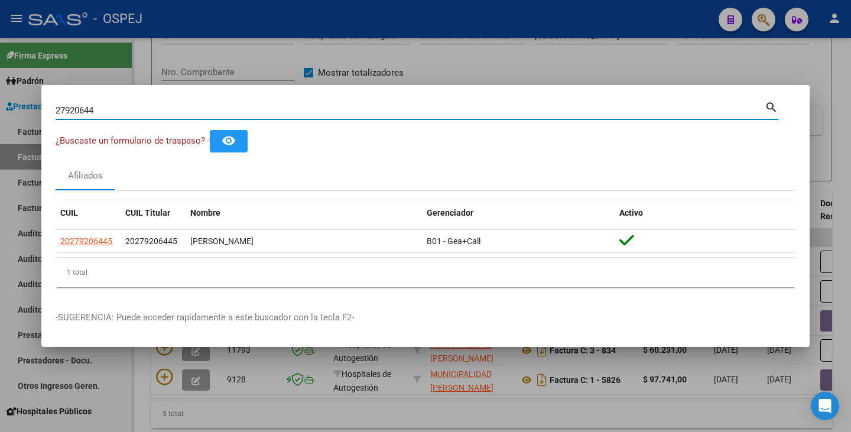
drag, startPoint x: 146, startPoint y: 106, endPoint x: 0, endPoint y: 88, distance: 147.0
click at [0, 88] on div "27920644 Buscar (apellido, dni, cuil, nro traspaso, cuit, obra social) search ¿…" at bounding box center [425, 216] width 851 height 432
paste input "24975521"
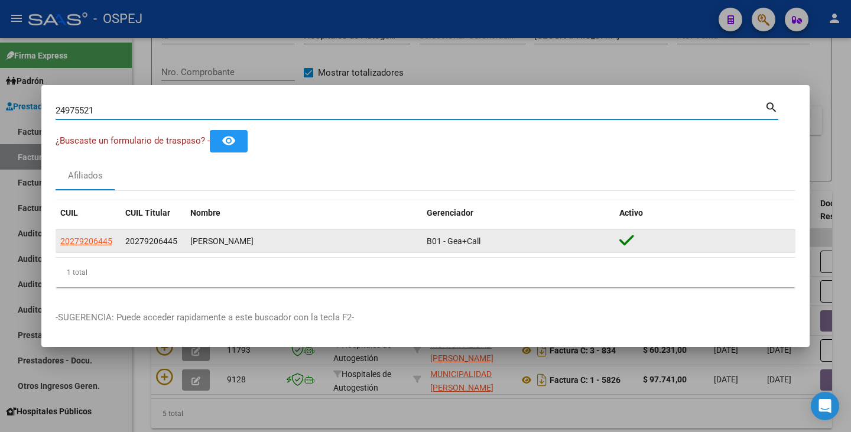
type input "24975521"
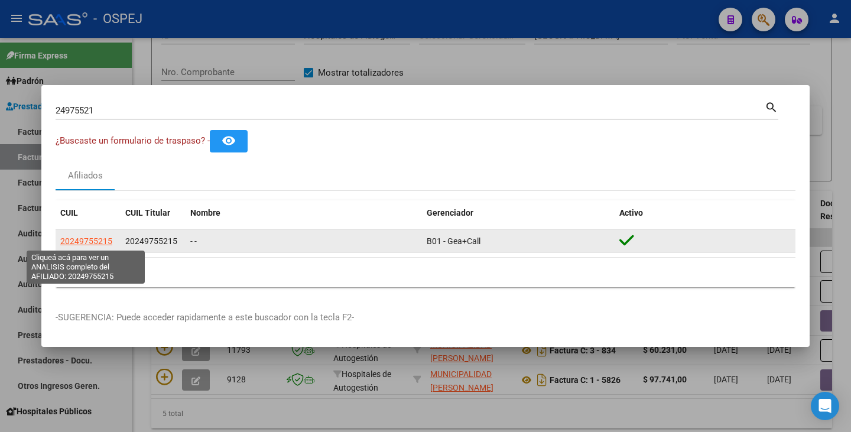
click at [80, 237] on span "20249755215" at bounding box center [86, 240] width 52 height 9
type textarea "20249755215"
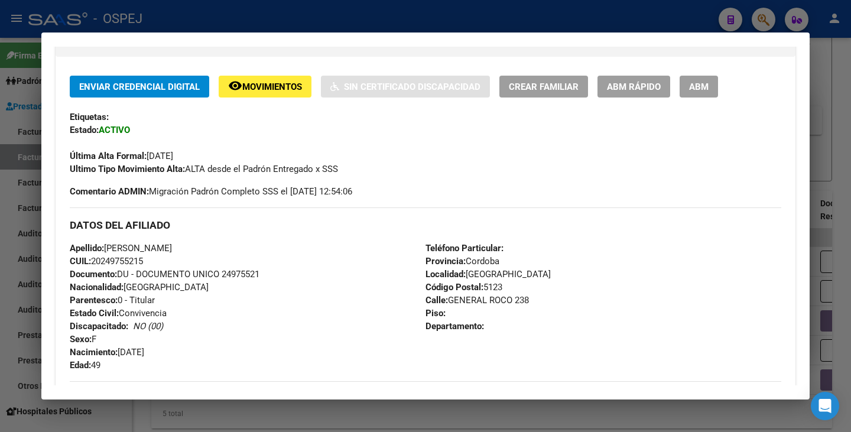
scroll to position [236, 0]
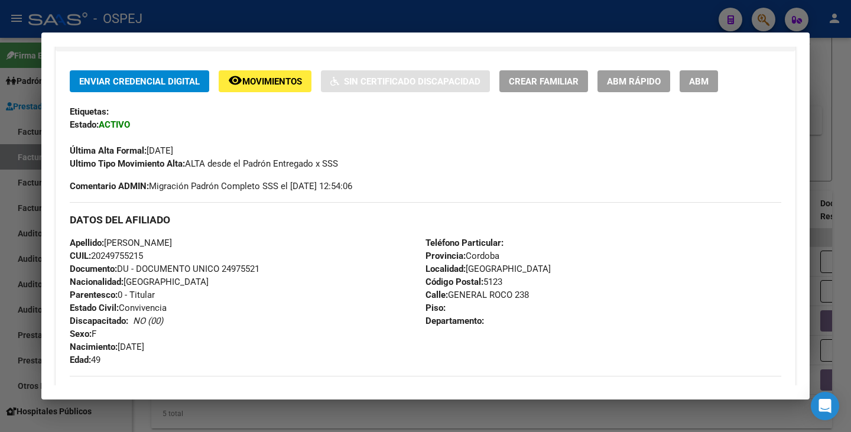
click at [637, 79] on span "ABM Rápido" at bounding box center [634, 81] width 54 height 11
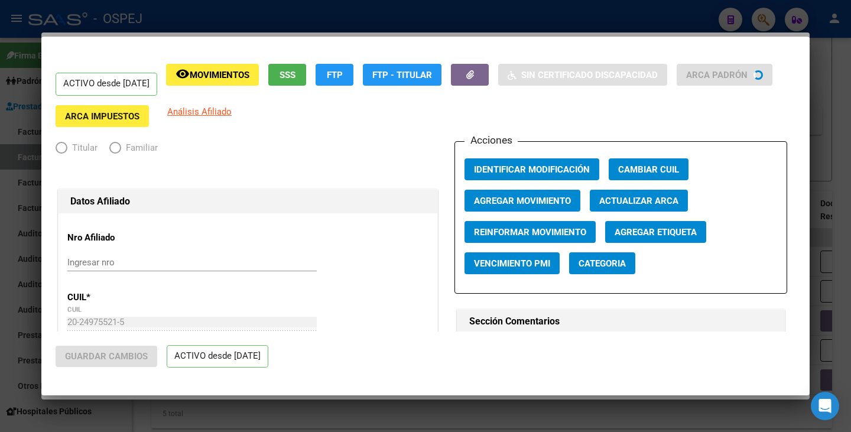
radio input "true"
type input "30-56661376-6"
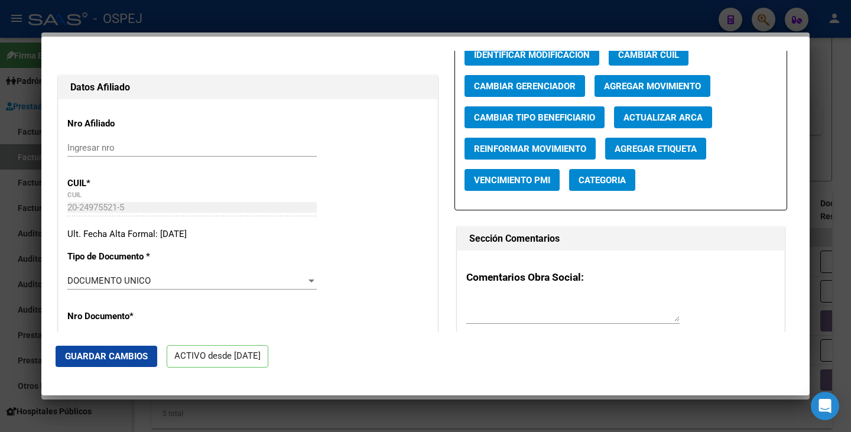
scroll to position [0, 0]
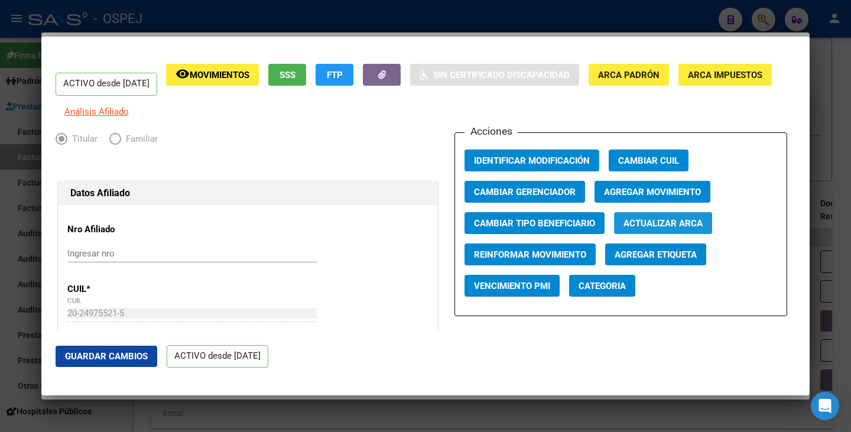
click at [639, 229] on span "Actualizar ARCA" at bounding box center [662, 223] width 79 height 11
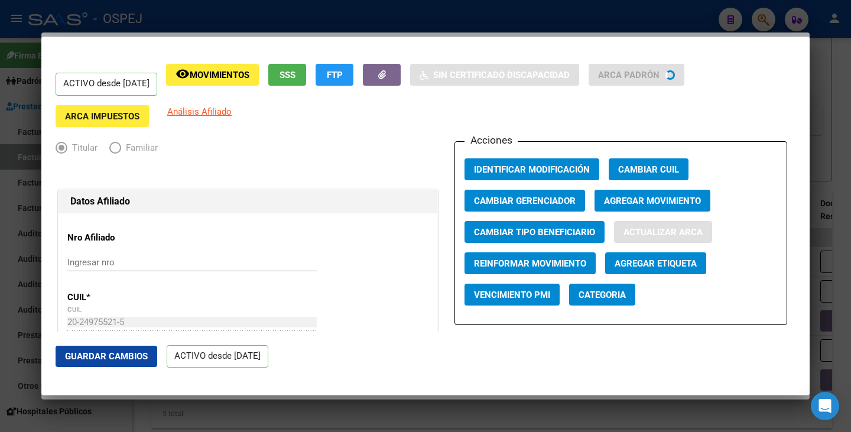
type input "GARCIA LEONARDO FELIX"
type input "CANTERAS KILOME"
type input "5200"
type input "PJE SANTA CRUZ"
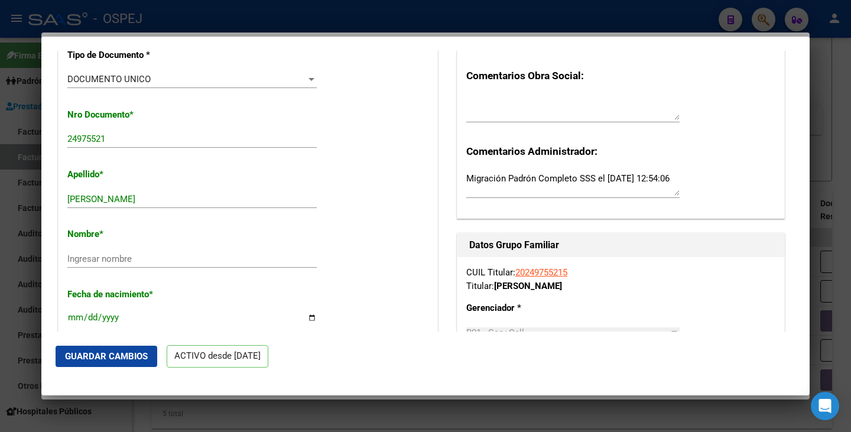
scroll to position [354, 0]
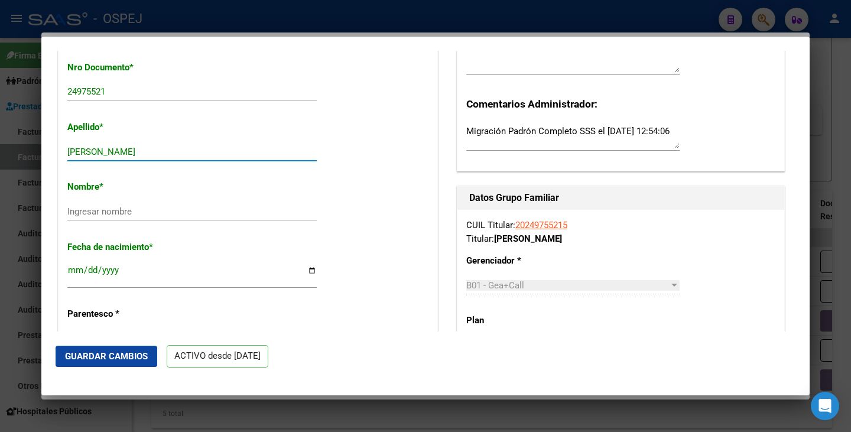
drag, startPoint x: 100, startPoint y: 160, endPoint x: 180, endPoint y: 161, distance: 79.8
click at [180, 157] on input "GARCIA LEONARDO FELIX" at bounding box center [191, 152] width 249 height 11
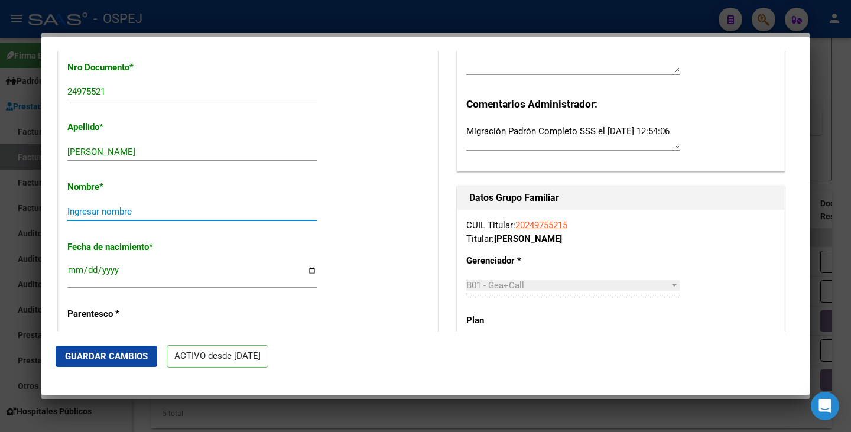
paste input "LEONARDO FELIX"
type input "LEONARDO FELIX"
click at [102, 354] on span "Guardar Cambios" at bounding box center [106, 356] width 83 height 11
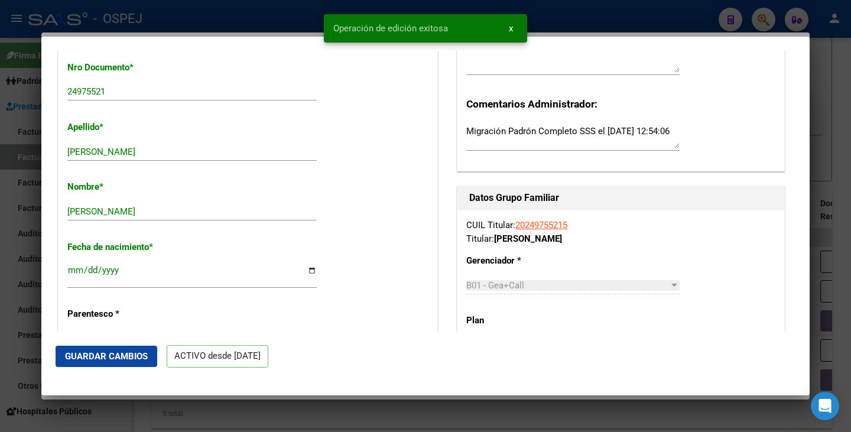
click at [9, 333] on div at bounding box center [425, 216] width 851 height 432
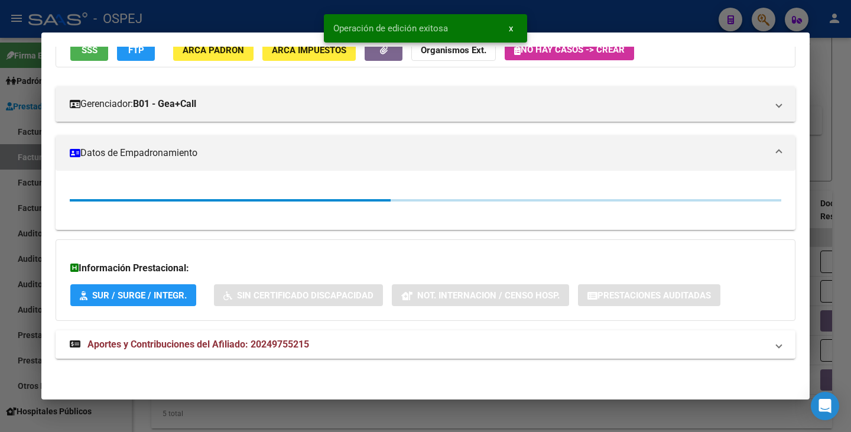
scroll to position [236, 0]
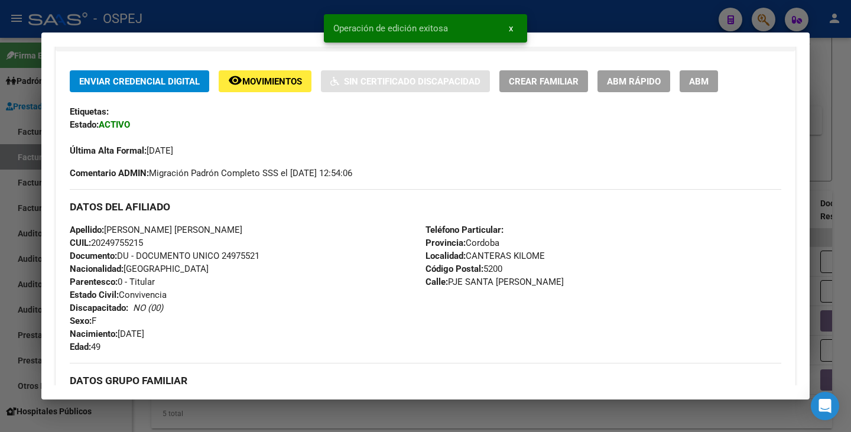
click at [9, 333] on div at bounding box center [425, 216] width 851 height 432
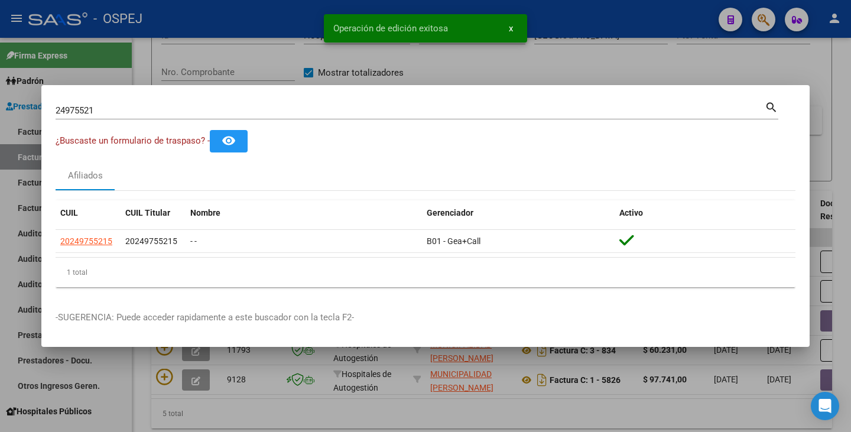
click at [316, 419] on div at bounding box center [425, 216] width 851 height 432
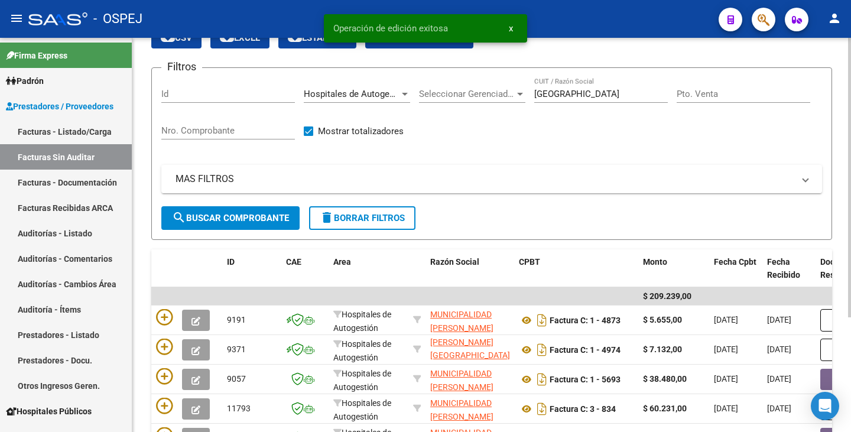
scroll to position [0, 0]
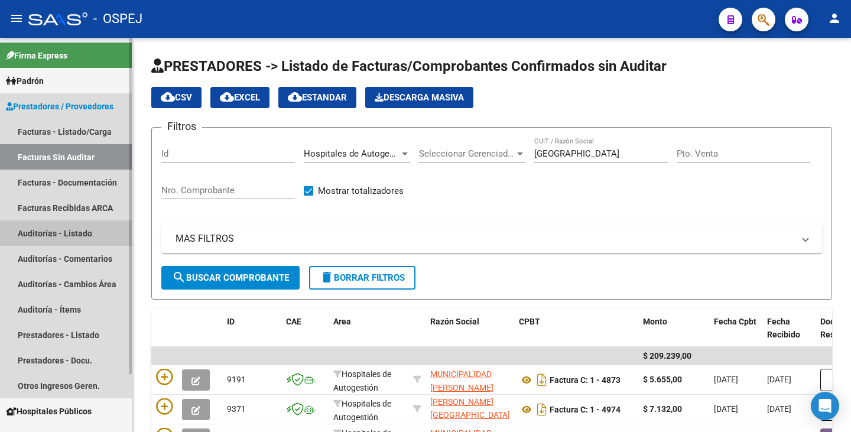
click at [73, 228] on link "Auditorías - Listado" at bounding box center [66, 232] width 132 height 25
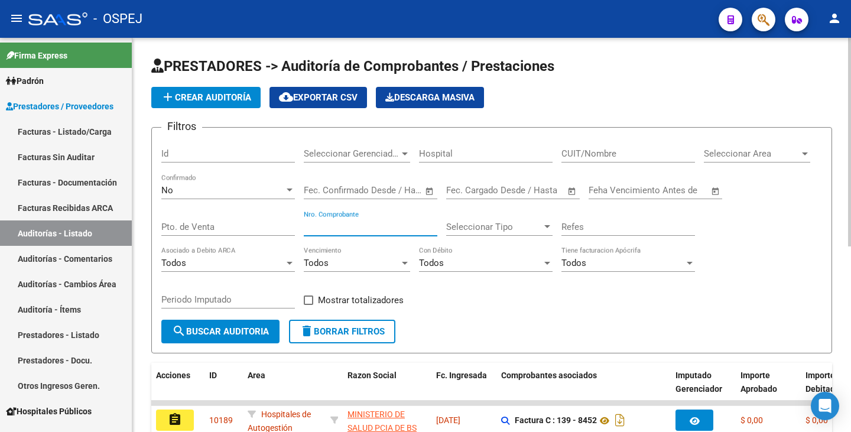
click at [362, 223] on input "Nro. Comprobante" at bounding box center [371, 227] width 134 height 11
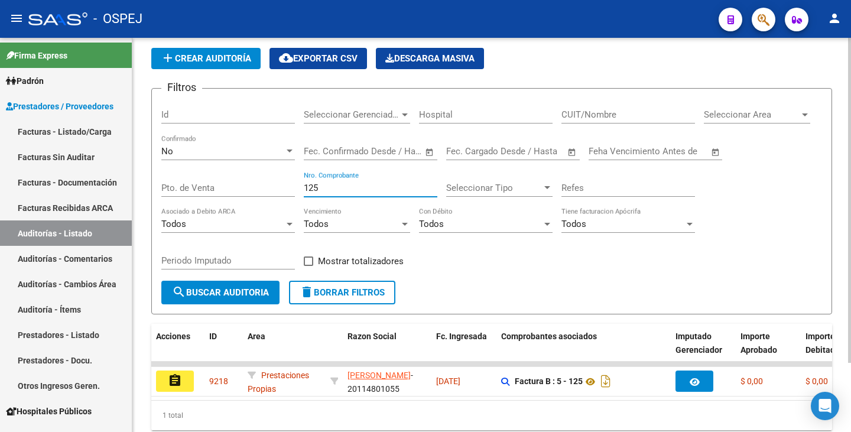
scroll to position [84, 0]
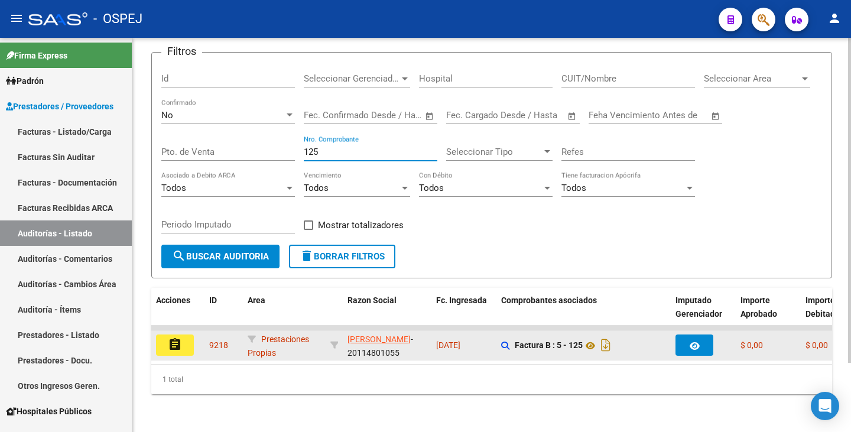
type input "125"
click at [184, 336] on button "assignment" at bounding box center [175, 344] width 38 height 21
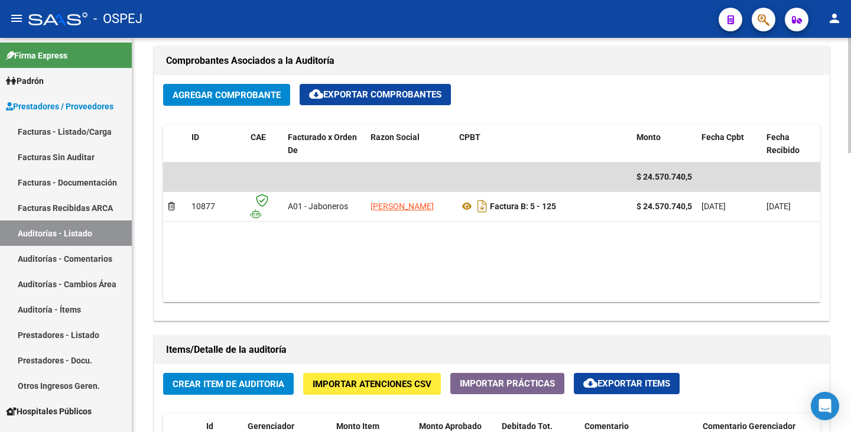
scroll to position [532, 0]
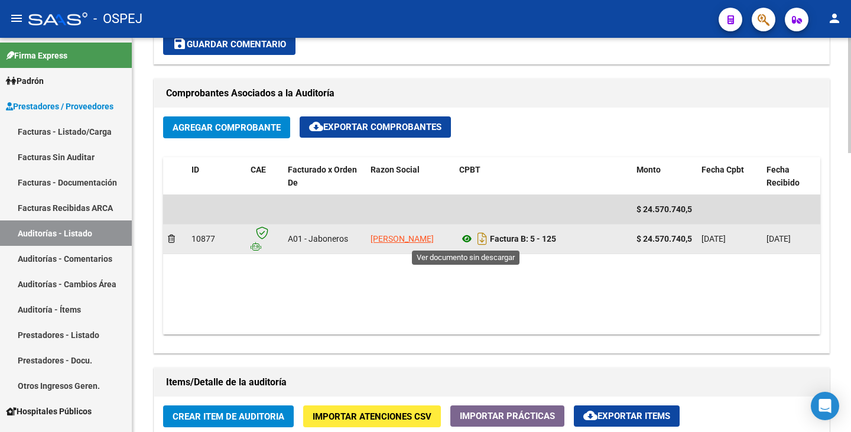
click at [467, 238] on icon at bounding box center [466, 239] width 15 height 14
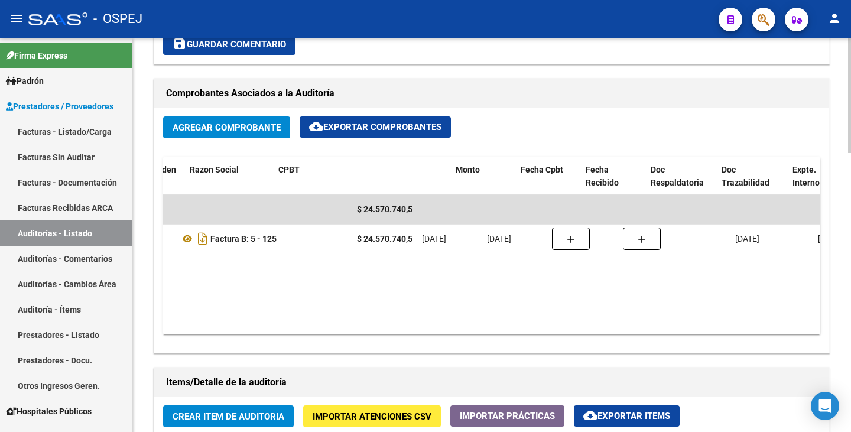
scroll to position [0, 0]
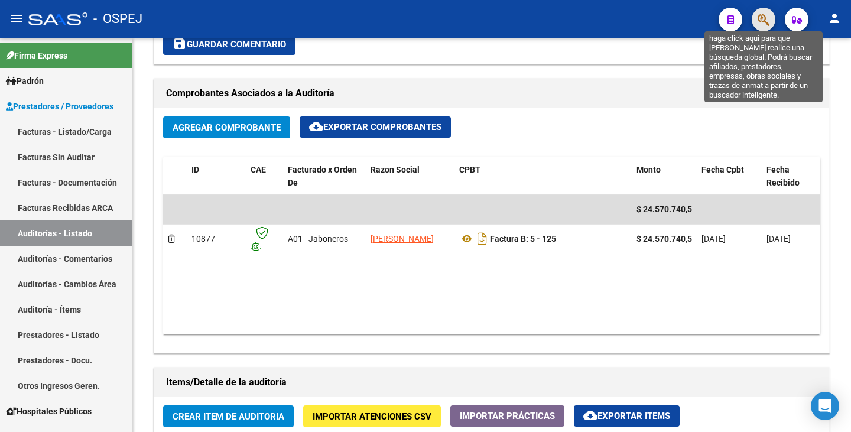
click at [764, 24] on icon "button" at bounding box center [763, 20] width 12 height 14
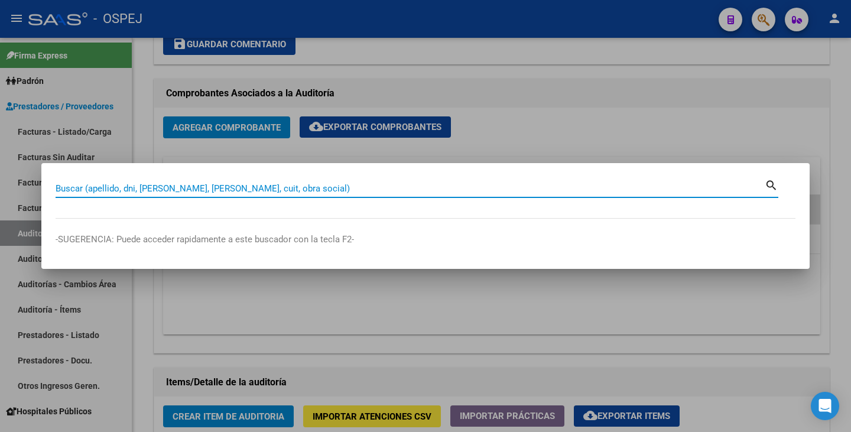
type input "LEONARDO FELIX"
drag, startPoint x: 188, startPoint y: 192, endPoint x: 0, endPoint y: 167, distance: 189.6
click at [0, 167] on div "LEONARDO FELIX Buscar (apellido, dni, cuil, nro traspaso, cuit, obra social) se…" at bounding box center [425, 216] width 851 height 432
paste input "24975521"
type input "24975521"
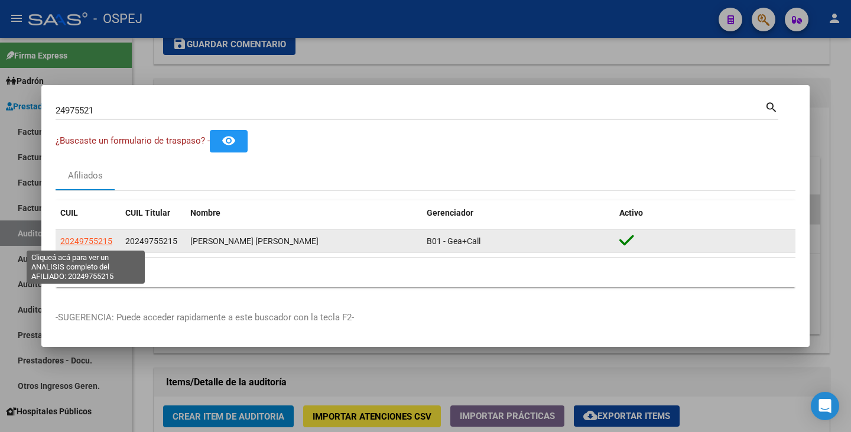
click at [86, 240] on span "20249755215" at bounding box center [86, 240] width 52 height 9
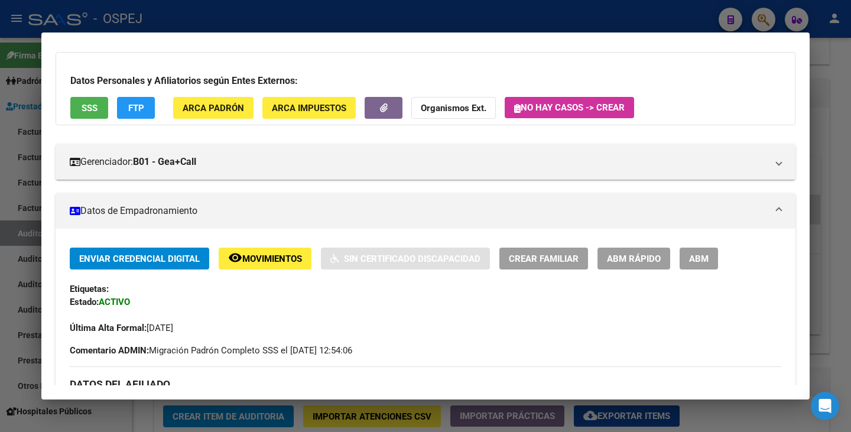
scroll to position [51, 0]
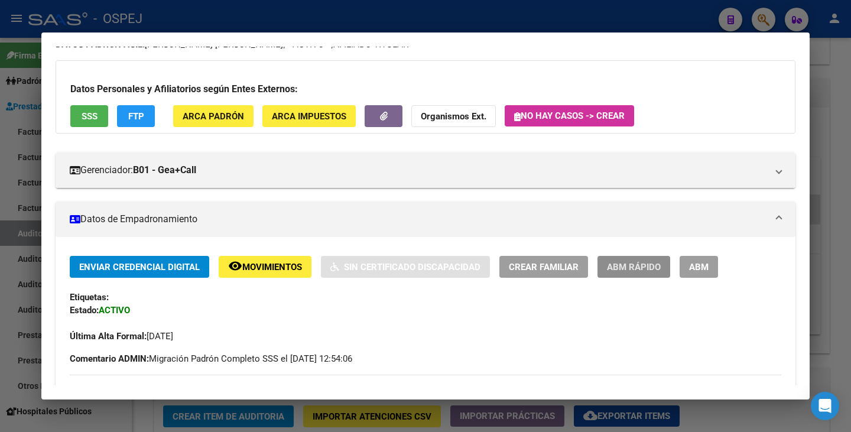
click at [632, 268] on span "ABM Rápido" at bounding box center [634, 267] width 54 height 11
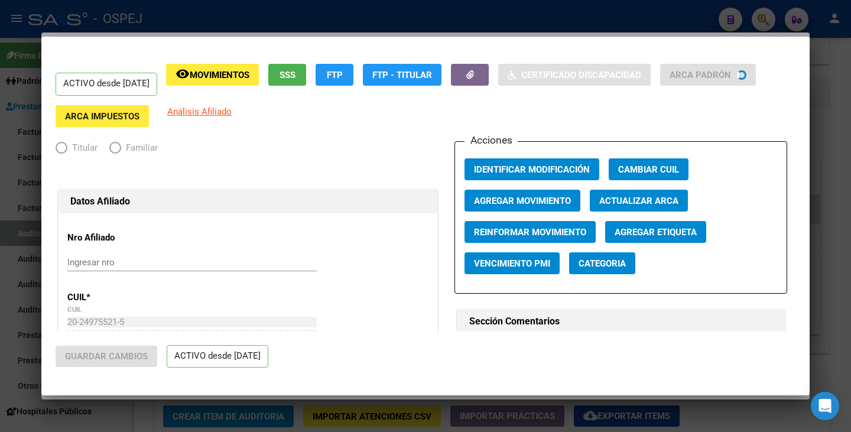
radio input "true"
type input "30-56661376-6"
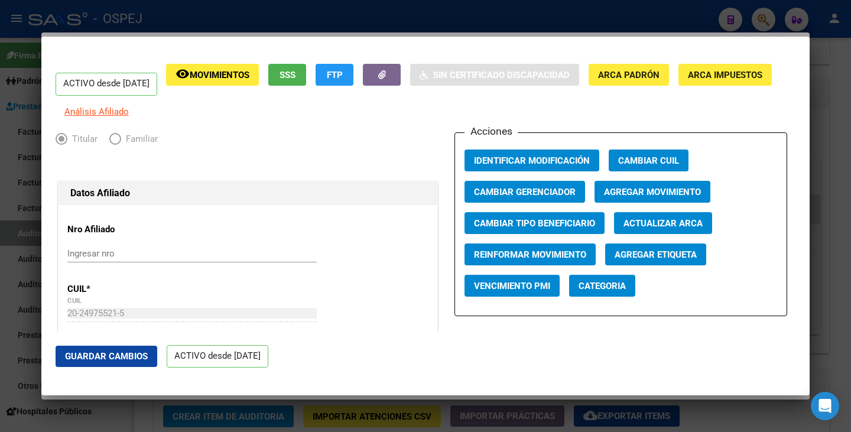
click at [651, 229] on span "Actualizar ARCA" at bounding box center [662, 223] width 79 height 11
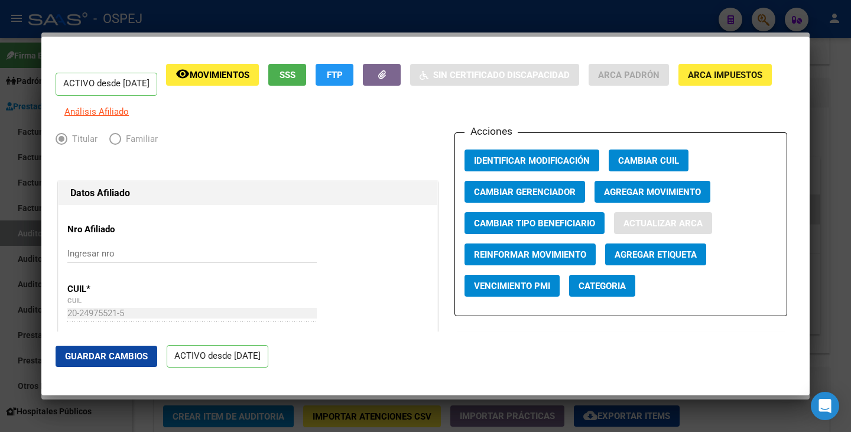
type input "CANTERAS KILOME"
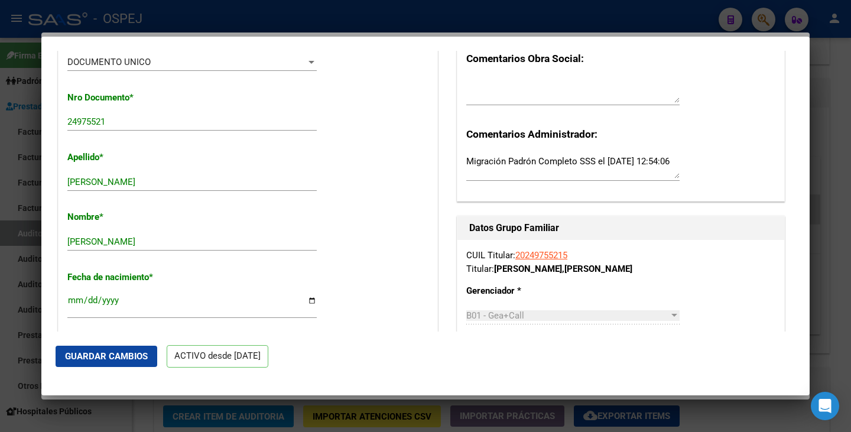
scroll to position [354, 0]
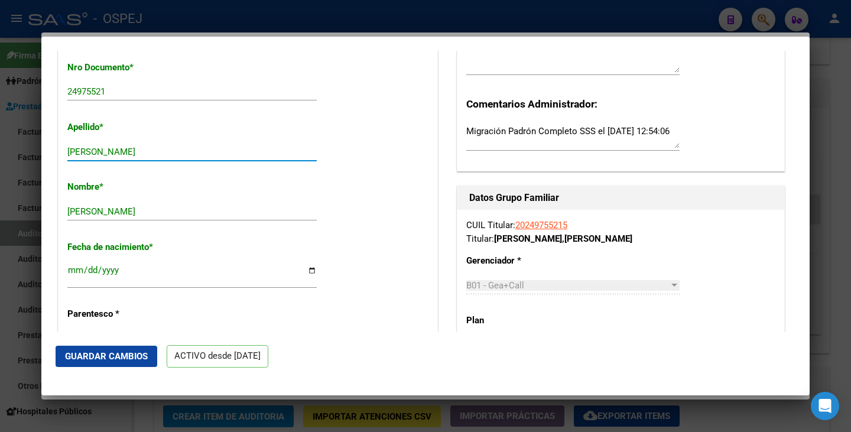
click at [103, 157] on input "GARCIA LEONARDO FELIX" at bounding box center [191, 152] width 249 height 11
click at [101, 157] on input "GARCIA LEONARDO FELIX" at bounding box center [191, 152] width 249 height 11
drag, startPoint x: 101, startPoint y: 158, endPoint x: 251, endPoint y: 157, distance: 149.5
click at [251, 157] on input "GARCIA LEONARDO FELIX" at bounding box center [191, 152] width 249 height 11
type input "GARCIA"
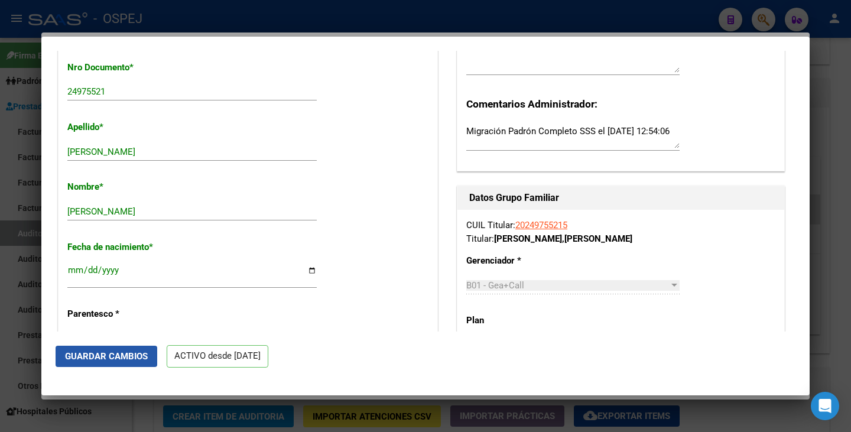
click at [101, 365] on button "Guardar Cambios" at bounding box center [107, 356] width 102 height 21
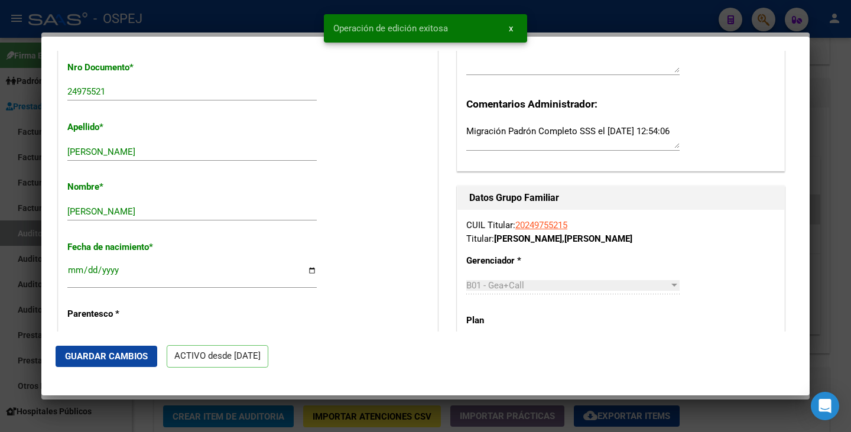
click at [21, 295] on div at bounding box center [425, 216] width 851 height 432
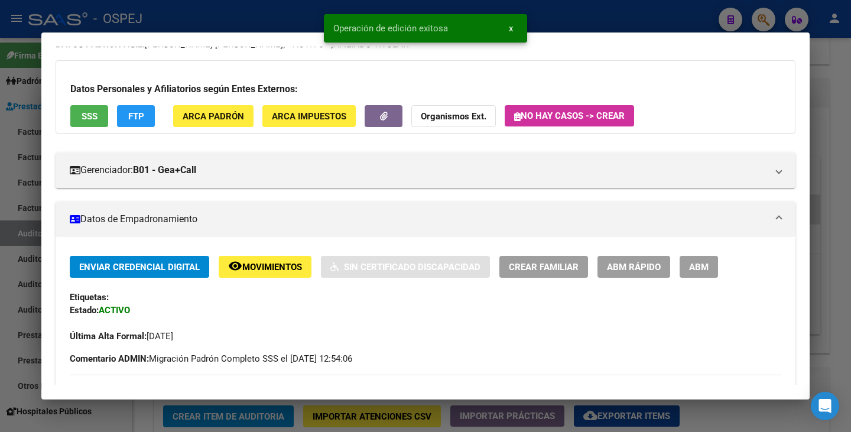
click at [21, 295] on div at bounding box center [425, 216] width 851 height 432
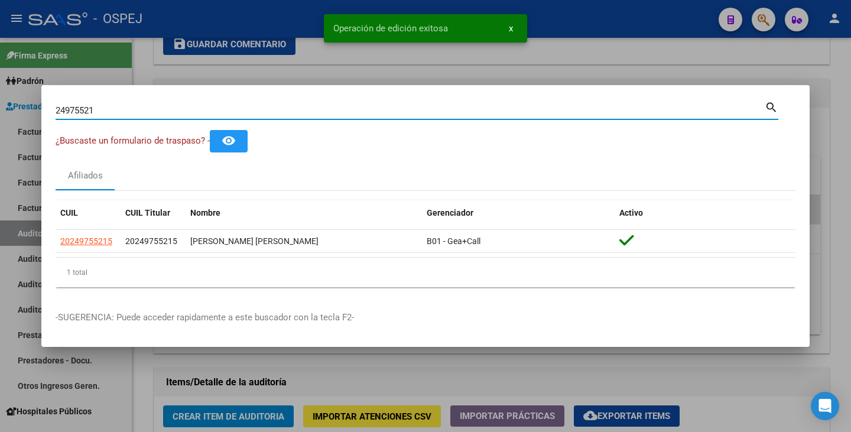
click at [126, 112] on input "24975521" at bounding box center [410, 110] width 709 height 11
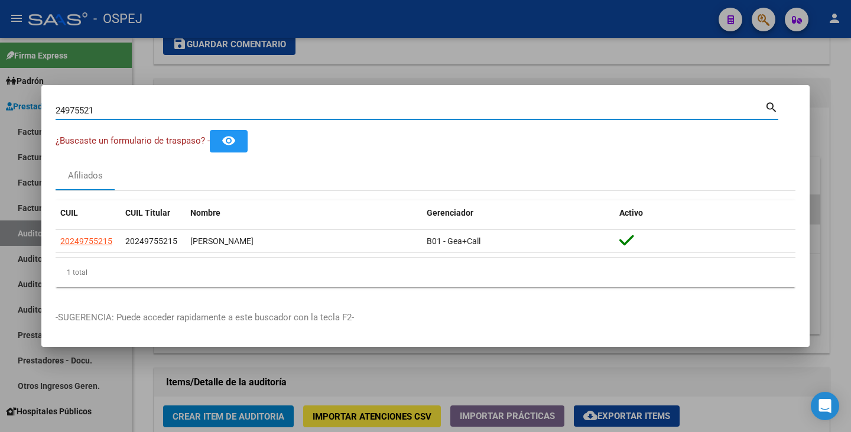
click at [178, 115] on div "24975521 Buscar (apellido, dni, cuil, nro traspaso, cuit, obra social)" at bounding box center [410, 111] width 709 height 18
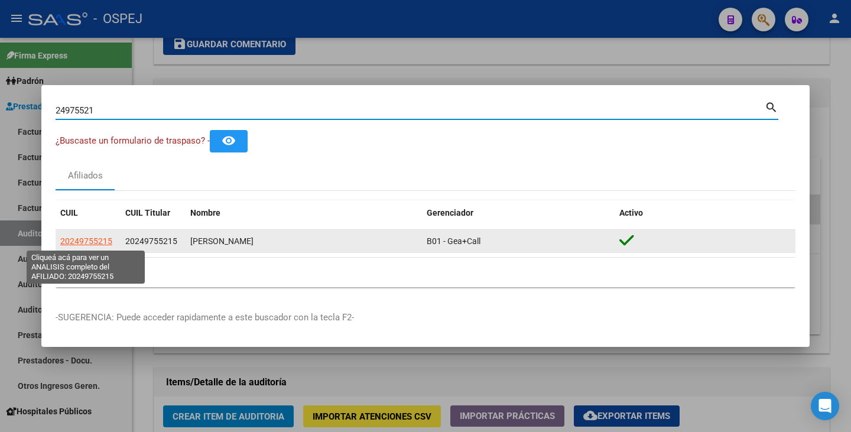
click at [93, 242] on span "20249755215" at bounding box center [86, 240] width 52 height 9
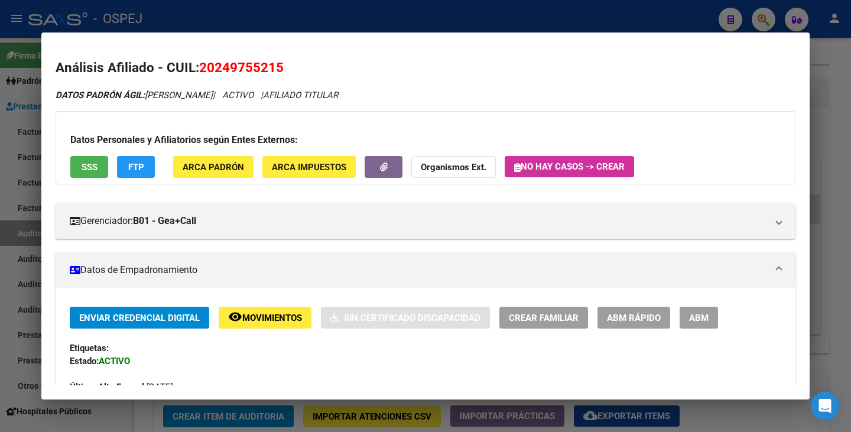
drag, startPoint x: 202, startPoint y: 67, endPoint x: 282, endPoint y: 67, distance: 79.8
click at [282, 67] on span "20249755215" at bounding box center [241, 67] width 84 height 15
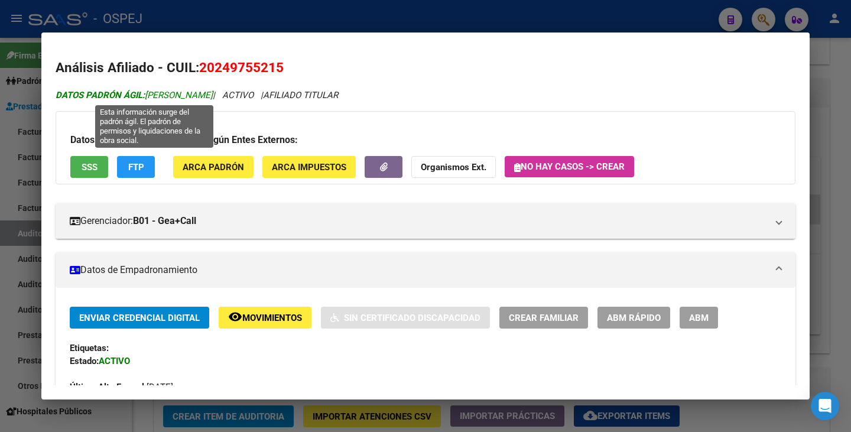
drag, startPoint x: 149, startPoint y: 93, endPoint x: 252, endPoint y: 89, distance: 102.3
click at [213, 90] on span "DATOS PADRÓN ÁGIL: GARCIA LEONARDO FELIX" at bounding box center [134, 95] width 157 height 11
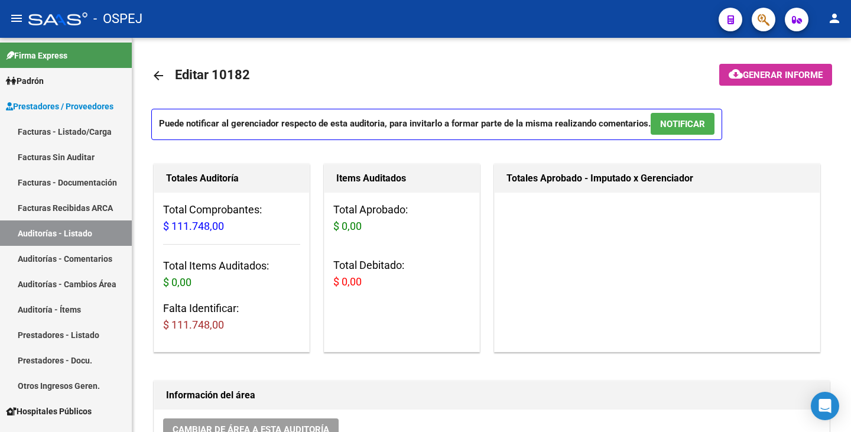
scroll to position [650, 0]
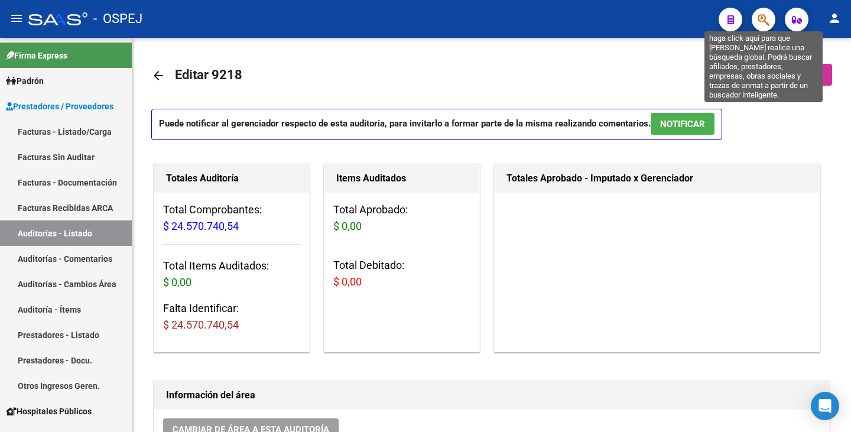
click at [767, 20] on icon "button" at bounding box center [763, 20] width 12 height 14
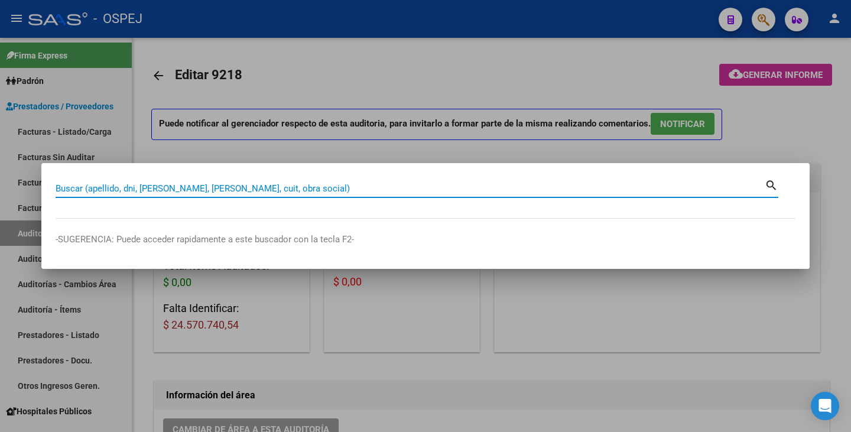
paste input "40815658"
type input "40815658"
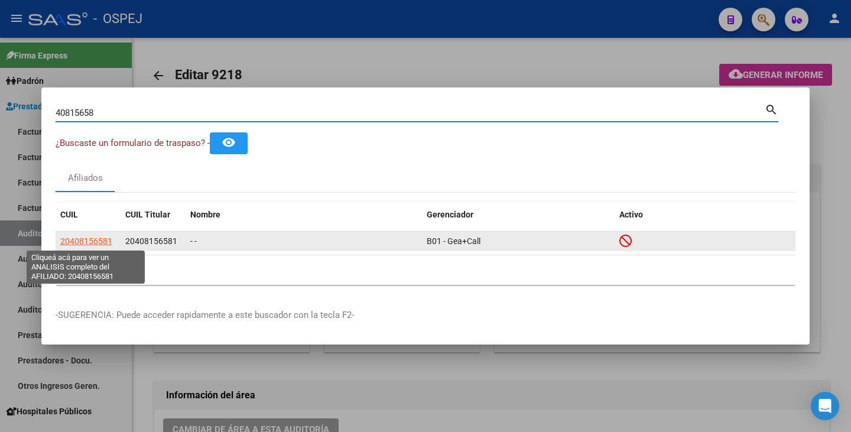
click at [69, 245] on span "20408156581" at bounding box center [86, 240] width 52 height 9
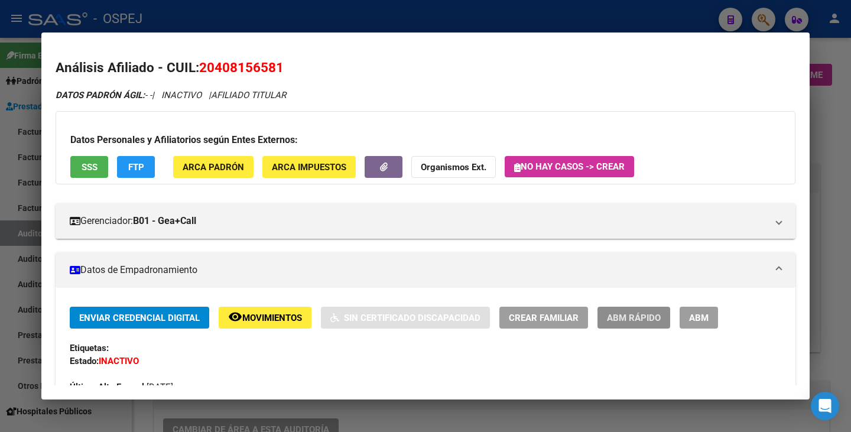
click at [640, 318] on span "ABM Rápido" at bounding box center [634, 318] width 54 height 11
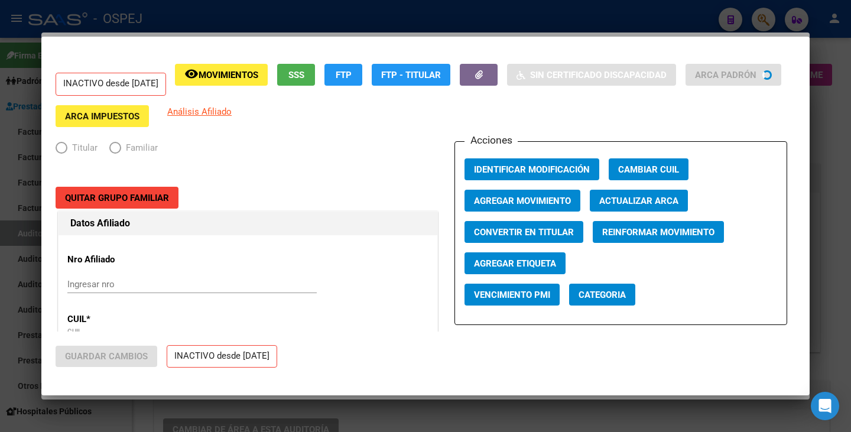
radio input "true"
type input "30-58780615-7"
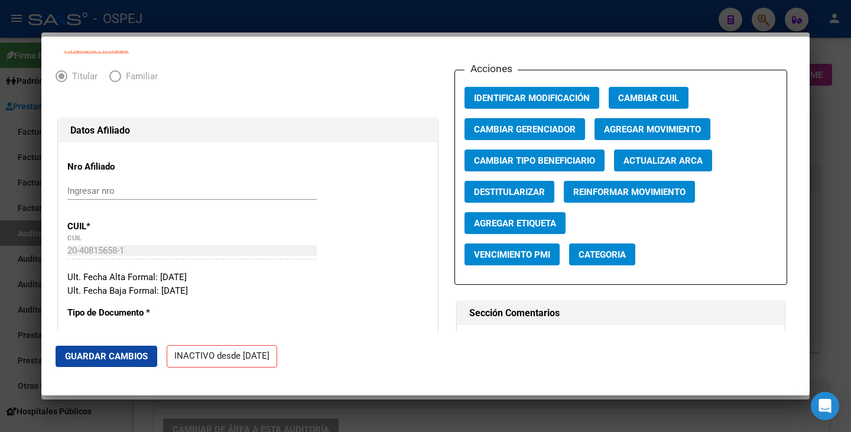
scroll to position [59, 0]
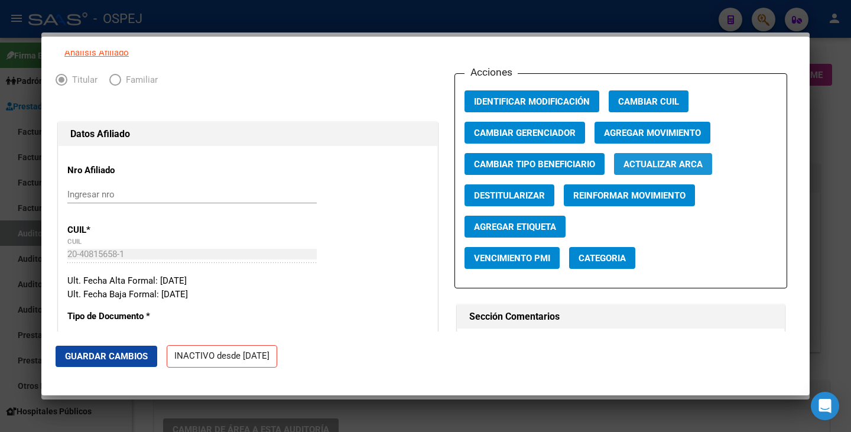
click at [661, 170] on span "Actualizar ARCA" at bounding box center [662, 164] width 79 height 11
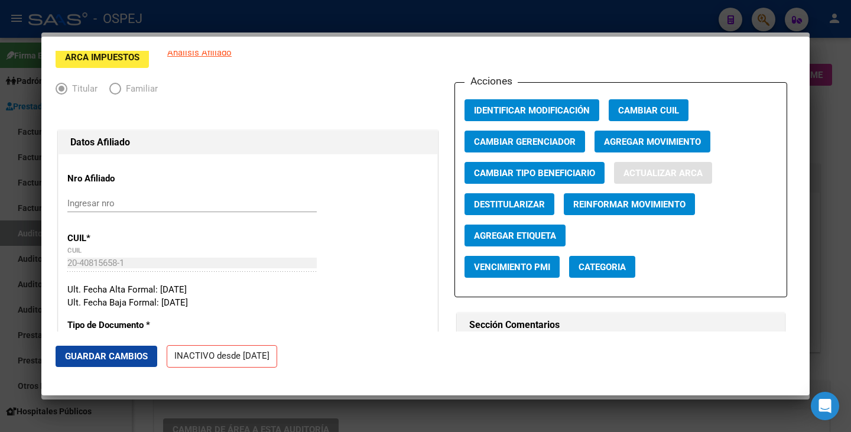
type input "[PERSON_NAME]"
type input "CORDOBA"
type input "MZA 38 LOTE 13"
type input "3813"
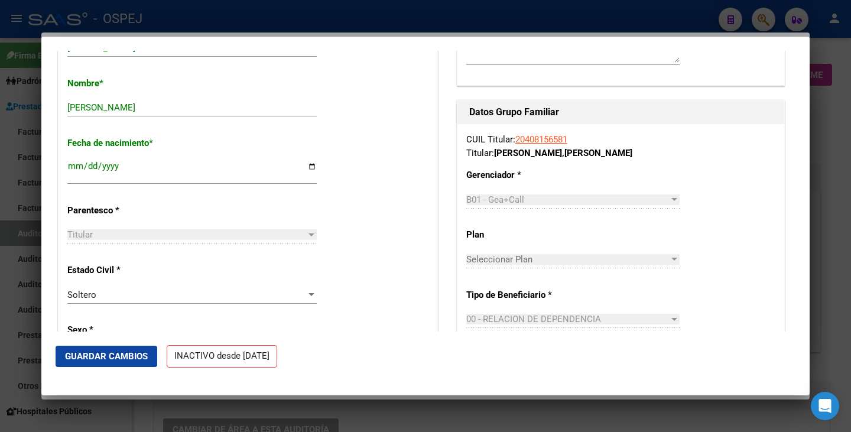
scroll to position [473, 0]
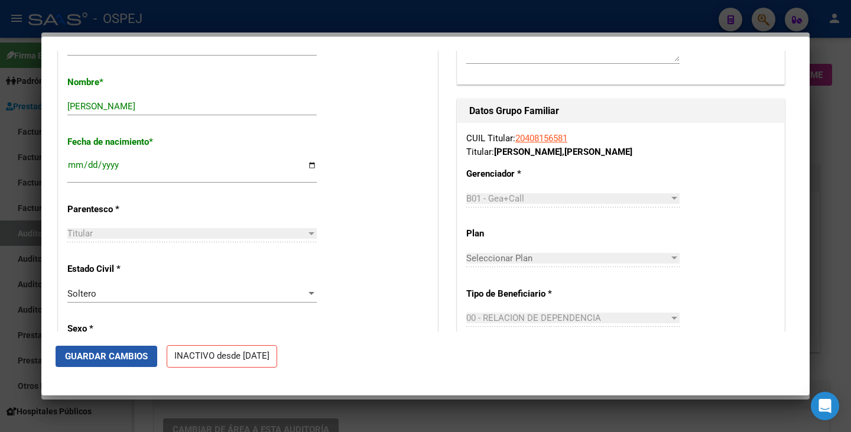
click at [104, 360] on span "Guardar Cambios" at bounding box center [106, 356] width 83 height 11
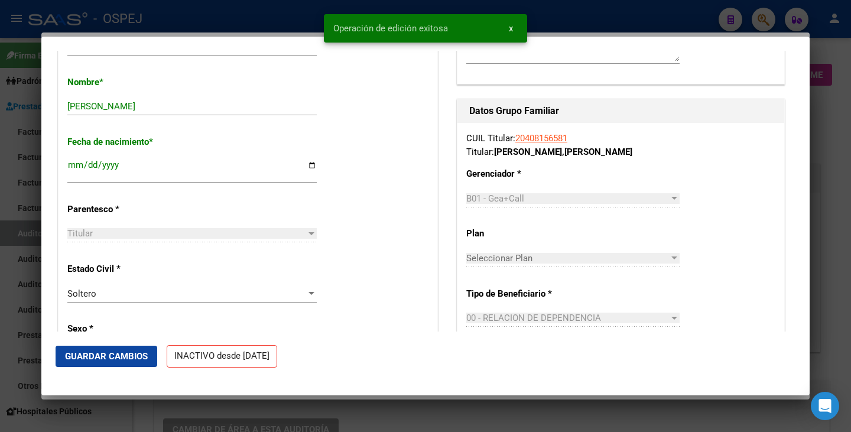
click at [0, 294] on div at bounding box center [425, 216] width 851 height 432
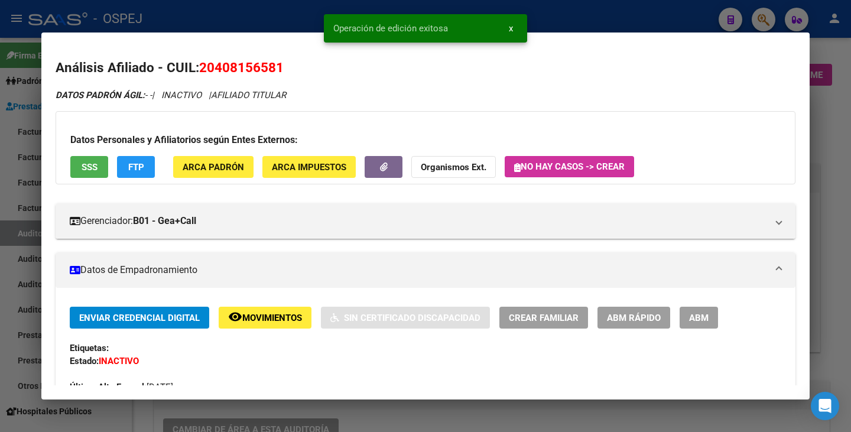
click at [0, 294] on div at bounding box center [425, 216] width 851 height 432
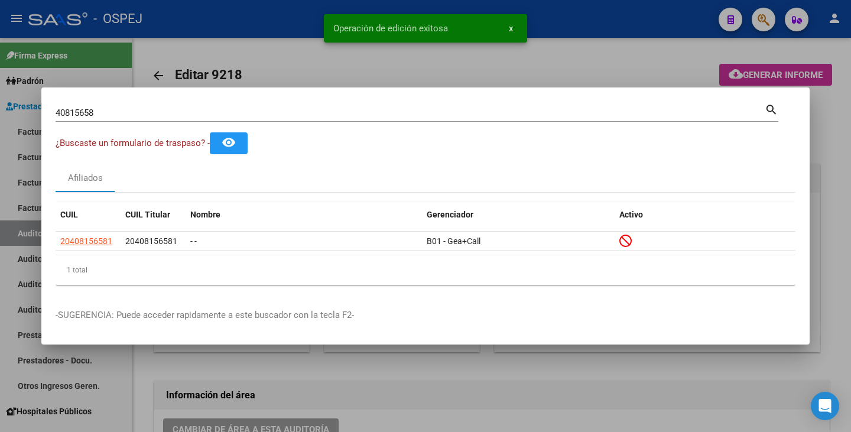
click at [105, 98] on mat-dialog-container "40815658 Buscar (apellido, dni, cuil, nro traspaso, cuit, obra social) search ¿…" at bounding box center [425, 216] width 768 height 258
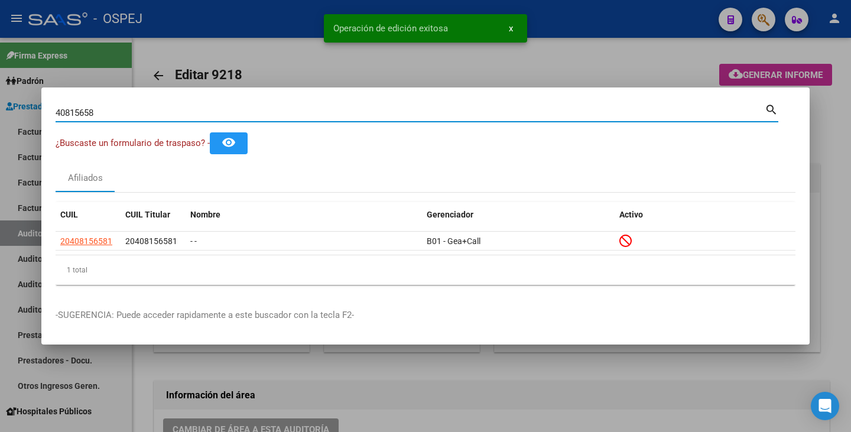
click at [100, 108] on input "40815658" at bounding box center [410, 113] width 709 height 11
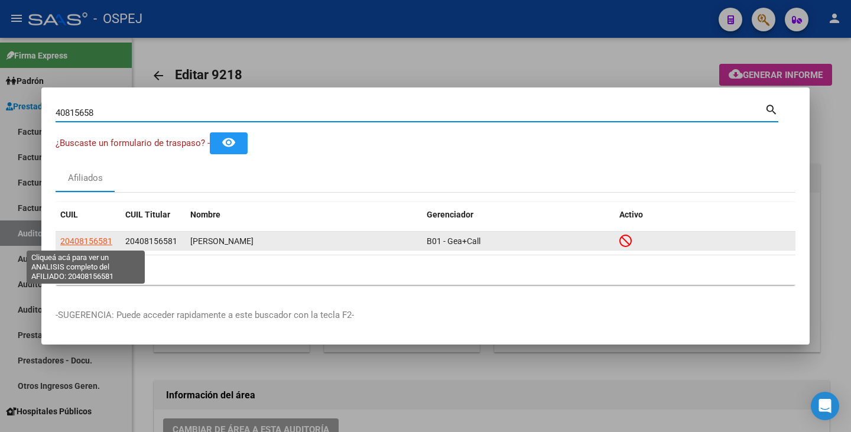
click at [82, 240] on span "20408156581" at bounding box center [86, 240] width 52 height 9
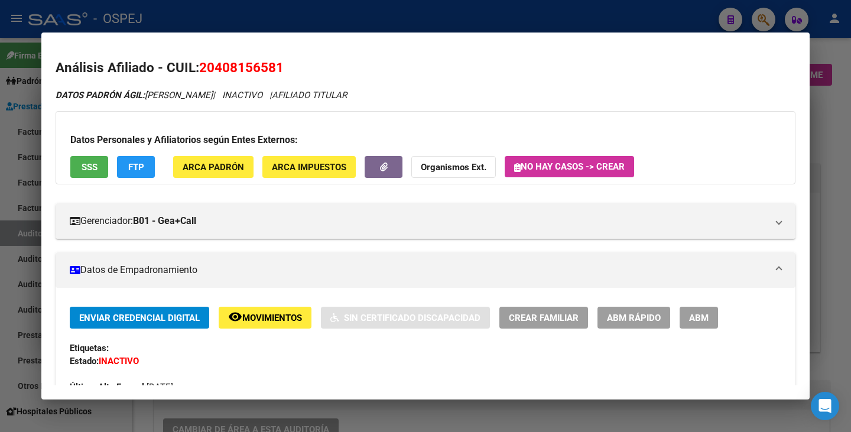
drag, startPoint x: 203, startPoint y: 67, endPoint x: 317, endPoint y: 61, distance: 114.2
click at [318, 61] on h2 "Análisis Afiliado - CUIL: 20408156581" at bounding box center [426, 68] width 740 height 20
copy span "20408156581"
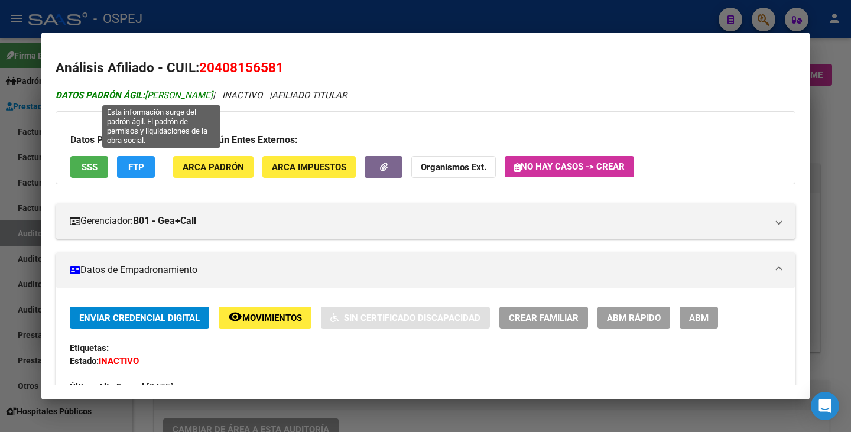
drag, startPoint x: 149, startPoint y: 97, endPoint x: 264, endPoint y: 93, distance: 114.7
click at [213, 93] on span "DATOS PADRÓN ÁGIL: [PERSON_NAME]" at bounding box center [134, 95] width 157 height 11
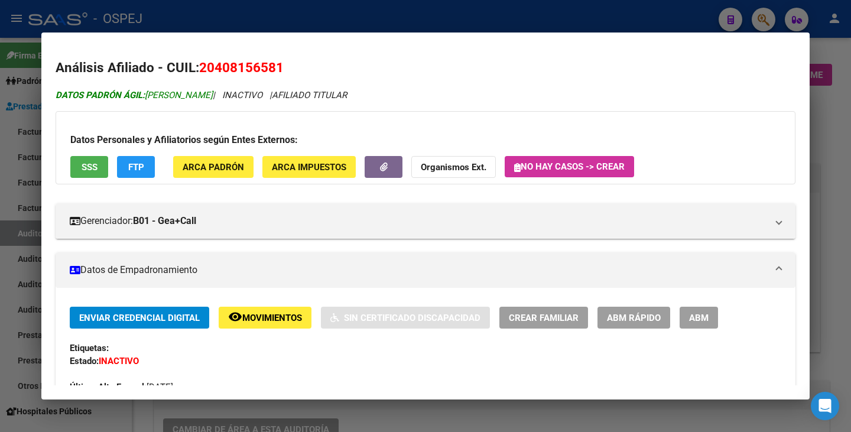
copy span "[PERSON_NAME]"
drag, startPoint x: 4, startPoint y: 209, endPoint x: 14, endPoint y: 188, distance: 23.5
click at [4, 208] on div at bounding box center [425, 216] width 851 height 432
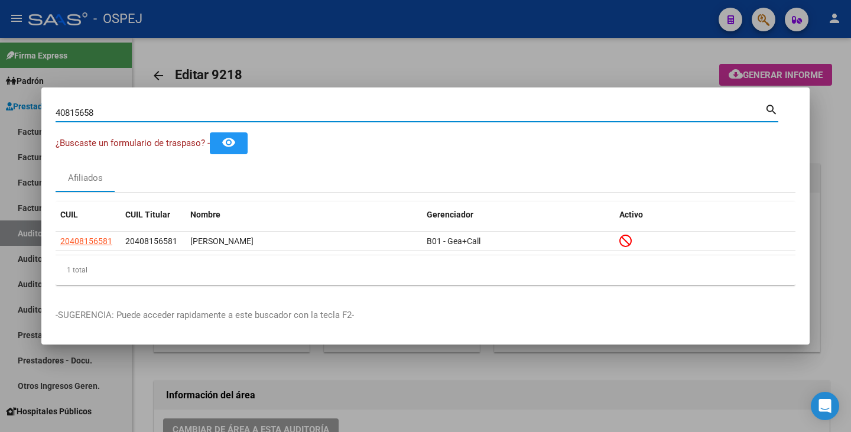
drag, startPoint x: 95, startPoint y: 115, endPoint x: 20, endPoint y: 103, distance: 75.4
click at [20, 103] on div "40815658 Buscar (apellido, dni, cuil, nro traspaso, cuit, obra social) search ¿…" at bounding box center [425, 216] width 851 height 432
paste input "35530353"
type input "35530353"
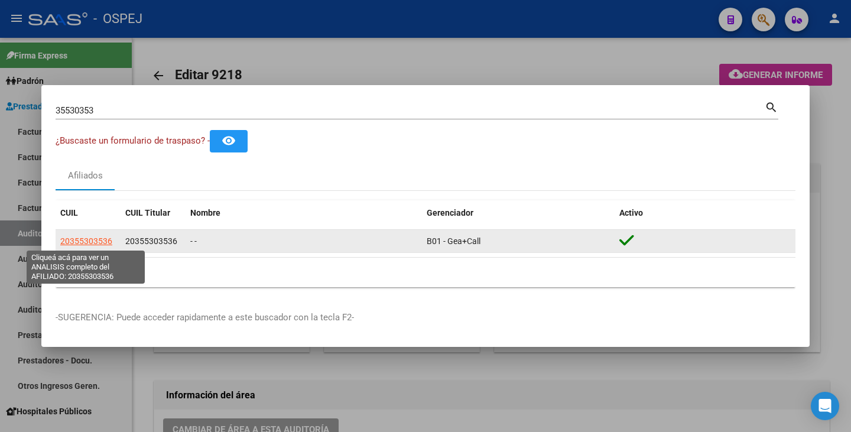
click at [71, 240] on span "20355303536" at bounding box center [86, 240] width 52 height 9
type textarea "20355303536"
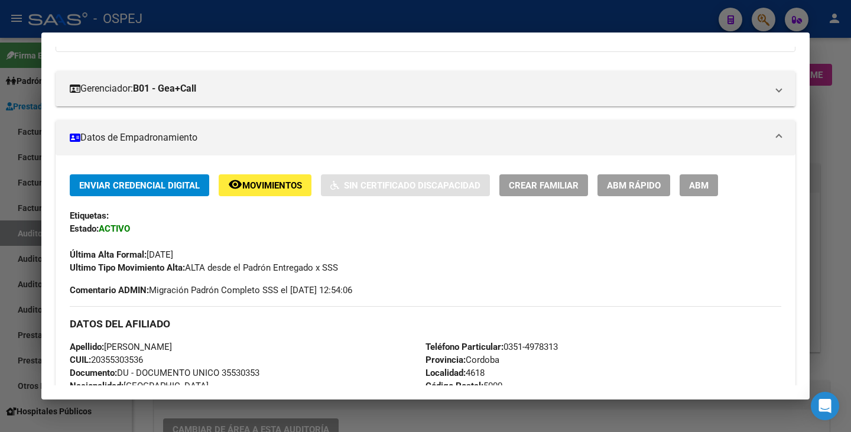
scroll to position [177, 0]
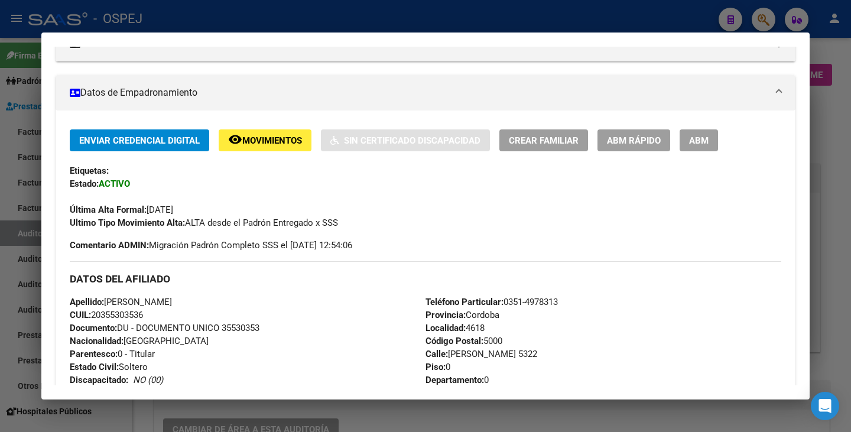
click at [641, 131] on button "ABM Rápido" at bounding box center [633, 140] width 73 height 22
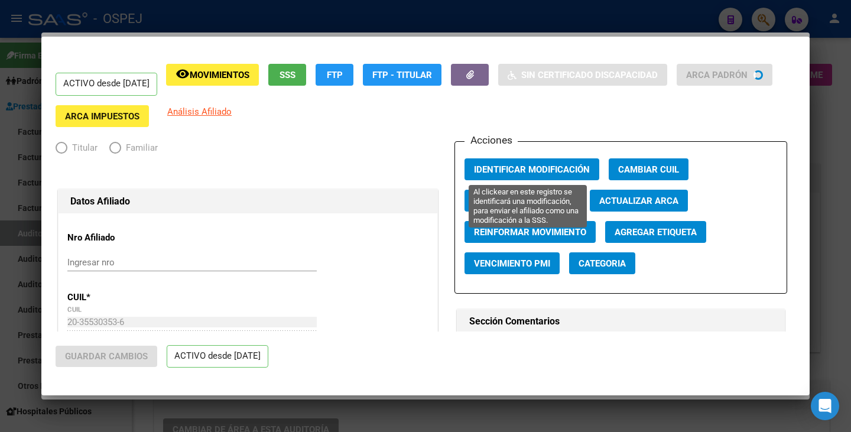
radio input "true"
type input "33-70796584-9"
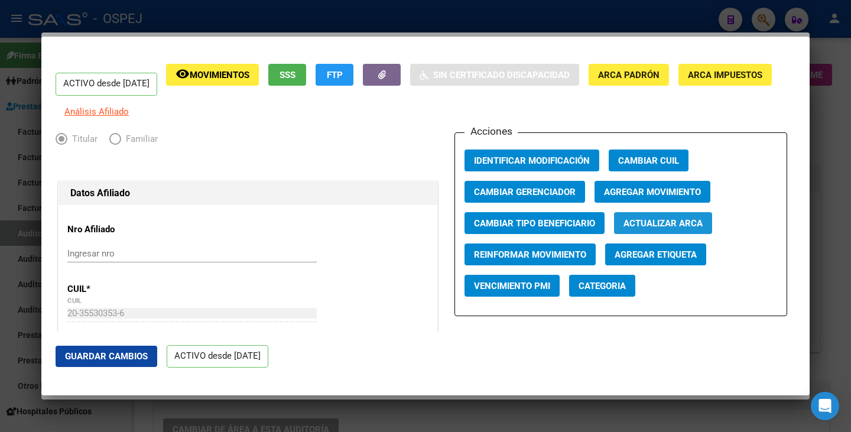
click at [658, 234] on button "Actualizar ARCA" at bounding box center [663, 223] width 98 height 22
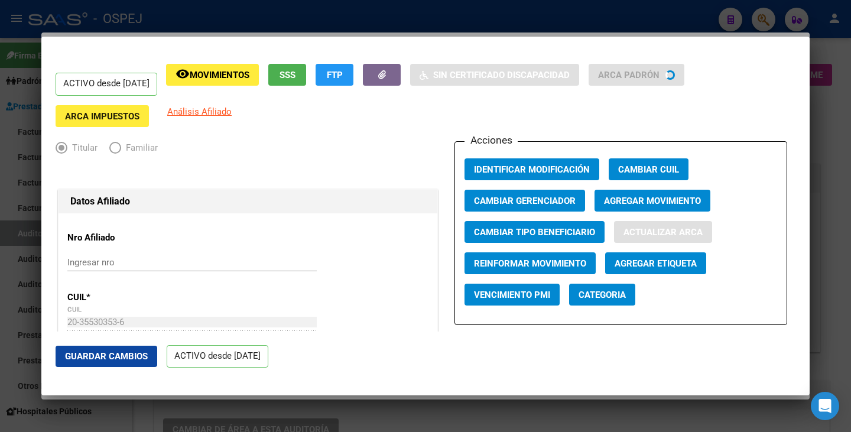
type input "[PERSON_NAME]"
type input "CORDOBA"
type input "GRAMME"
type input "5322"
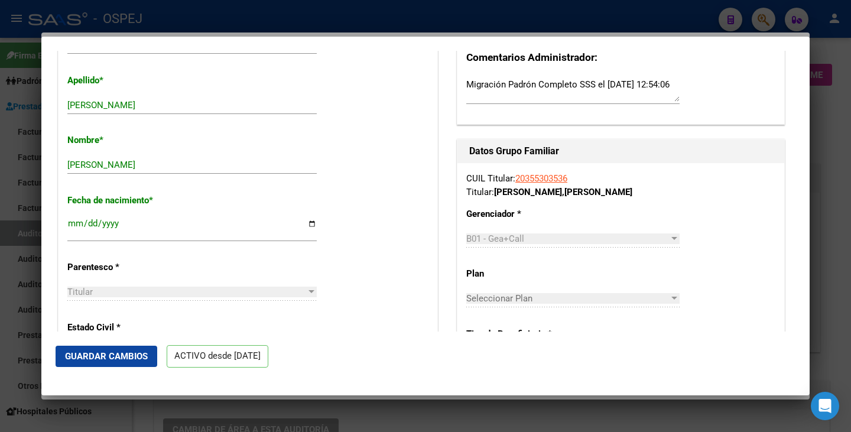
scroll to position [414, 0]
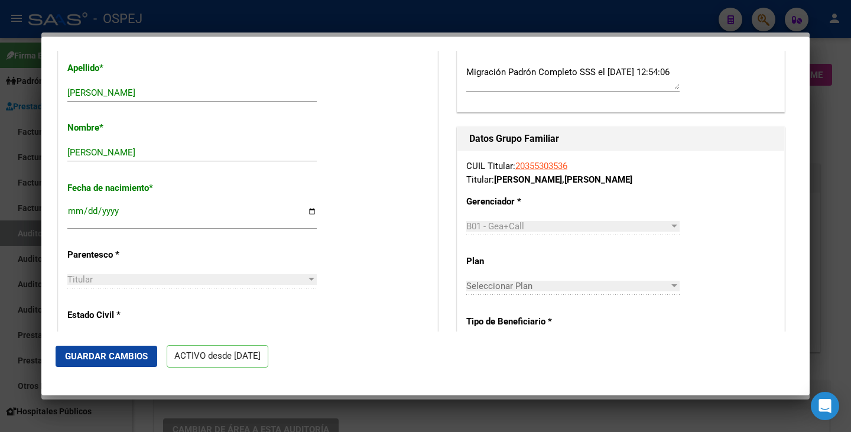
click at [71, 360] on span "Guardar Cambios" at bounding box center [106, 356] width 83 height 11
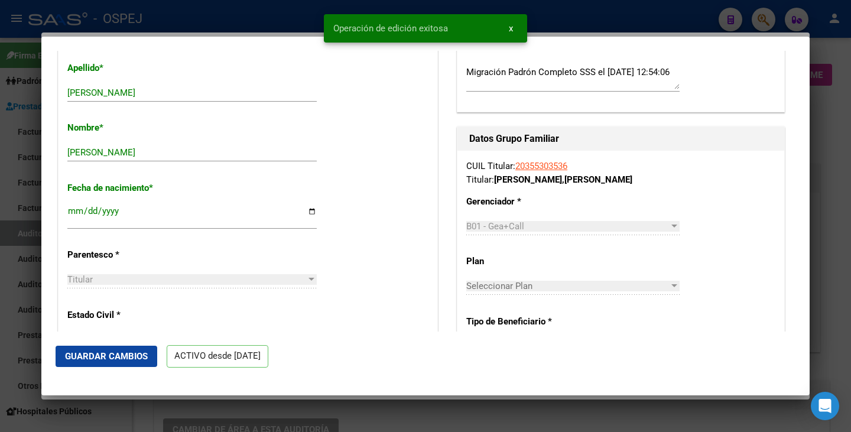
click at [12, 358] on div at bounding box center [425, 216] width 851 height 432
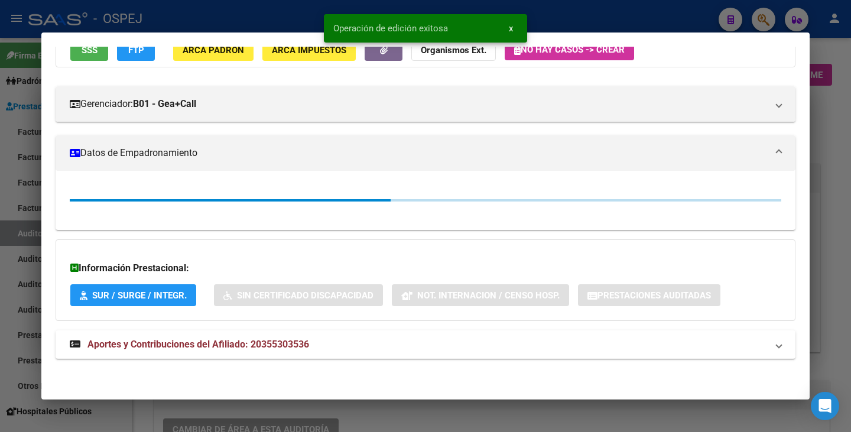
scroll to position [177, 0]
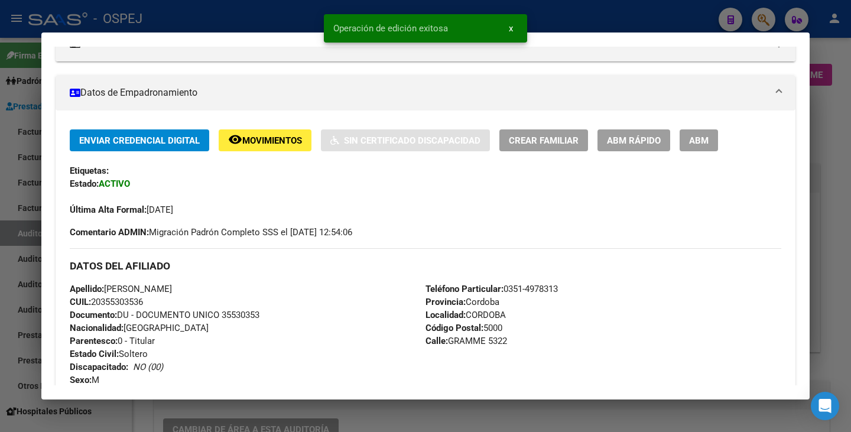
click at [27, 315] on div at bounding box center [425, 216] width 851 height 432
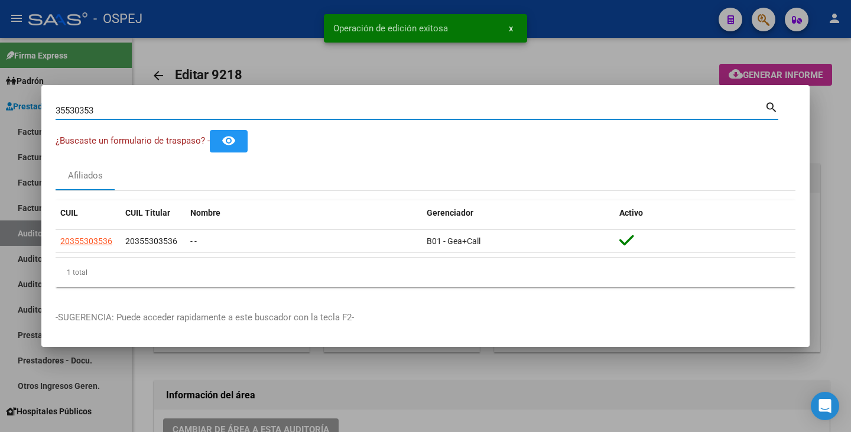
click at [101, 108] on input "35530353" at bounding box center [410, 110] width 709 height 11
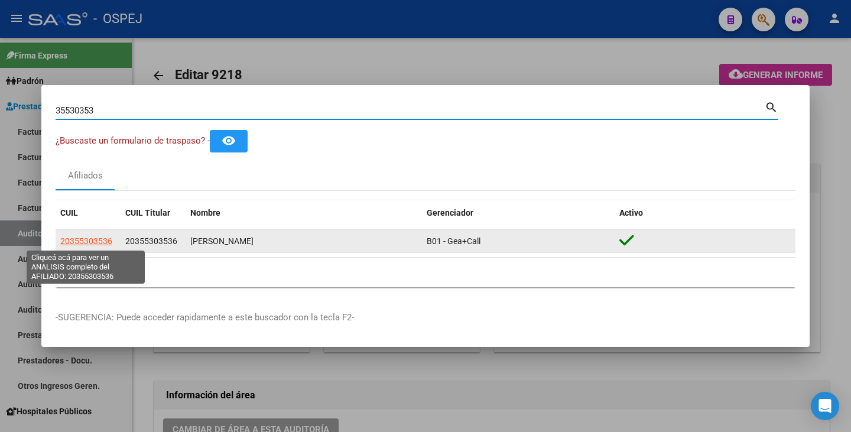
click at [73, 243] on span "20355303536" at bounding box center [86, 240] width 52 height 9
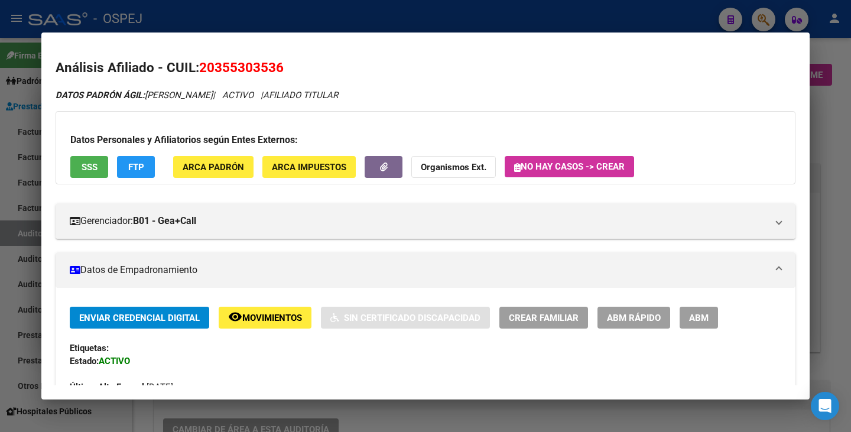
drag, startPoint x: 203, startPoint y: 67, endPoint x: 234, endPoint y: 66, distance: 31.3
click at [293, 53] on mat-dialog-content "Análisis Afiliado - CUIL: 20355303536 DATOS PADRÓN ÁGIL: [PERSON_NAME] | ACTIVO…" at bounding box center [425, 216] width 768 height 339
copy span "20355303536"
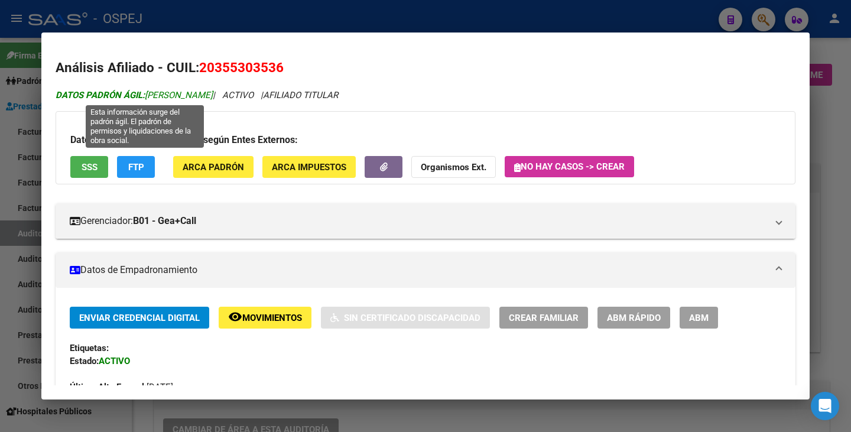
drag, startPoint x: 147, startPoint y: 96, endPoint x: 229, endPoint y: 89, distance: 83.0
click at [213, 92] on span "DATOS PADRÓN ÁGIL: [PERSON_NAME]" at bounding box center [134, 95] width 157 height 11
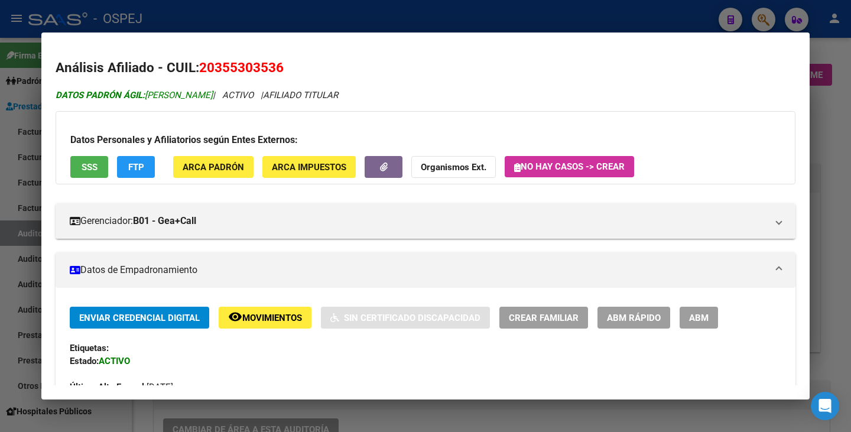
copy span "[PERSON_NAME]"
